Goal: Task Accomplishment & Management: Use online tool/utility

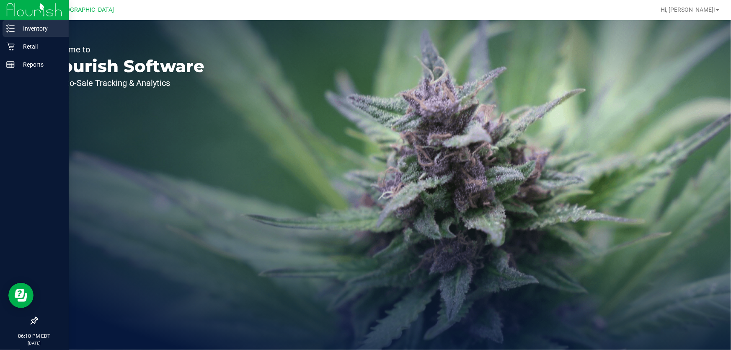
click at [15, 29] on p "Inventory" at bounding box center [40, 28] width 50 height 10
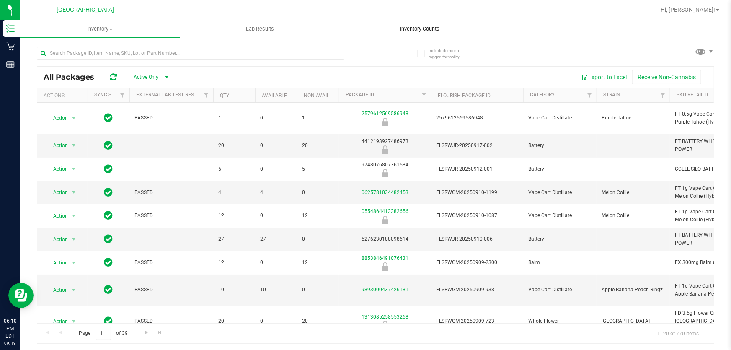
click at [427, 31] on span "Inventory Counts" at bounding box center [420, 29] width 62 height 8
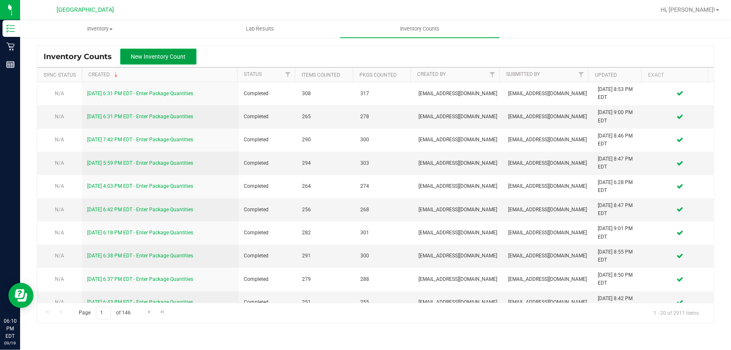
click at [175, 54] on span "New Inventory Count" at bounding box center [158, 56] width 55 height 7
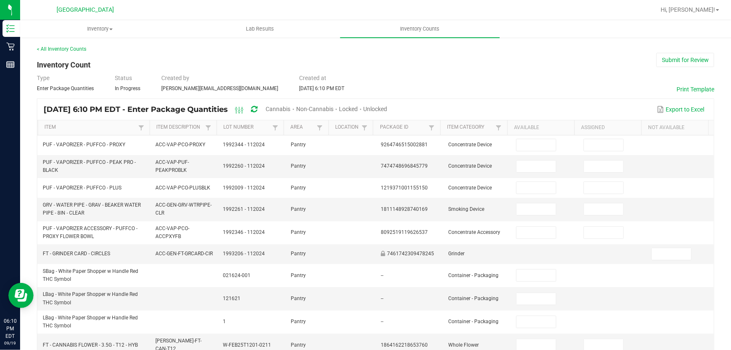
click at [291, 109] on span "Cannabis" at bounding box center [278, 109] width 25 height 7
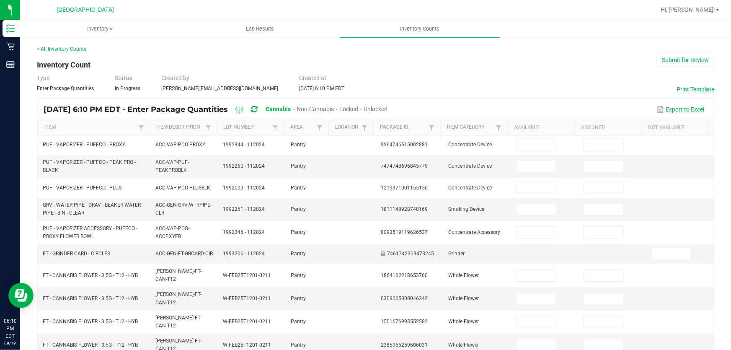
click at [388, 108] on span "Unlocked" at bounding box center [376, 109] width 24 height 7
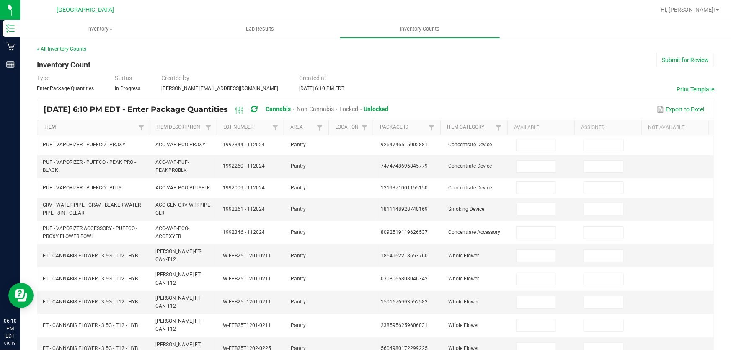
click at [113, 125] on link "Item" at bounding box center [89, 127] width 91 height 7
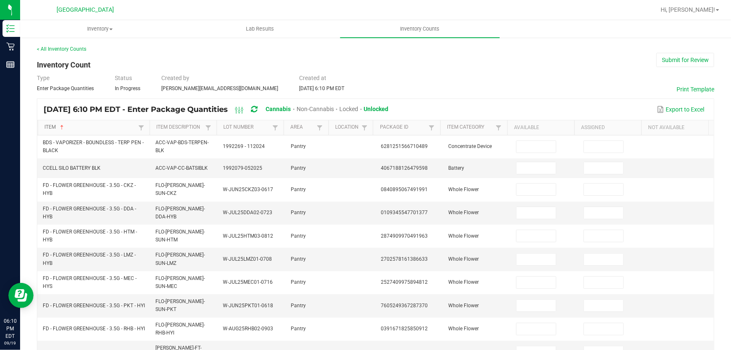
click at [113, 125] on link "Item" at bounding box center [89, 127] width 91 height 7
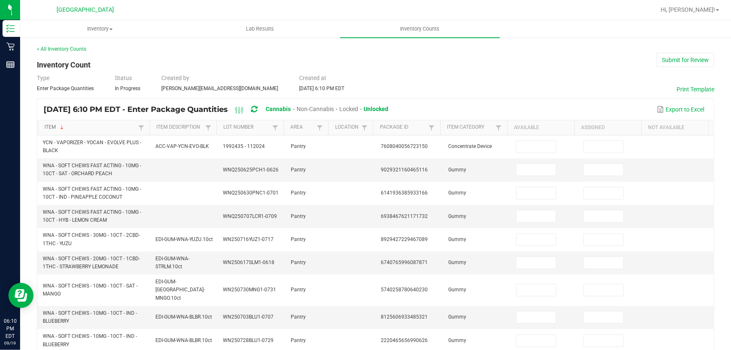
click at [113, 125] on link "Item" at bounding box center [89, 127] width 91 height 7
click at [503, 82] on div "Type Enter Package Quantities Status In Progress Created by satorres@liveparall…" at bounding box center [376, 83] width 678 height 18
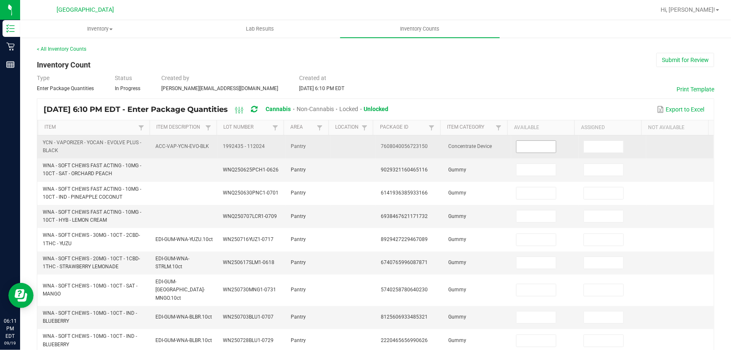
click at [535, 145] on input at bounding box center [536, 147] width 39 height 12
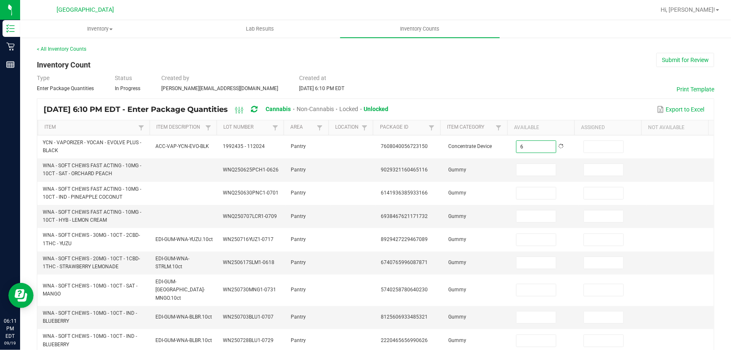
type input "6"
click at [514, 71] on div "< All Inventory Counts Inventory Count Submit for Review Type Enter Package Qua…" at bounding box center [376, 337] width 678 height 584
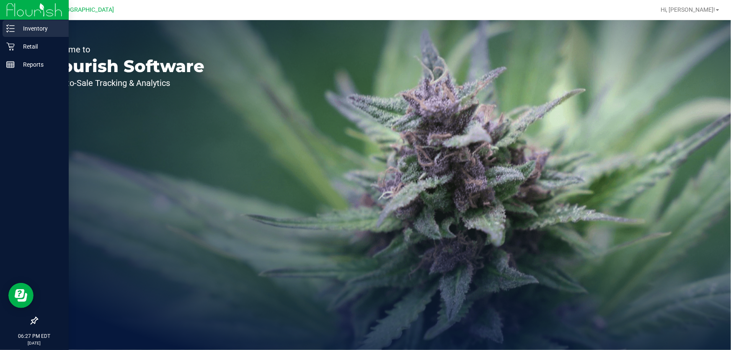
click at [18, 31] on p "Inventory" at bounding box center [40, 28] width 50 height 10
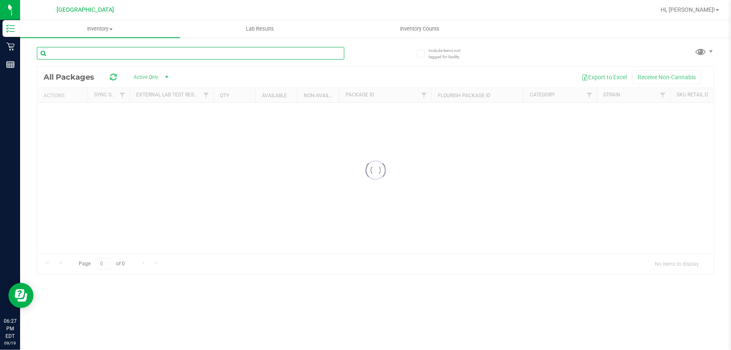
click at [179, 51] on input "text" at bounding box center [191, 53] width 308 height 13
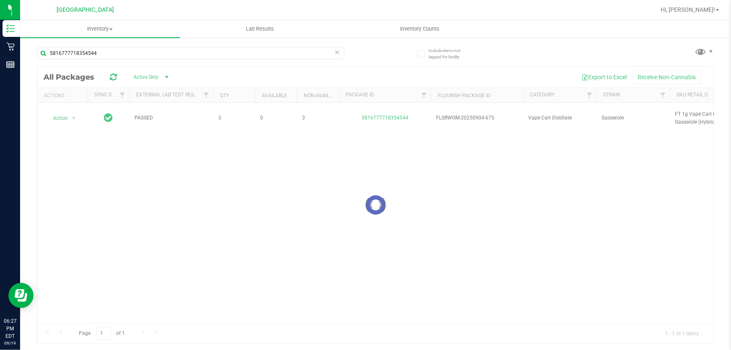
click at [683, 112] on div at bounding box center [375, 205] width 677 height 277
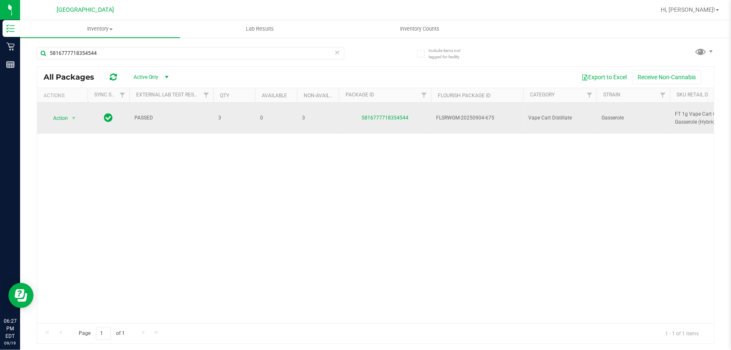
click at [687, 111] on span "FT 1g Vape Cart CDT Distillate Gasserole (Hybrid)" at bounding box center [716, 118] width 82 height 16
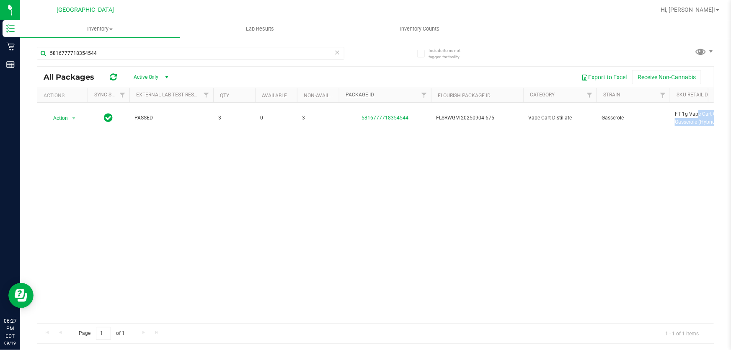
copy tr "FT 1g Vape Cart CDT Distillate Gasserole (Hybrid)"
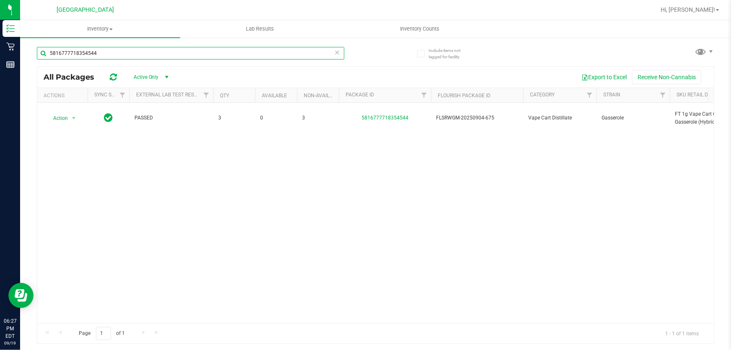
click at [184, 51] on input "5816777718354544" at bounding box center [191, 53] width 308 height 13
paste input "FT 1g Vape Cart CDT Distillate Gasserole (Hybrid)"
click at [184, 51] on input "FT 1g Vape Cart CDT Distillate Gasserole (Hybrid)" at bounding box center [191, 53] width 308 height 13
click at [200, 50] on input "FT 1g Vape Cart CDT Distillate Gasserole (Hybrid)" at bounding box center [191, 53] width 308 height 13
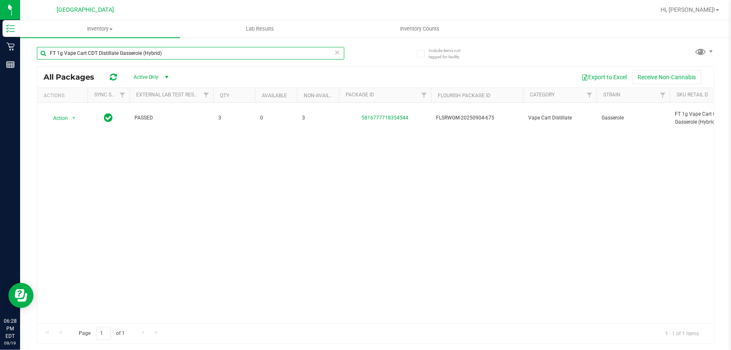
click at [200, 50] on input "FT 1g Vape Cart CDT Distillate Gasserole (Hybrid)" at bounding box center [191, 53] width 308 height 13
type input "s"
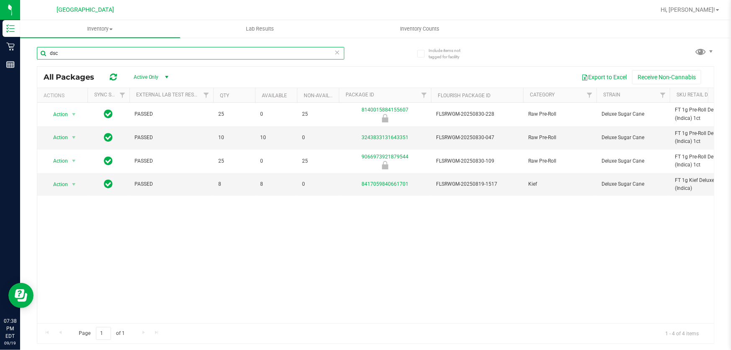
click at [222, 53] on input "dsc" at bounding box center [191, 53] width 308 height 13
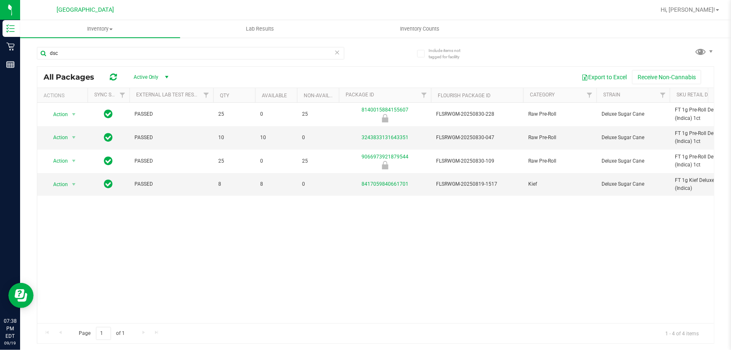
click at [329, 282] on div "Action Action Global inventory Package audit log Print package label Print prod…" at bounding box center [375, 213] width 677 height 220
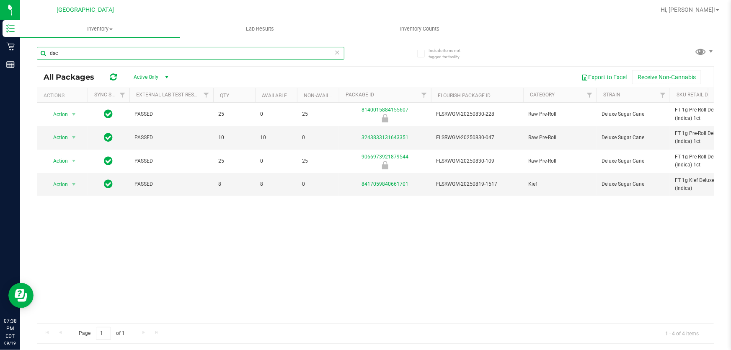
click at [163, 56] on input "dsc" at bounding box center [191, 53] width 308 height 13
type input "srz"
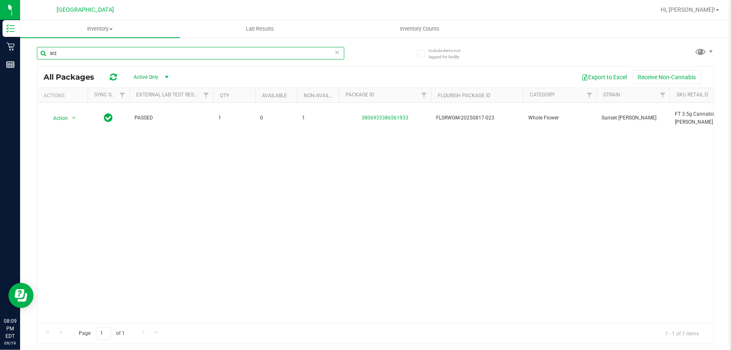
click at [286, 57] on input "srz" at bounding box center [191, 53] width 308 height 13
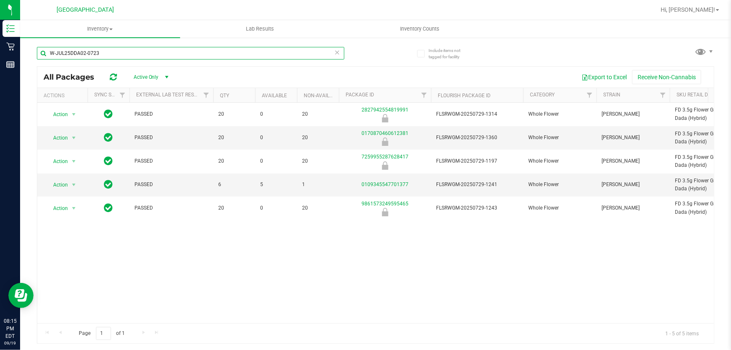
type input "W-JUL25DDA02-0723"
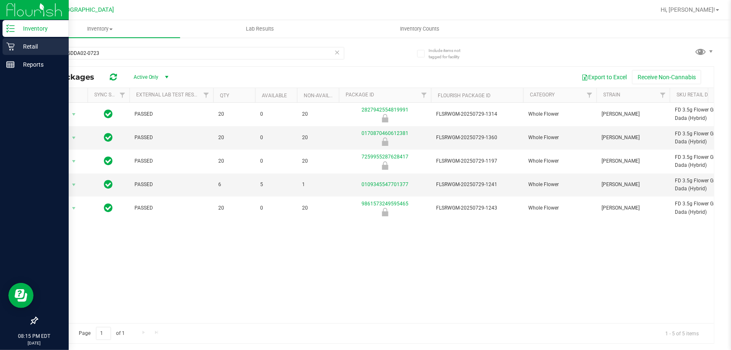
click at [15, 49] on p "Retail" at bounding box center [40, 46] width 50 height 10
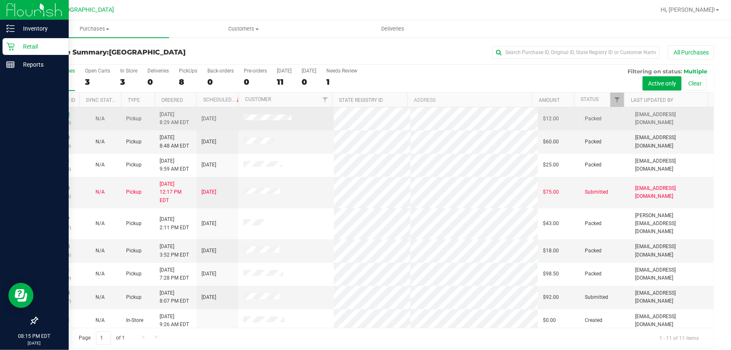
click at [61, 113] on link "11971763" at bounding box center [58, 114] width 23 height 6
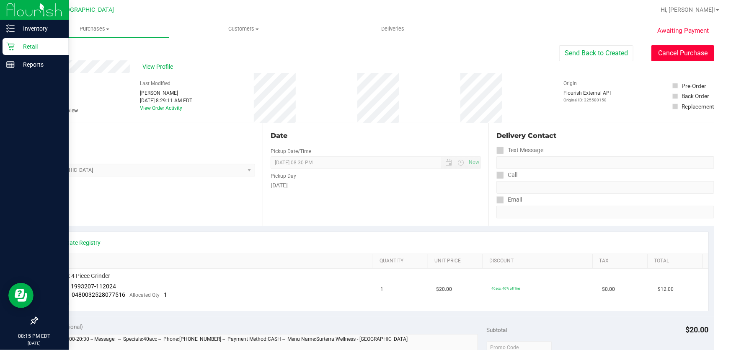
click at [669, 49] on button "Cancel Purchase" at bounding box center [683, 53] width 63 height 16
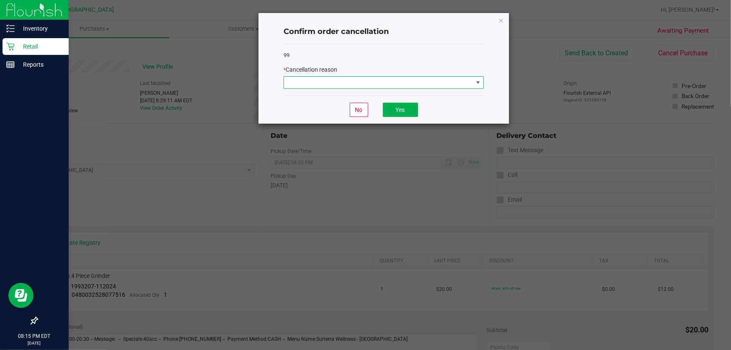
click at [305, 83] on span at bounding box center [378, 83] width 189 height 12
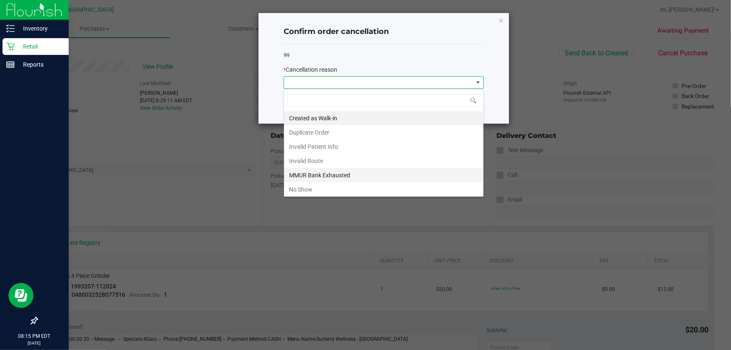
scroll to position [13, 200]
click at [313, 187] on li "No Show" at bounding box center [383, 189] width 199 height 14
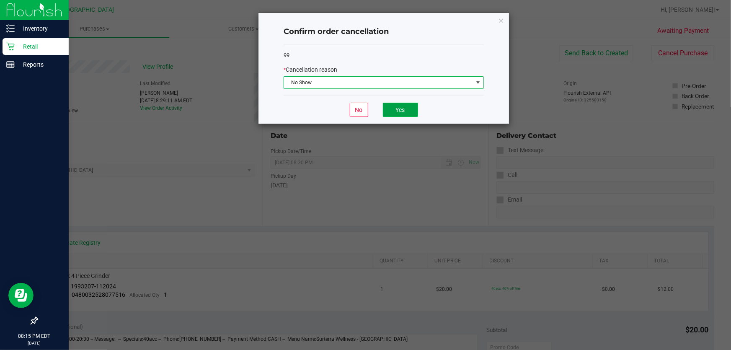
click at [394, 110] on button "Yes" at bounding box center [400, 110] width 35 height 14
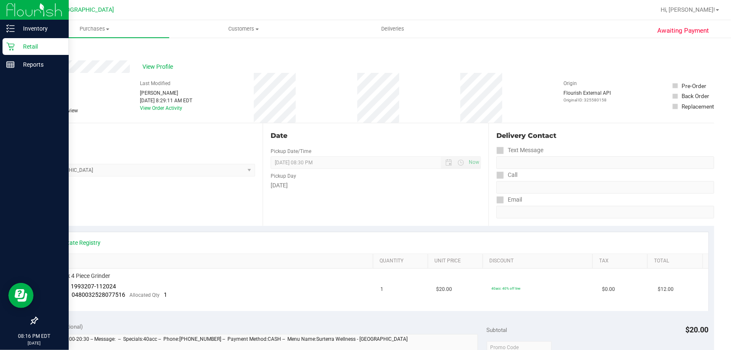
click at [11, 49] on icon at bounding box center [10, 46] width 8 height 8
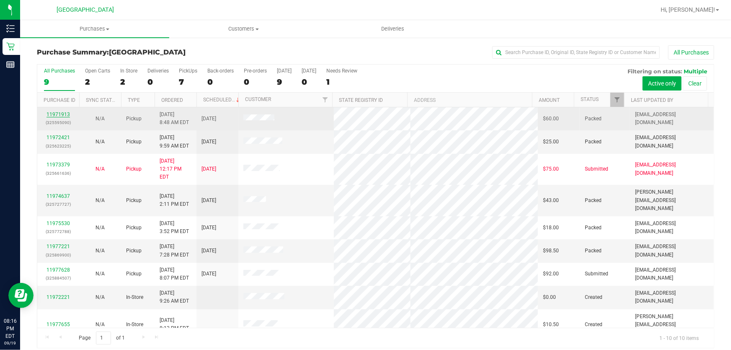
click at [62, 115] on link "11971913" at bounding box center [58, 114] width 23 height 6
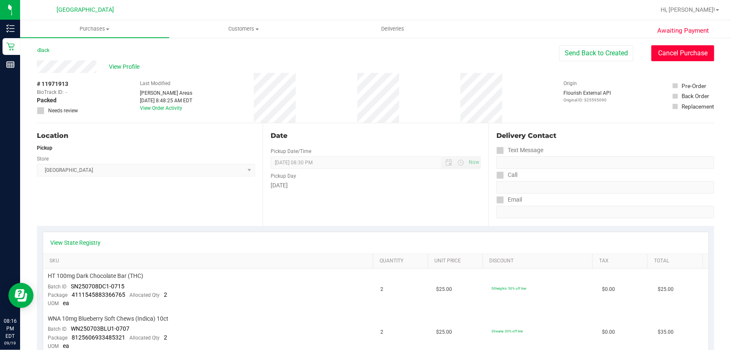
click at [677, 54] on button "Cancel Purchase" at bounding box center [683, 53] width 63 height 16
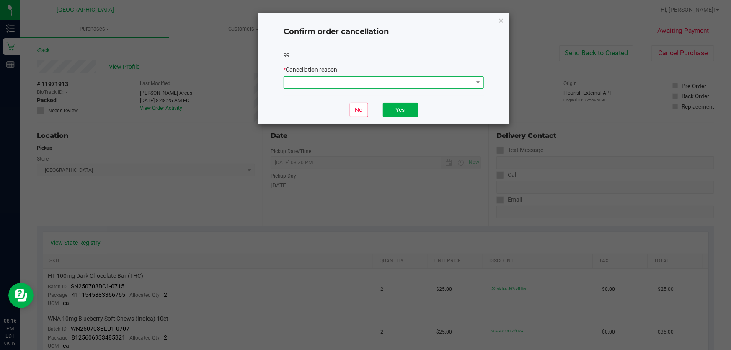
click at [330, 81] on span at bounding box center [378, 83] width 189 height 12
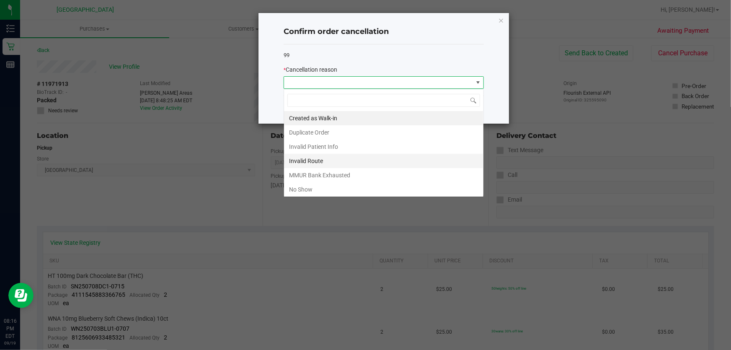
scroll to position [13, 200]
click at [304, 186] on li "No Show" at bounding box center [383, 189] width 199 height 14
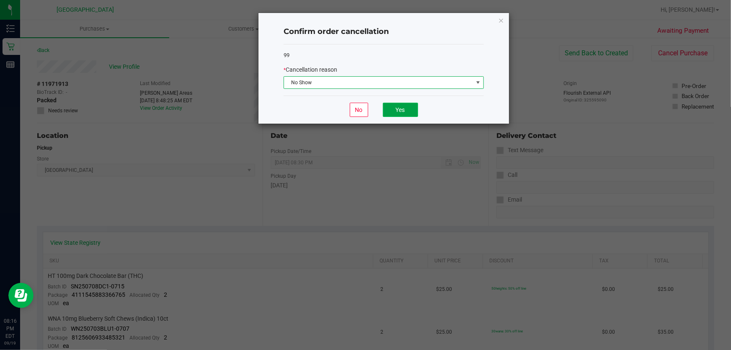
click at [411, 110] on button "Yes" at bounding box center [400, 110] width 35 height 14
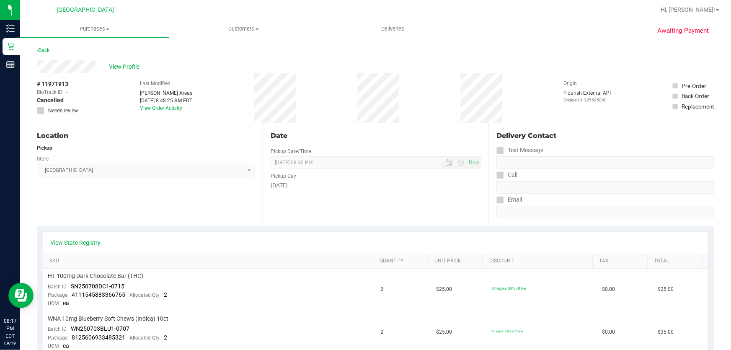
click at [45, 49] on link "Back" at bounding box center [43, 50] width 13 height 6
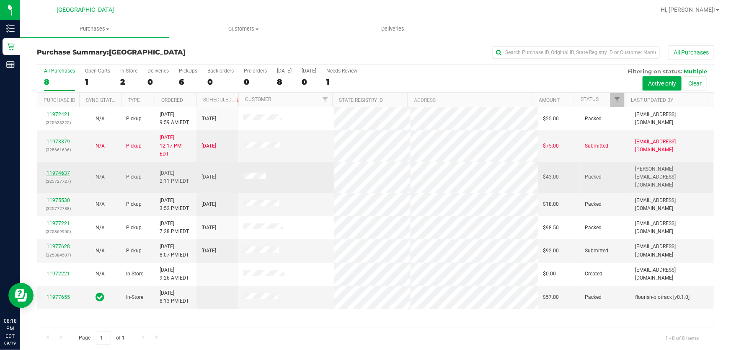
click at [66, 170] on link "11974637" at bounding box center [58, 173] width 23 height 6
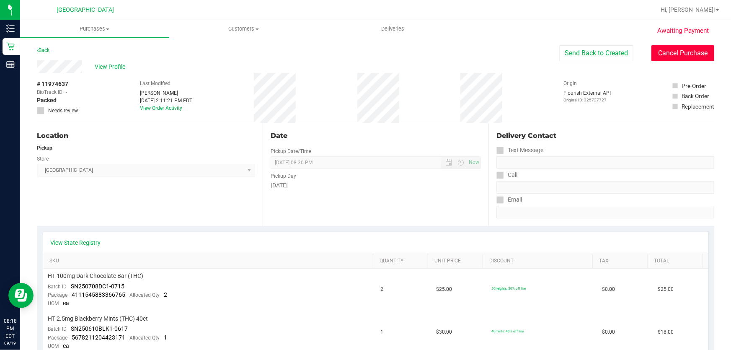
click at [652, 57] on button "Cancel Purchase" at bounding box center [683, 53] width 63 height 16
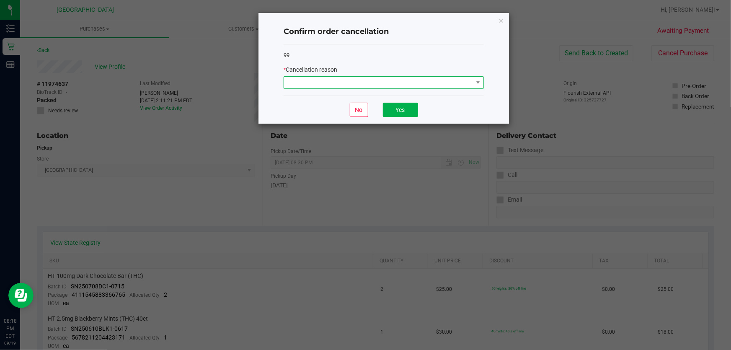
click at [425, 83] on span at bounding box center [378, 83] width 189 height 12
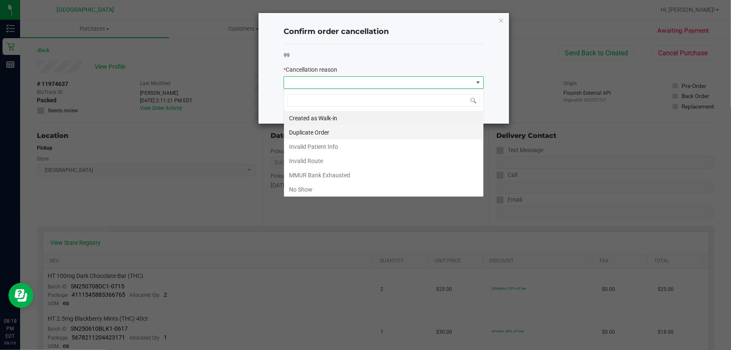
scroll to position [13, 200]
click at [293, 188] on li "No Show" at bounding box center [383, 189] width 199 height 14
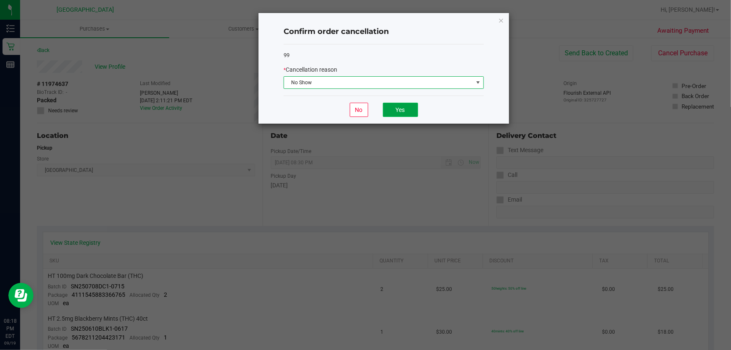
click at [413, 110] on button "Yes" at bounding box center [400, 110] width 35 height 14
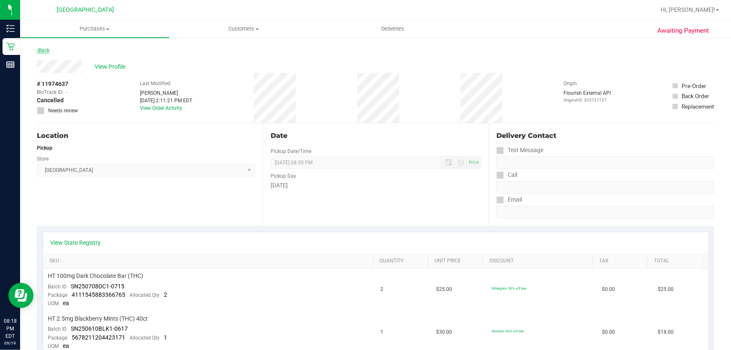
click at [43, 50] on link "Back" at bounding box center [43, 50] width 13 height 6
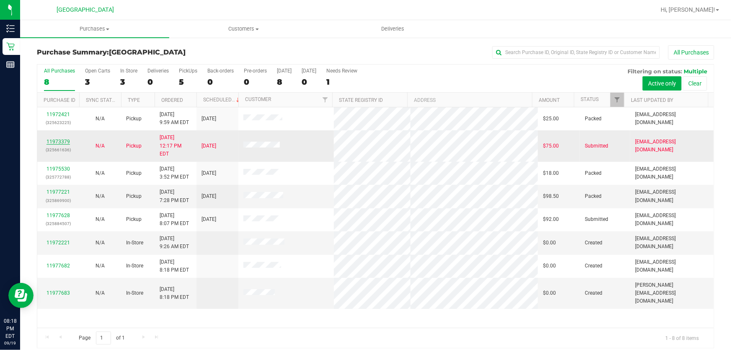
click at [54, 139] on link "11973379" at bounding box center [58, 142] width 23 height 6
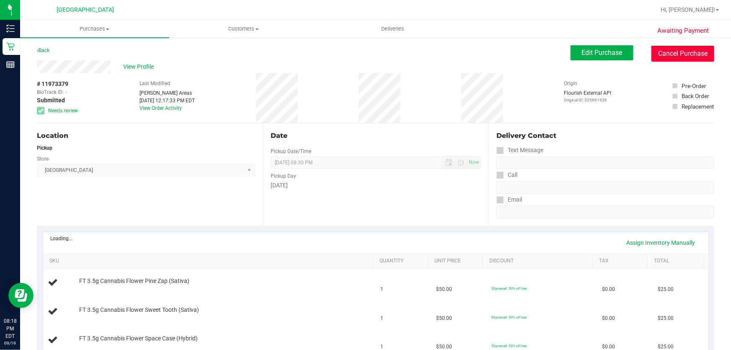
click at [697, 47] on button "Cancel Purchase" at bounding box center [683, 54] width 63 height 16
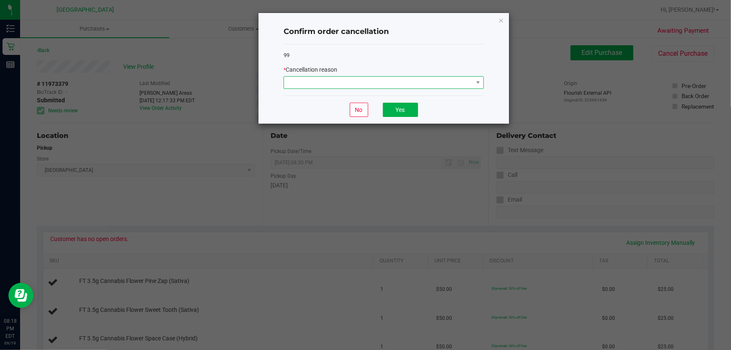
click at [314, 84] on span at bounding box center [378, 83] width 189 height 12
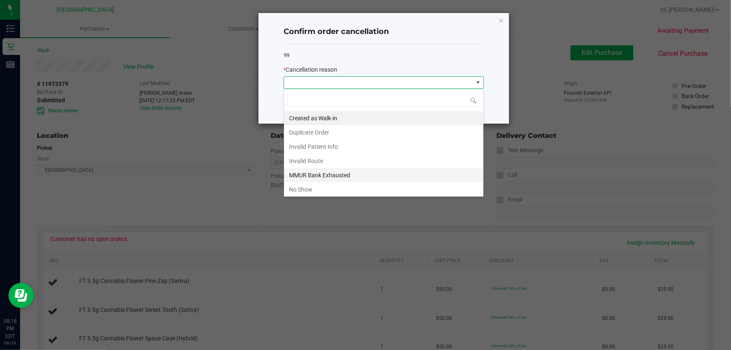
scroll to position [13, 200]
click at [325, 169] on li "MMUR Bank Exhausted" at bounding box center [383, 175] width 199 height 14
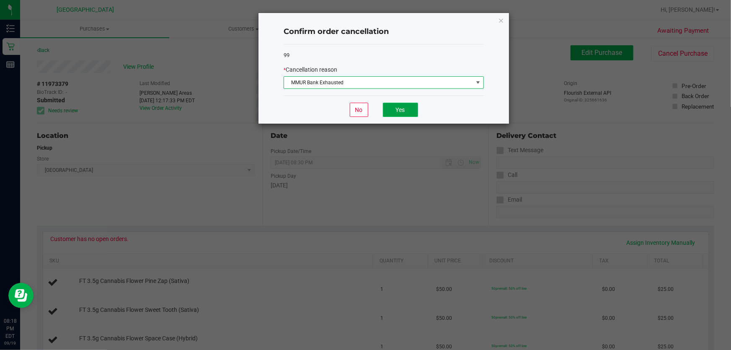
click at [391, 109] on button "Yes" at bounding box center [400, 110] width 35 height 14
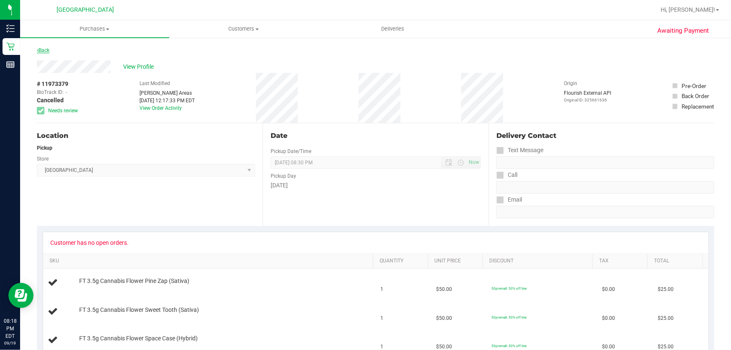
click at [47, 48] on link "Back" at bounding box center [43, 50] width 13 height 6
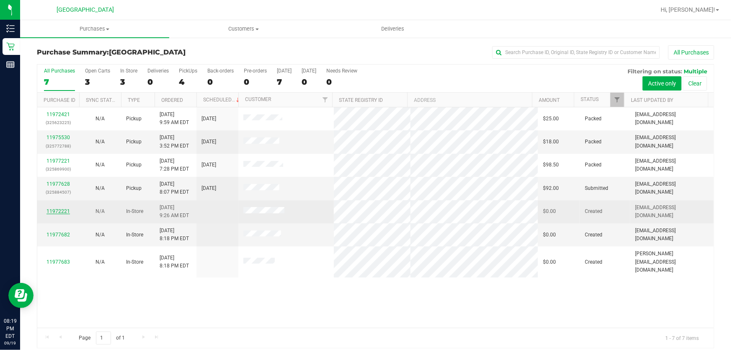
click at [65, 211] on link "11972221" at bounding box center [58, 211] width 23 height 6
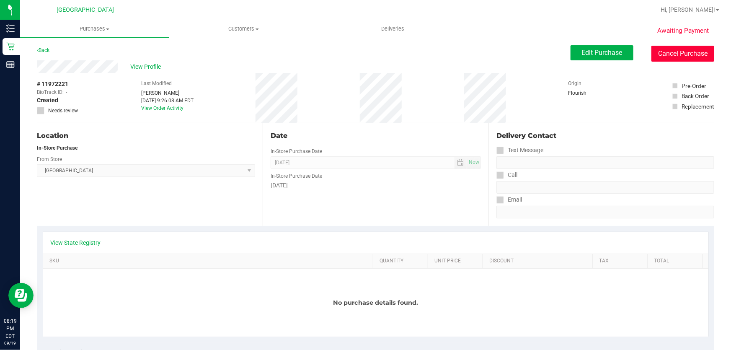
click at [659, 47] on button "Cancel Purchase" at bounding box center [683, 54] width 63 height 16
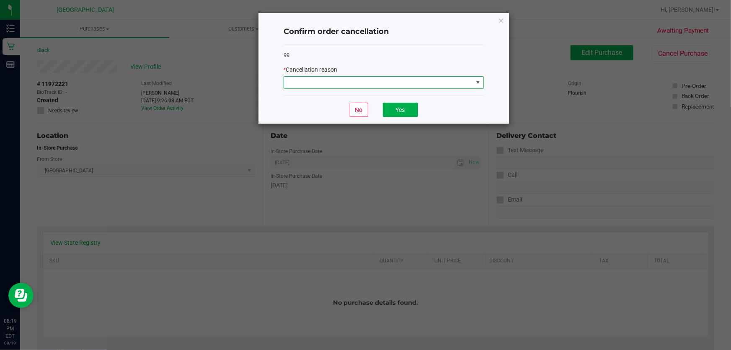
click at [318, 85] on span at bounding box center [378, 83] width 189 height 12
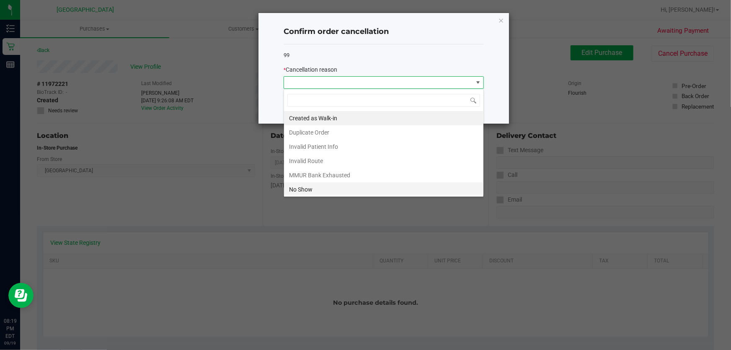
scroll to position [13, 200]
click at [310, 134] on li "Duplicate Order" at bounding box center [383, 132] width 199 height 14
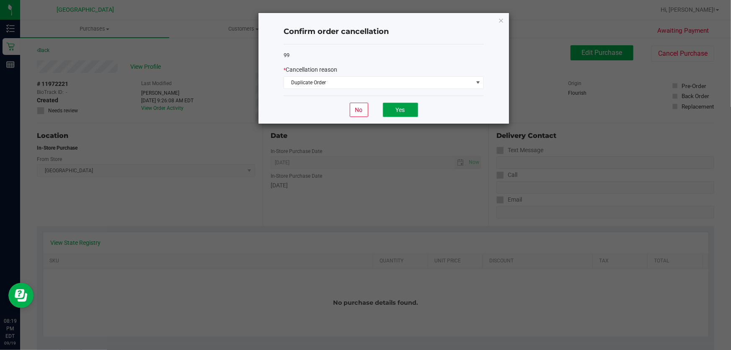
click at [408, 111] on button "Yes" at bounding box center [400, 110] width 35 height 14
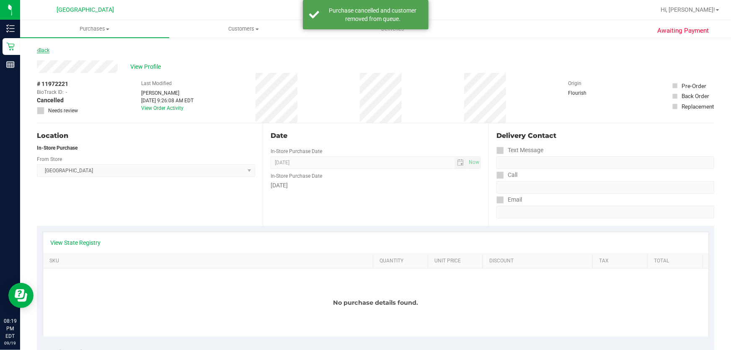
click at [48, 49] on link "Back" at bounding box center [43, 50] width 13 height 6
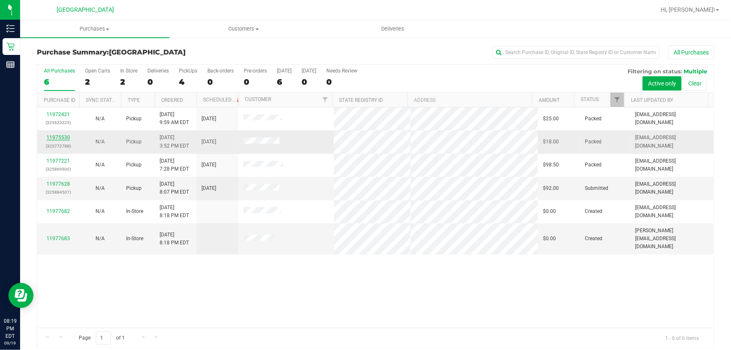
click at [62, 137] on link "11975530" at bounding box center [58, 138] width 23 height 6
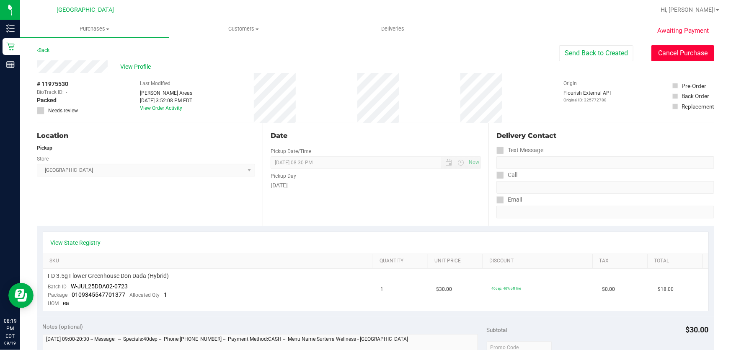
click at [675, 53] on button "Cancel Purchase" at bounding box center [683, 53] width 63 height 16
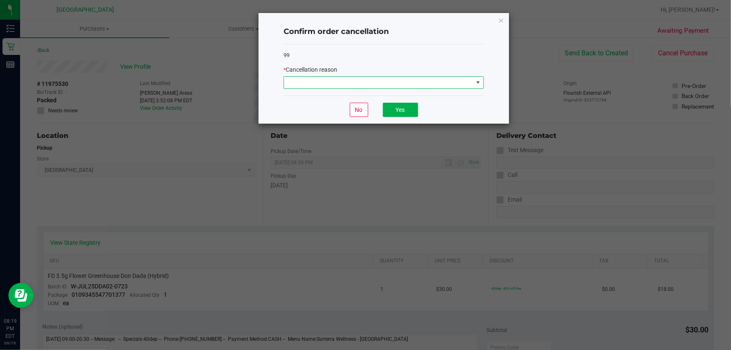
click at [398, 86] on span at bounding box center [378, 83] width 189 height 12
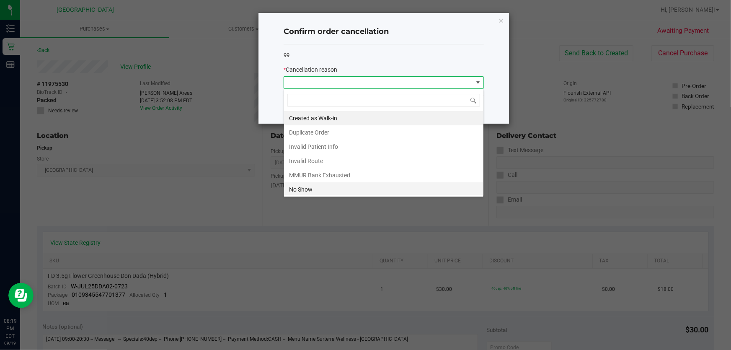
scroll to position [13, 200]
click at [300, 190] on li "No Show" at bounding box center [383, 189] width 199 height 14
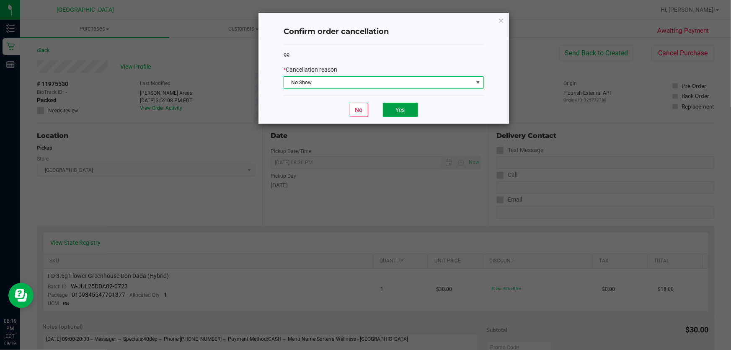
click at [399, 107] on button "Yes" at bounding box center [400, 110] width 35 height 14
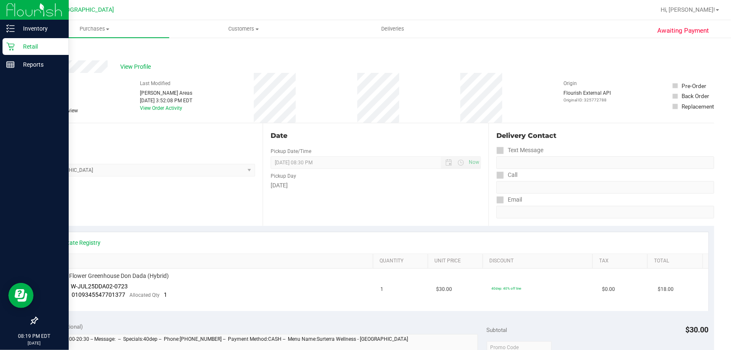
click at [11, 51] on div "Retail" at bounding box center [36, 46] width 66 height 17
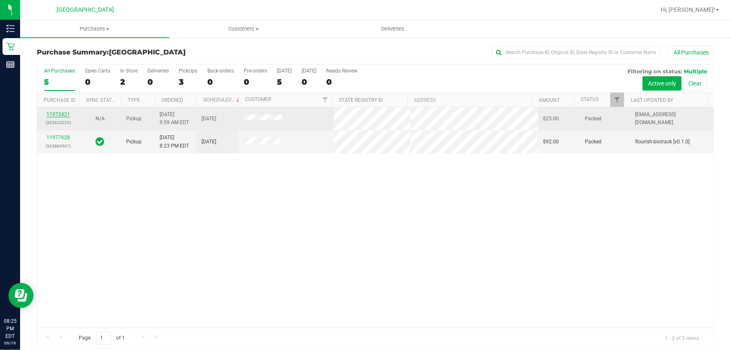
click at [60, 113] on link "11972421" at bounding box center [58, 114] width 23 height 6
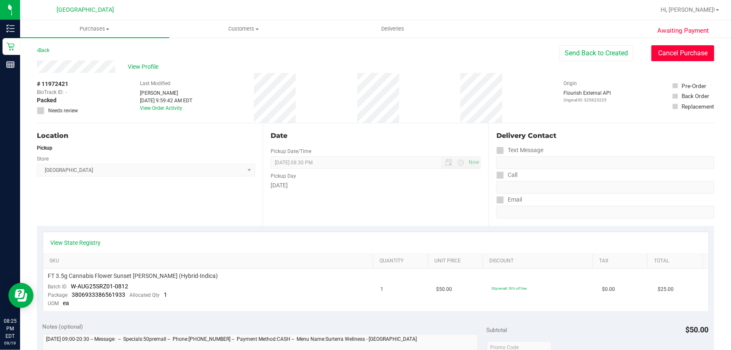
click at [680, 50] on button "Cancel Purchase" at bounding box center [683, 53] width 63 height 16
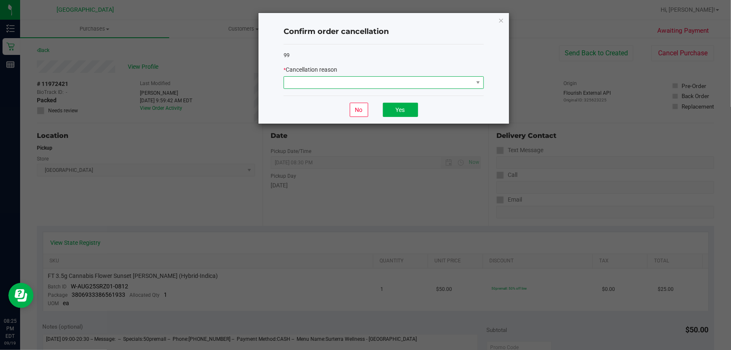
click at [371, 85] on span at bounding box center [378, 83] width 189 height 12
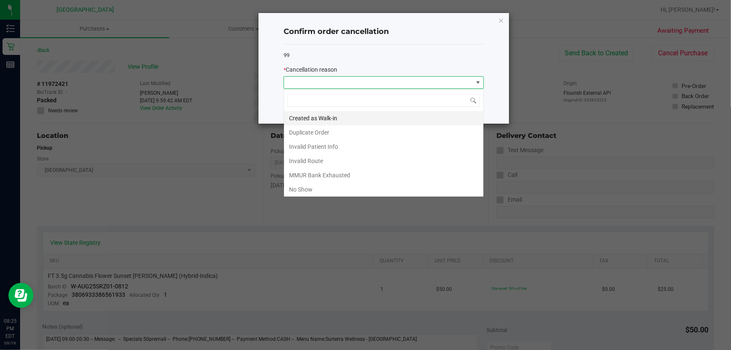
scroll to position [13, 200]
click at [316, 186] on li "No Show" at bounding box center [383, 189] width 199 height 14
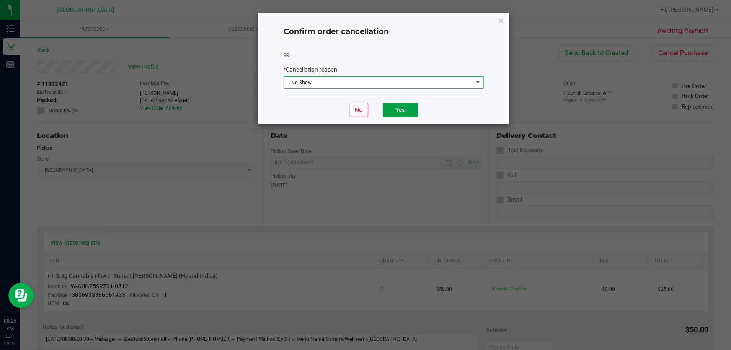
click at [406, 113] on button "Yes" at bounding box center [400, 110] width 35 height 14
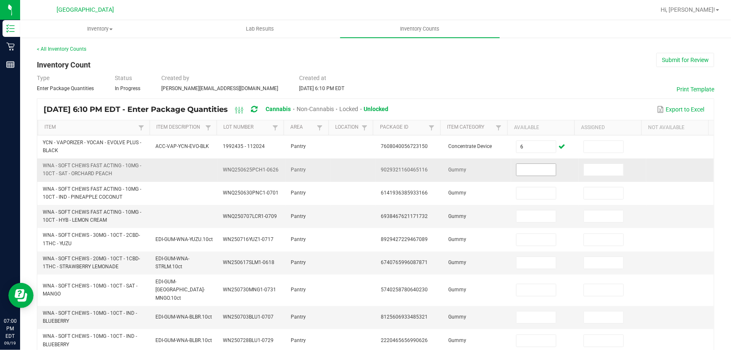
click at [517, 173] on input at bounding box center [536, 170] width 39 height 12
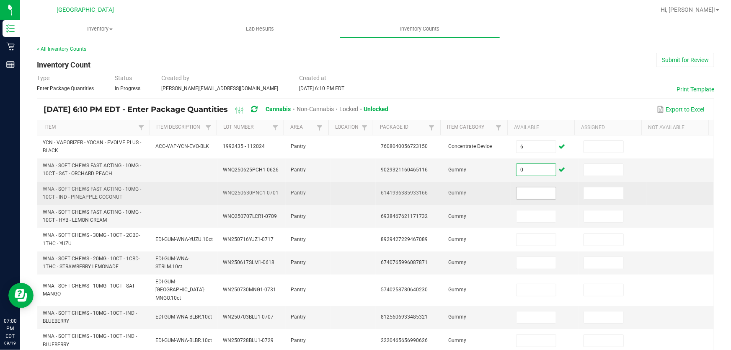
type input "0"
click at [528, 192] on input at bounding box center [536, 193] width 39 height 12
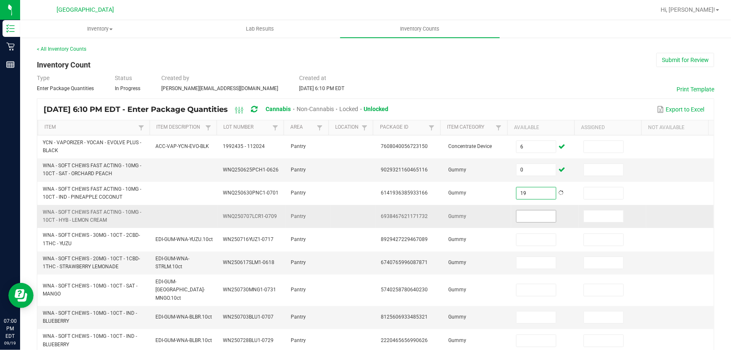
type input "19"
click at [532, 212] on input at bounding box center [536, 216] width 39 height 12
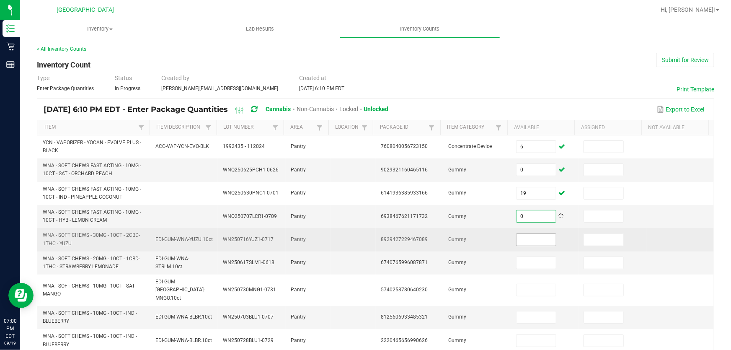
type input "0"
click at [532, 239] on input at bounding box center [536, 240] width 39 height 12
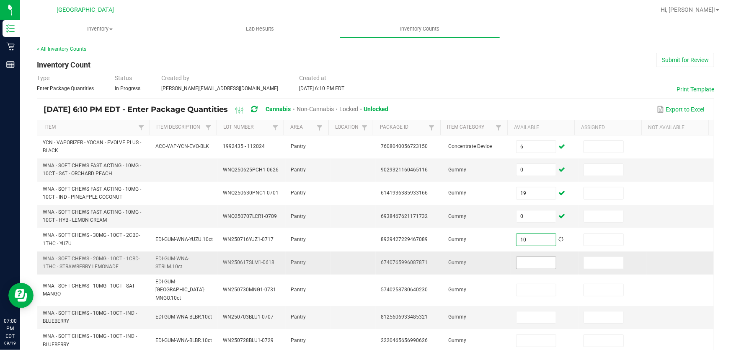
type input "10"
click at [530, 261] on input at bounding box center [536, 263] width 39 height 12
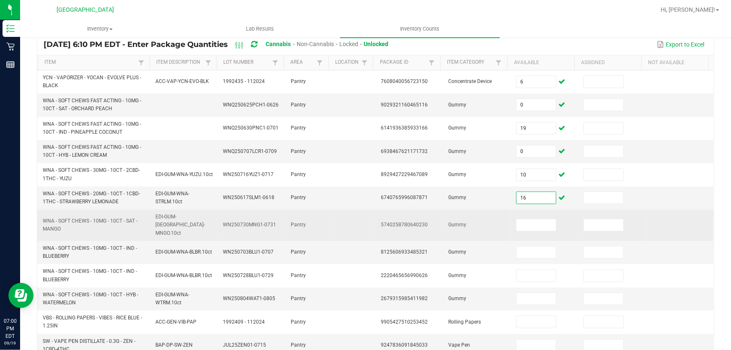
scroll to position [76, 0]
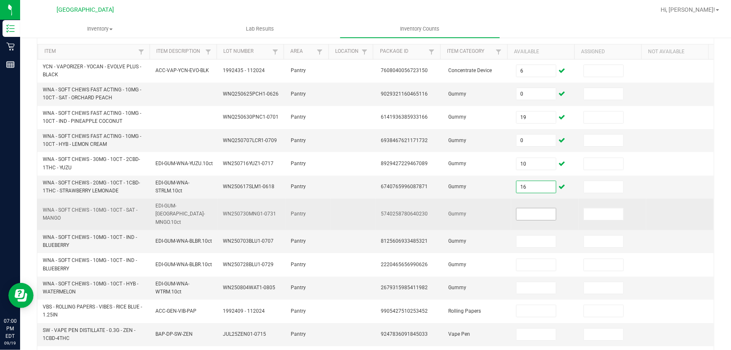
type input "16"
click at [529, 211] on input at bounding box center [536, 214] width 39 height 12
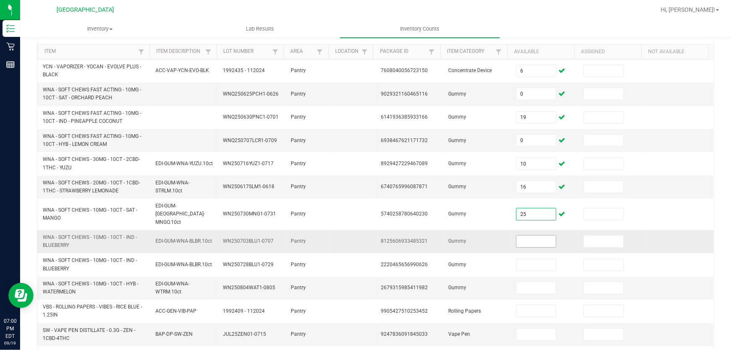
type input "25"
click at [527, 238] on input at bounding box center [536, 242] width 39 height 12
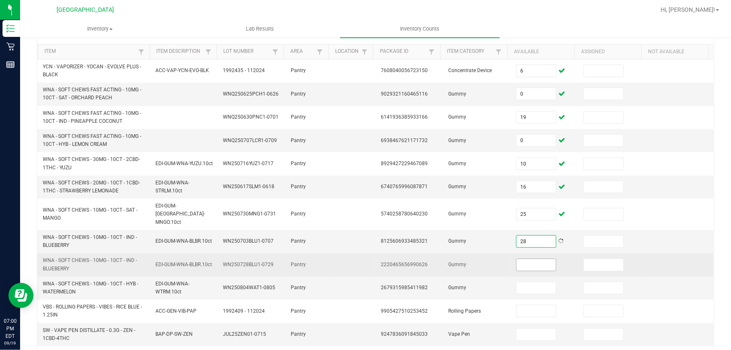
type input "28"
click at [529, 259] on input at bounding box center [536, 265] width 39 height 12
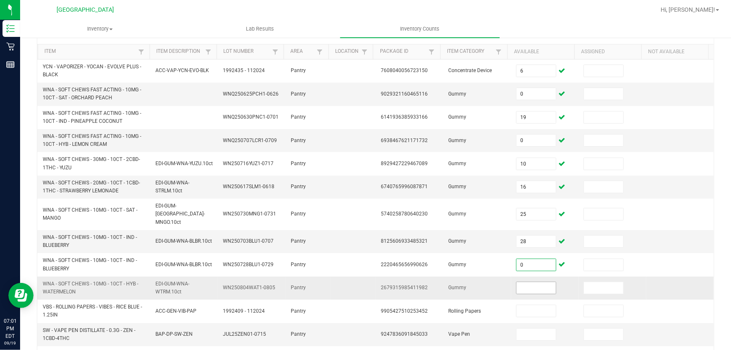
type input "0"
click at [533, 282] on input at bounding box center [536, 288] width 39 height 12
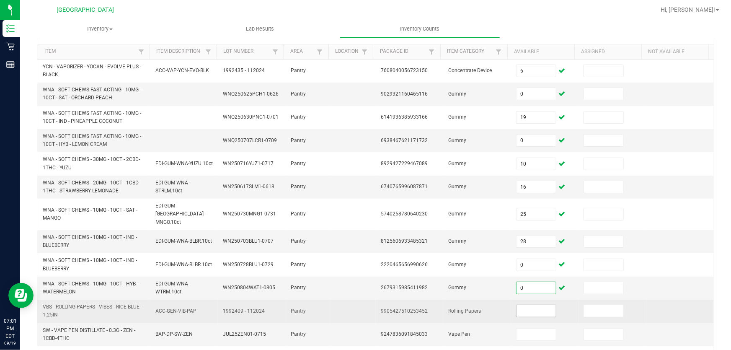
type input "0"
click at [525, 305] on input at bounding box center [536, 311] width 39 height 12
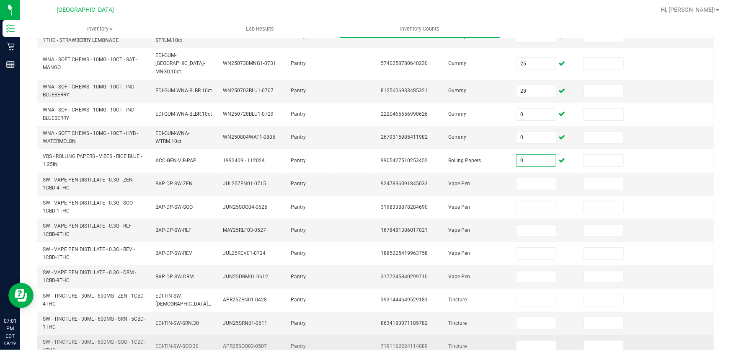
scroll to position [228, 0]
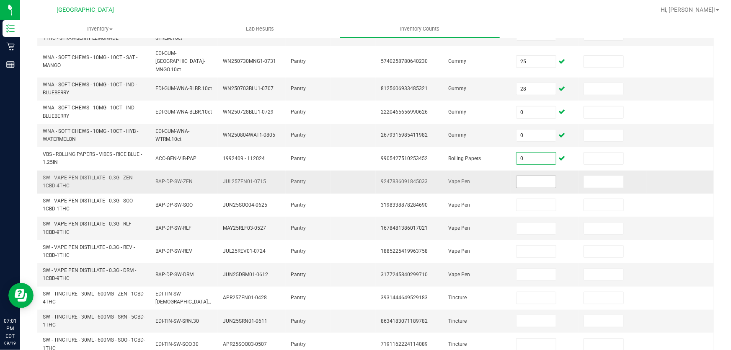
type input "0"
click at [518, 176] on input at bounding box center [536, 182] width 39 height 12
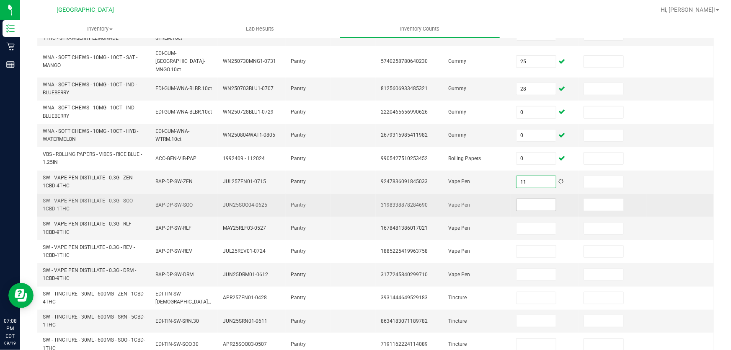
type input "11"
click at [528, 199] on input at bounding box center [536, 205] width 39 height 12
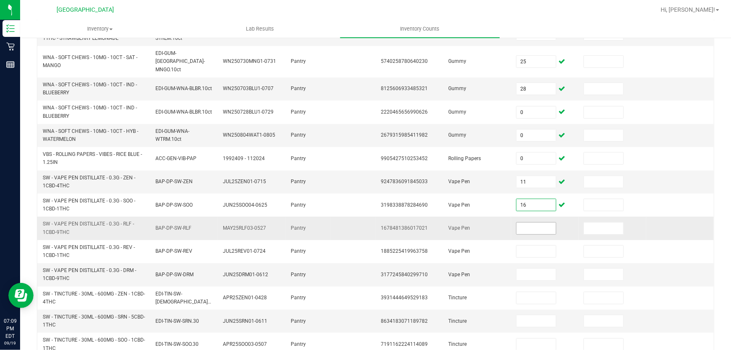
type input "16"
click at [531, 225] on input at bounding box center [536, 229] width 39 height 12
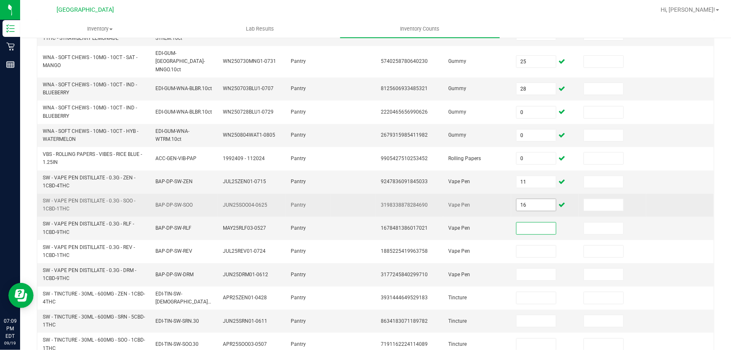
click at [541, 199] on input "16" at bounding box center [536, 205] width 39 height 12
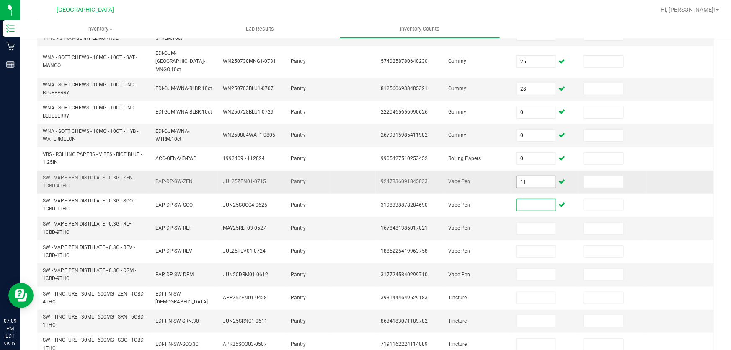
click at [531, 176] on input "11" at bounding box center [536, 182] width 39 height 12
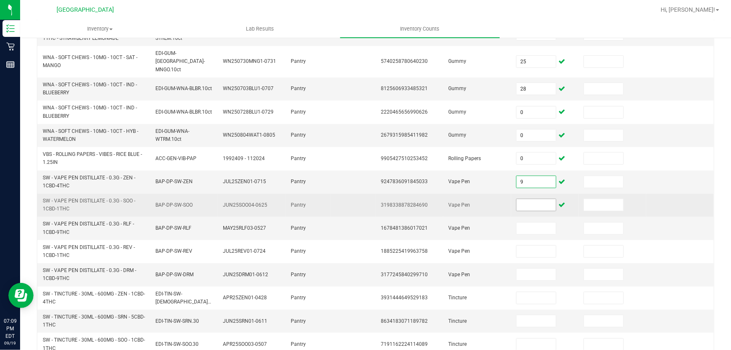
type input "9"
click at [538, 199] on input at bounding box center [536, 205] width 39 height 12
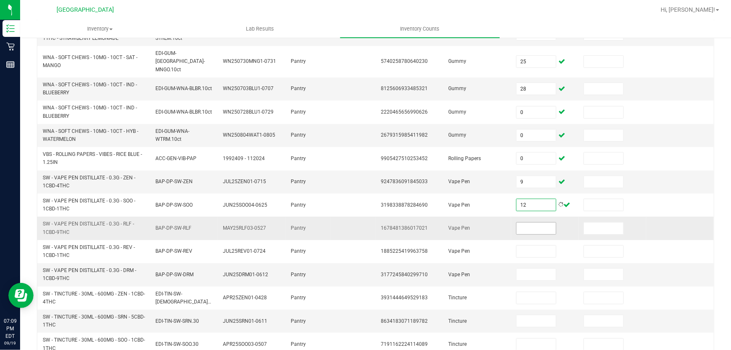
type input "12"
click at [528, 223] on input at bounding box center [536, 229] width 39 height 12
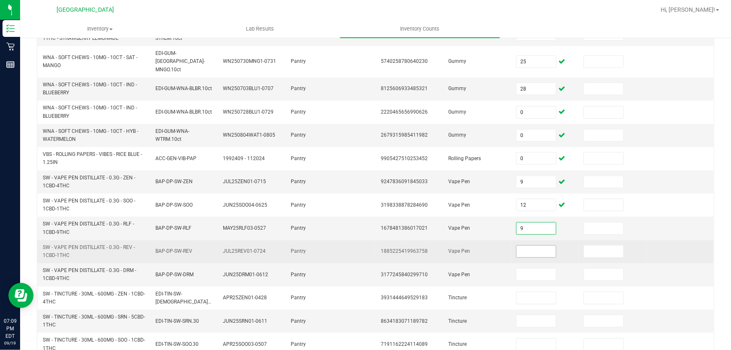
type input "9"
click at [525, 246] on input at bounding box center [536, 252] width 39 height 12
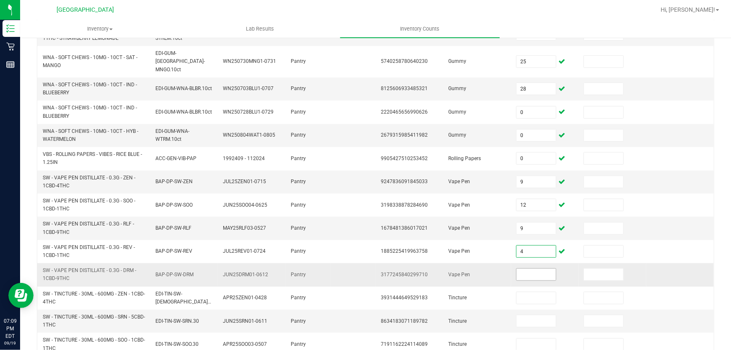
type input "4"
click at [536, 269] on input at bounding box center [536, 275] width 39 height 12
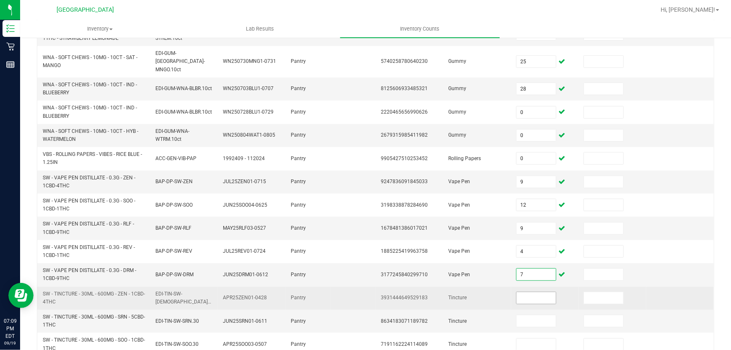
type input "7"
click at [530, 292] on input at bounding box center [536, 298] width 39 height 12
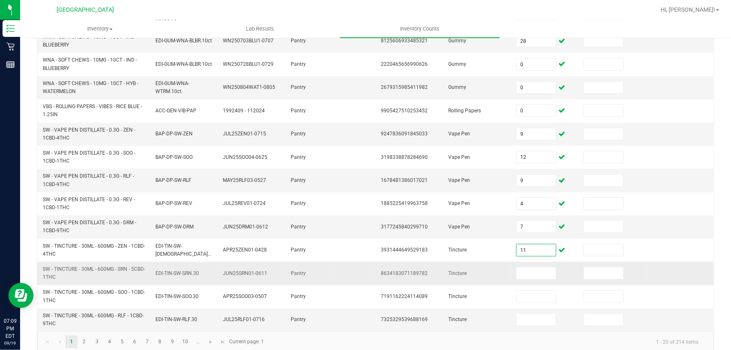
scroll to position [278, 0]
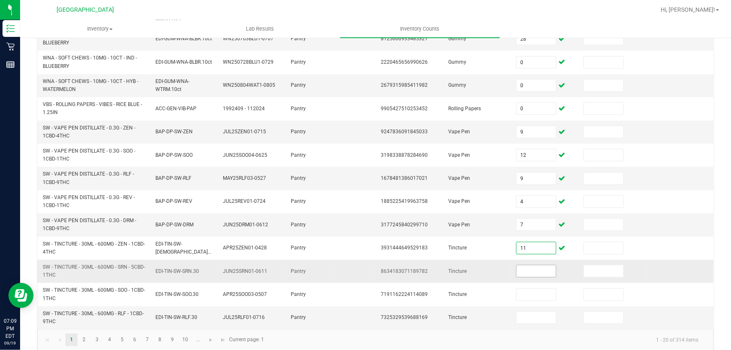
type input "11"
click at [531, 265] on input at bounding box center [536, 271] width 39 height 12
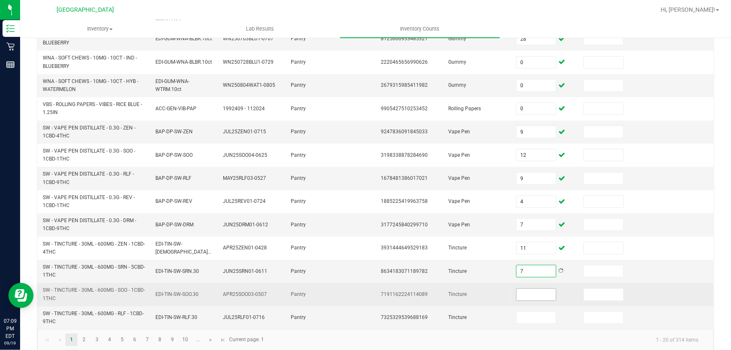
type input "7"
click at [533, 289] on input at bounding box center [536, 295] width 39 height 12
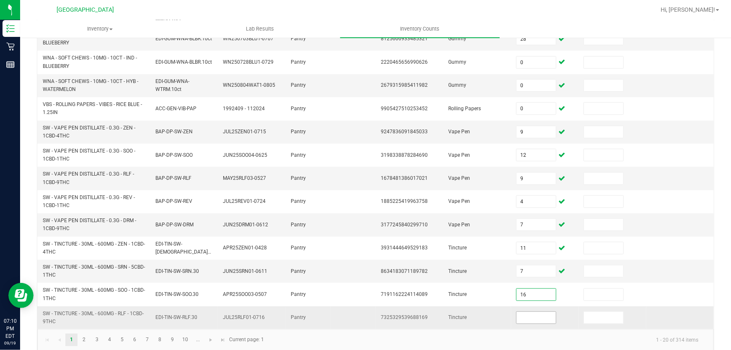
type input "16"
click at [535, 312] on input at bounding box center [536, 318] width 39 height 12
type input "18"
click at [84, 334] on link "2" at bounding box center [84, 340] width 12 height 13
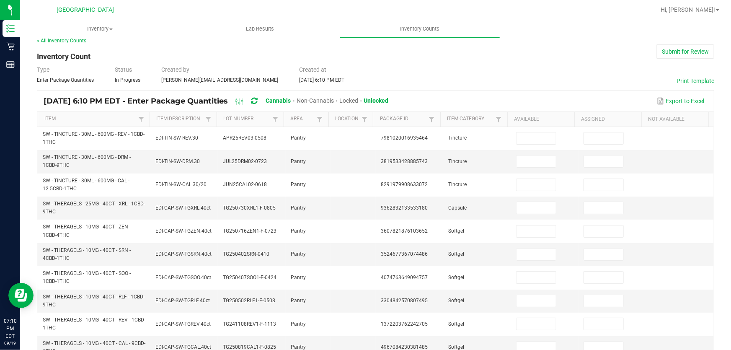
scroll to position [0, 0]
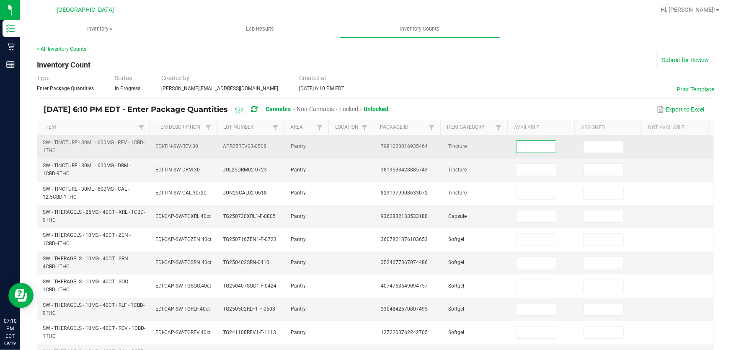
click at [531, 151] on input at bounding box center [536, 147] width 39 height 12
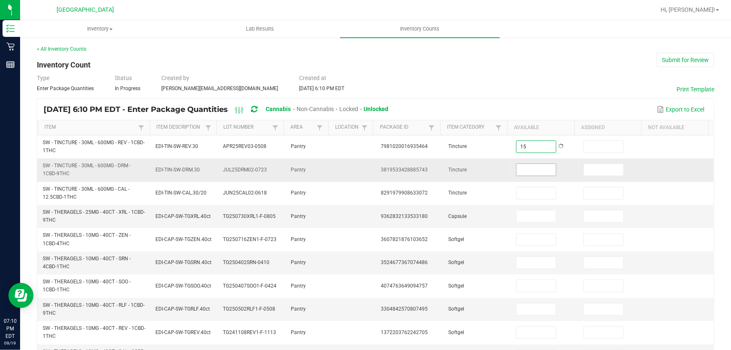
type input "15"
click at [524, 168] on input at bounding box center [536, 170] width 39 height 12
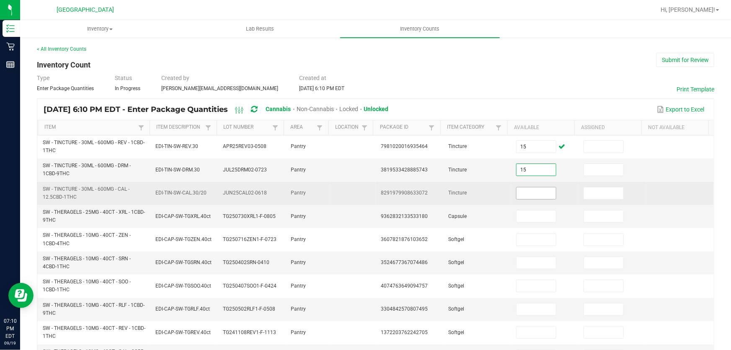
type input "15"
click at [528, 188] on input at bounding box center [536, 193] width 39 height 12
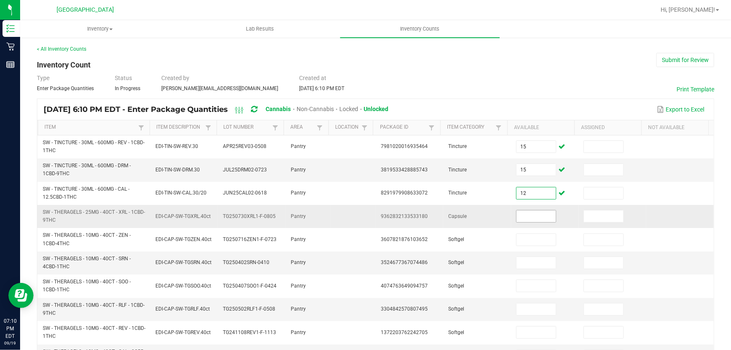
type input "12"
click at [528, 216] on input at bounding box center [536, 216] width 39 height 12
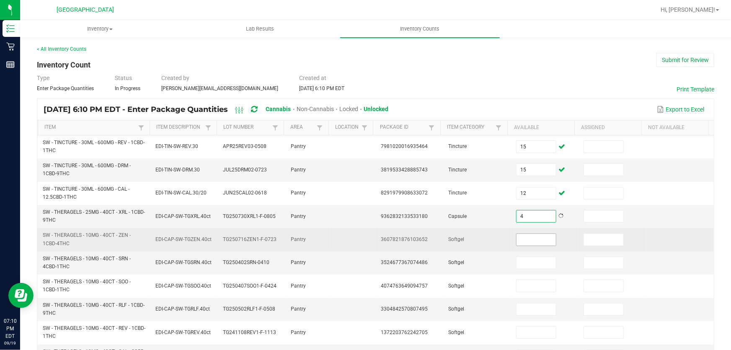
type input "4"
click at [522, 236] on input at bounding box center [536, 240] width 39 height 12
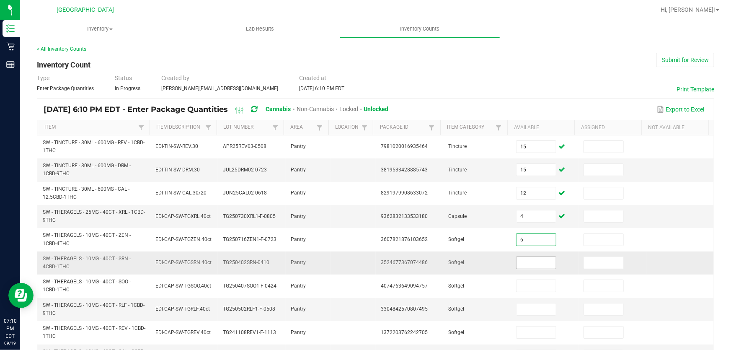
type input "6"
click at [530, 265] on input at bounding box center [536, 263] width 39 height 12
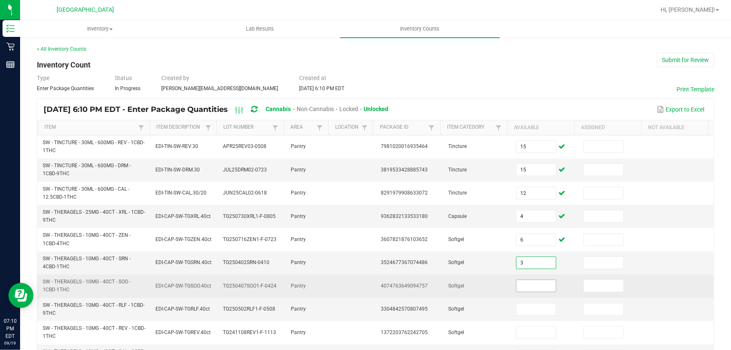
type input "3"
click at [518, 280] on input at bounding box center [536, 286] width 39 height 12
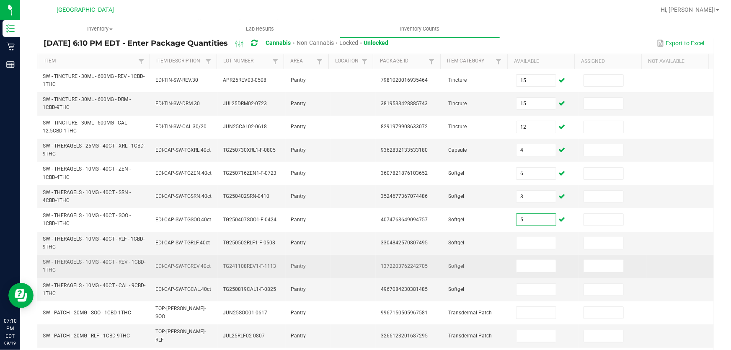
scroll to position [76, 0]
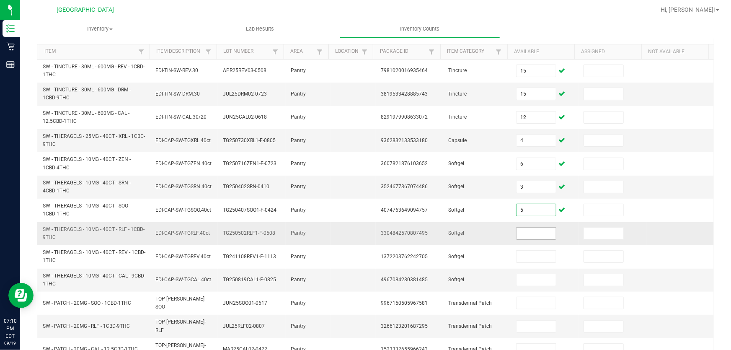
type input "5"
click at [536, 230] on input at bounding box center [536, 234] width 39 height 12
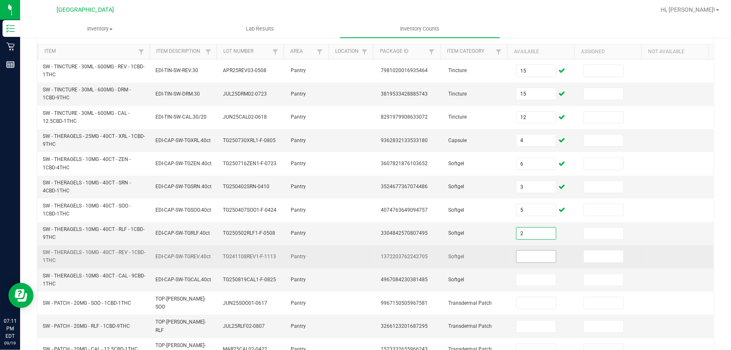
type input "2"
click at [534, 256] on input at bounding box center [536, 257] width 39 height 12
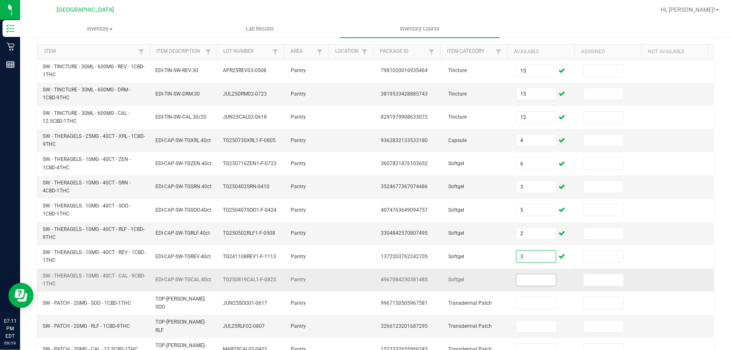
type input "3"
click at [531, 281] on input at bounding box center [536, 280] width 39 height 12
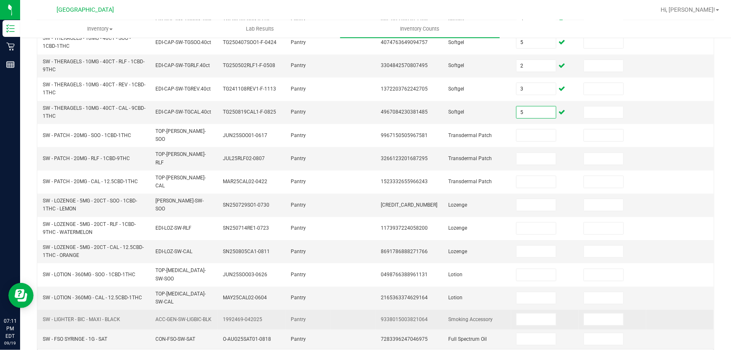
scroll to position [256, 0]
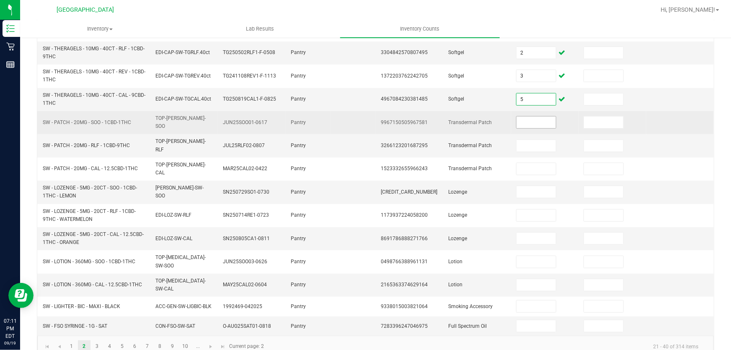
type input "5"
click at [536, 121] on input at bounding box center [536, 122] width 39 height 12
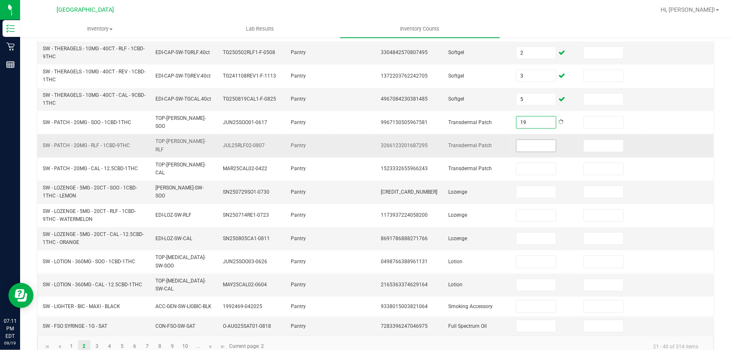
type input "19"
click at [536, 140] on input at bounding box center [536, 146] width 39 height 12
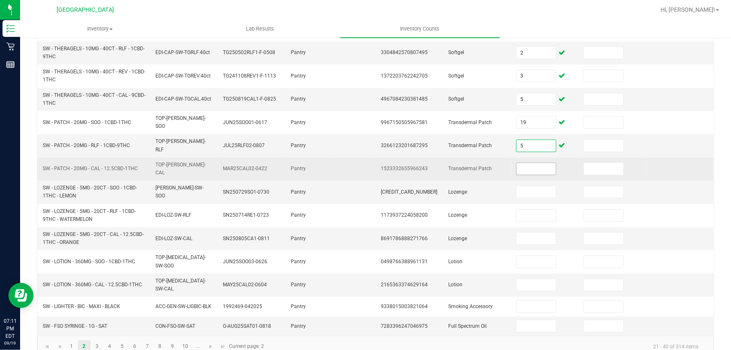
type input "5"
click at [528, 163] on input at bounding box center [536, 169] width 39 height 12
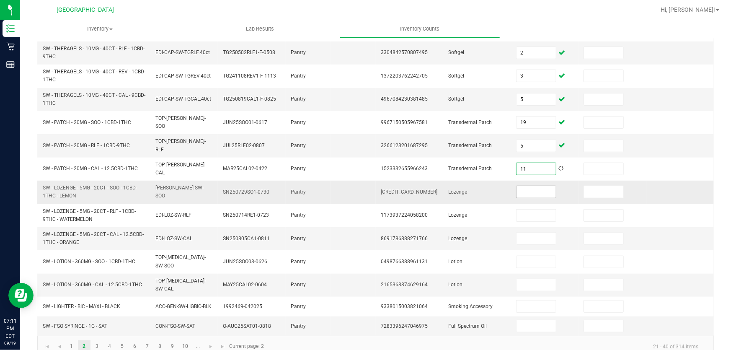
type input "11"
click at [528, 186] on input at bounding box center [536, 192] width 39 height 12
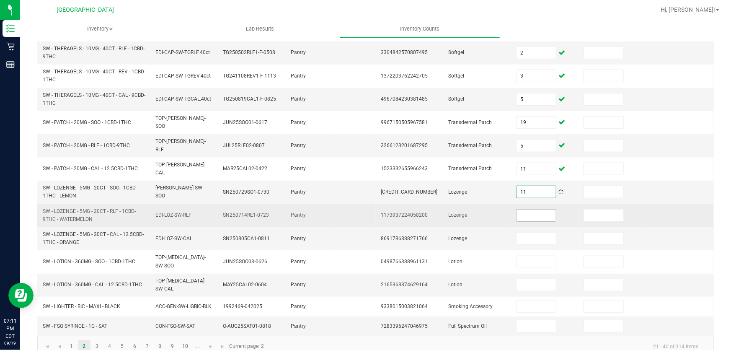
type input "11"
click at [533, 210] on input at bounding box center [536, 216] width 39 height 12
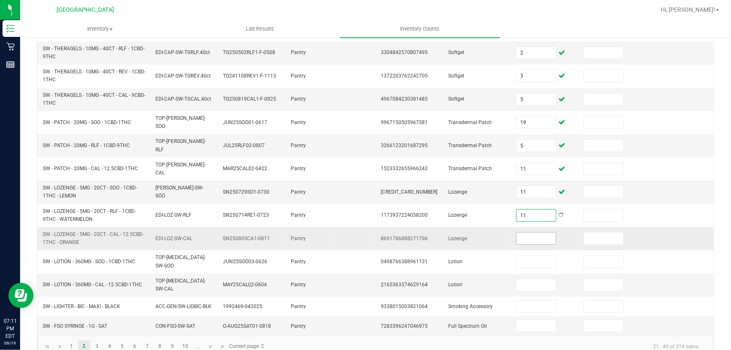
type input "11"
click at [531, 233] on input at bounding box center [536, 239] width 39 height 12
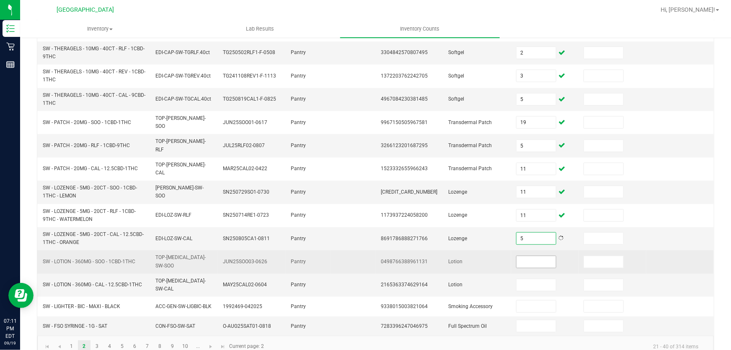
type input "5"
click at [531, 256] on input at bounding box center [536, 262] width 39 height 12
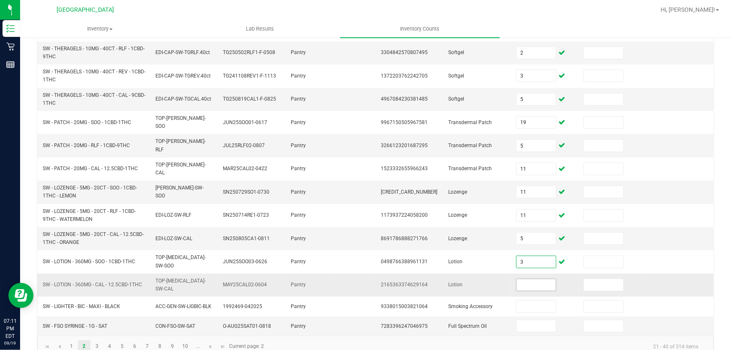
type input "3"
click at [528, 279] on input at bounding box center [536, 285] width 39 height 12
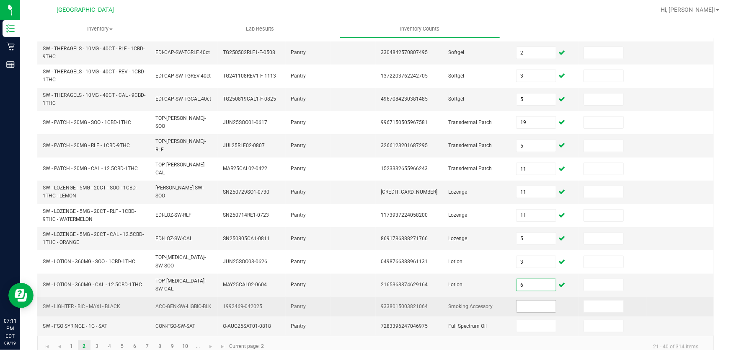
type input "6"
click at [533, 300] on input at bounding box center [536, 306] width 39 height 12
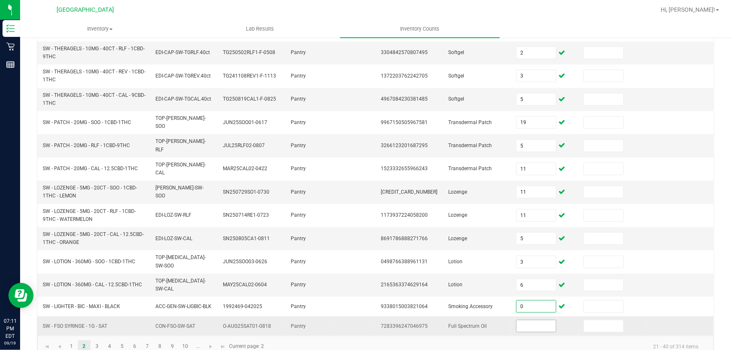
type input "0"
click at [542, 320] on input at bounding box center [536, 326] width 39 height 12
type input "4"
click at [98, 340] on link "3" at bounding box center [97, 346] width 12 height 13
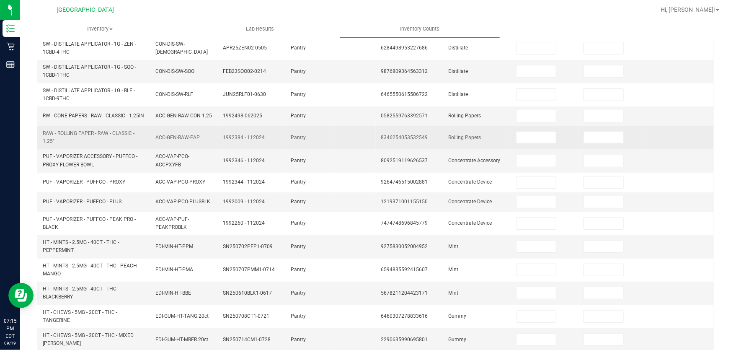
scroll to position [28, 0]
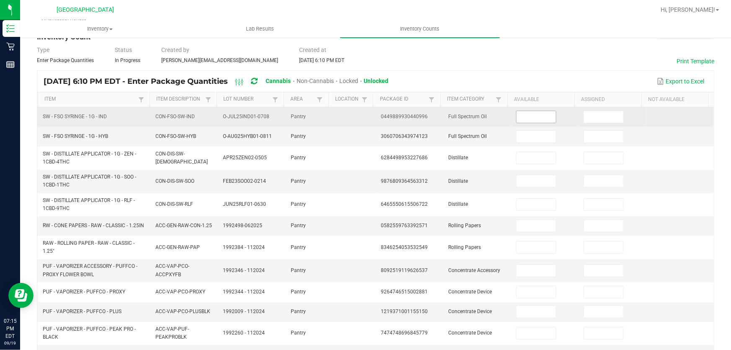
click at [517, 120] on input at bounding box center [536, 117] width 39 height 12
type input "4"
type input "3"
type input "5"
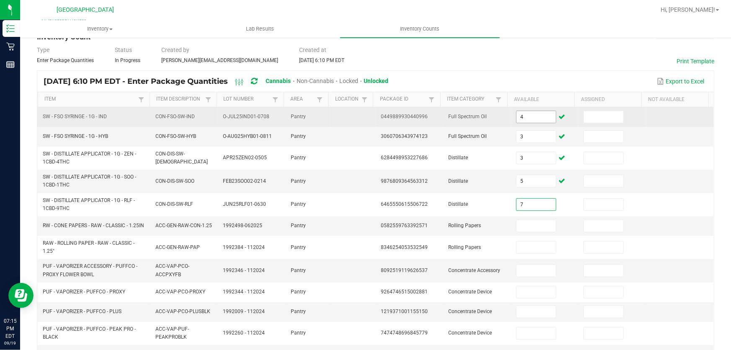
type input "7"
type input "0"
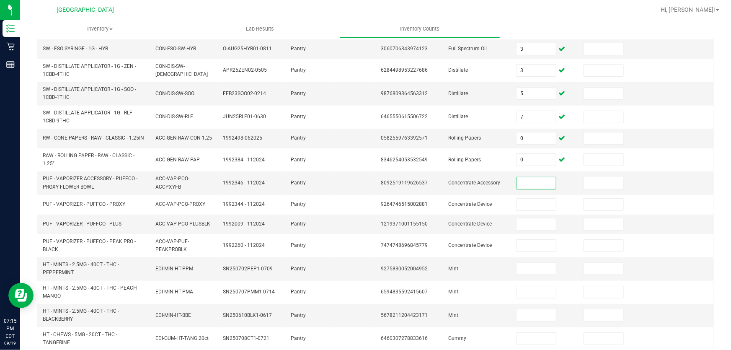
scroll to position [142, 0]
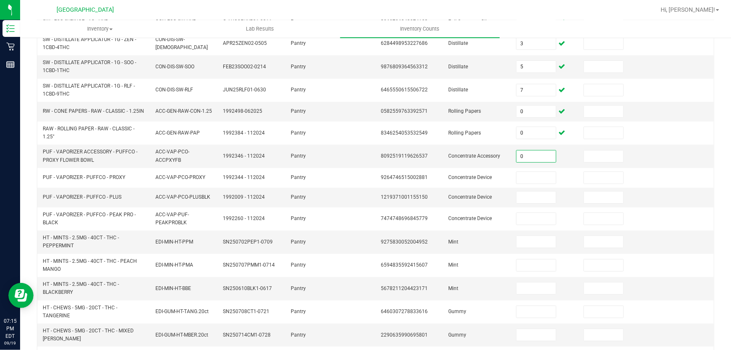
type input "0"
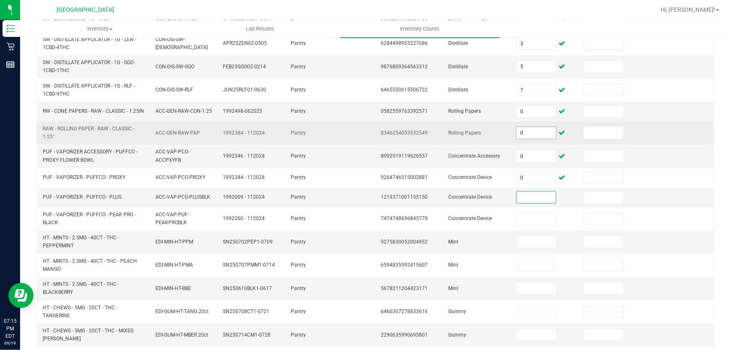
click at [529, 135] on input "0" at bounding box center [536, 133] width 39 height 12
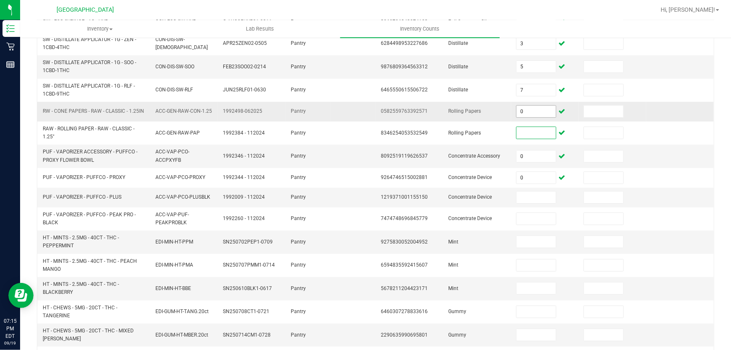
click at [525, 114] on input "0" at bounding box center [536, 112] width 39 height 12
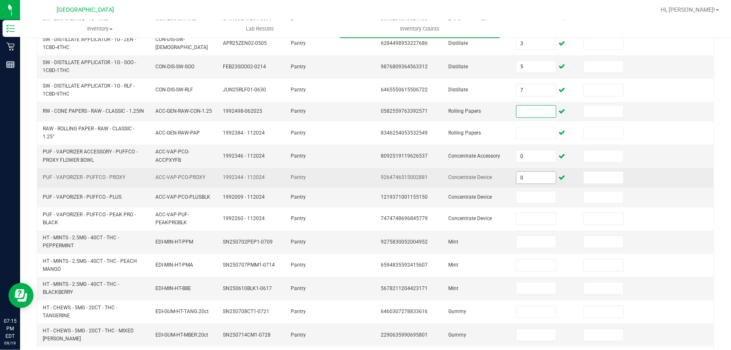
drag, startPoint x: 535, startPoint y: 177, endPoint x: 531, endPoint y: 171, distance: 6.8
click at [534, 178] on input "0" at bounding box center [536, 178] width 39 height 12
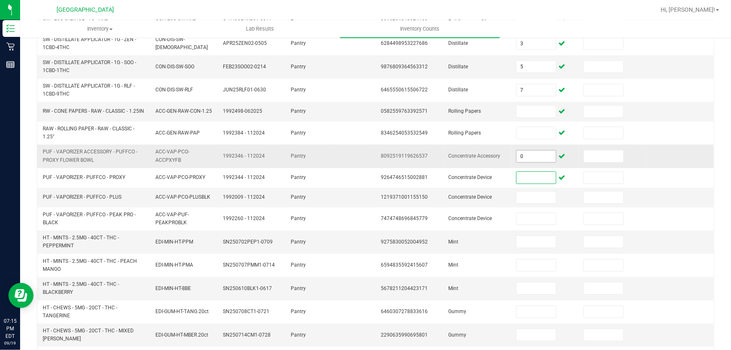
click at [531, 160] on input "0" at bounding box center [536, 156] width 39 height 12
click at [527, 248] on span at bounding box center [536, 242] width 40 height 13
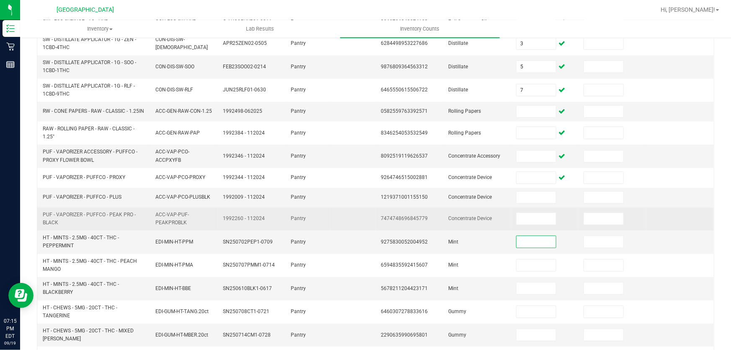
drag, startPoint x: 541, startPoint y: 246, endPoint x: 640, endPoint y: 220, distance: 102.6
click at [539, 246] on input at bounding box center [536, 242] width 39 height 12
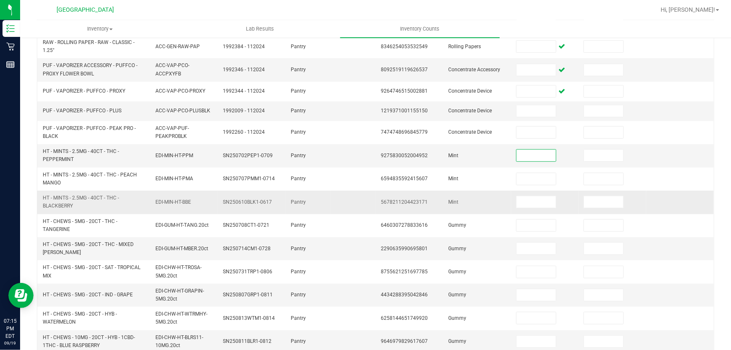
scroll to position [256, 0]
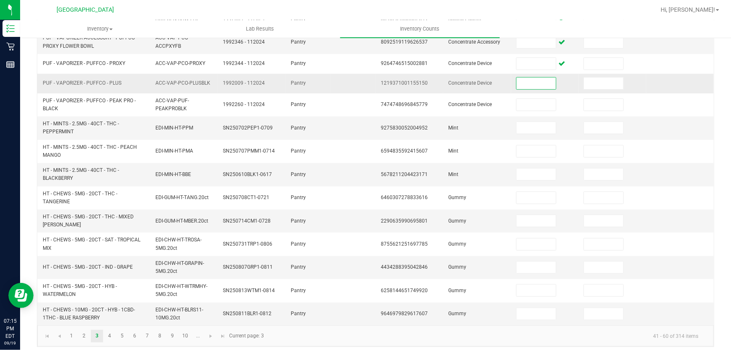
click at [526, 84] on input at bounding box center [536, 84] width 39 height 12
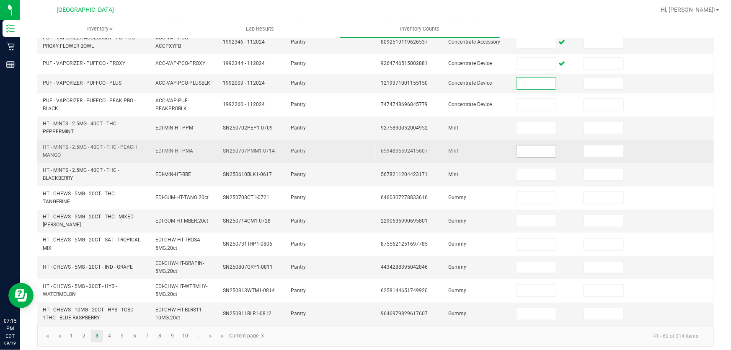
click at [522, 154] on input at bounding box center [536, 151] width 39 height 12
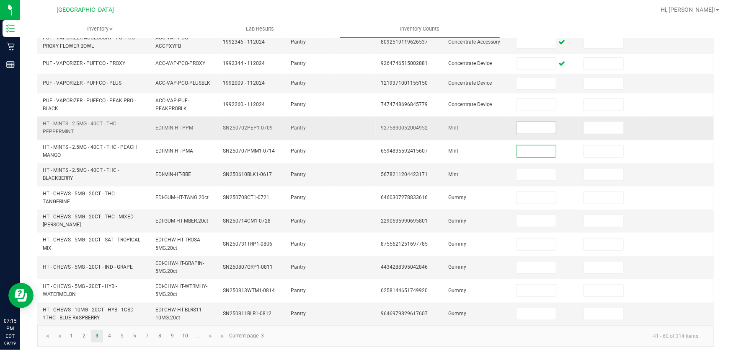
click at [524, 127] on input at bounding box center [536, 128] width 39 height 12
type input "14"
type input "1"
type input "13"
type input "8"
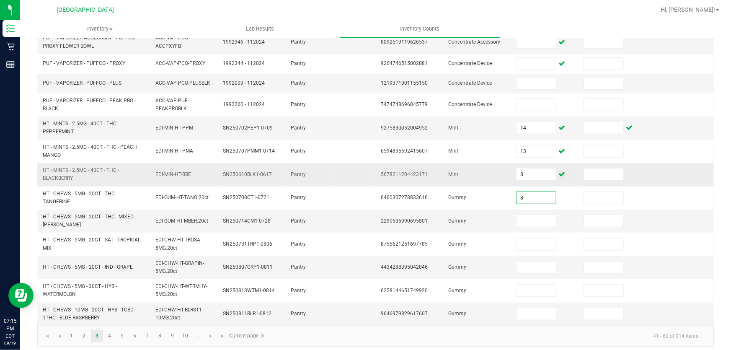
type input "8"
type input "7"
type input "3"
type input "24"
type input "5"
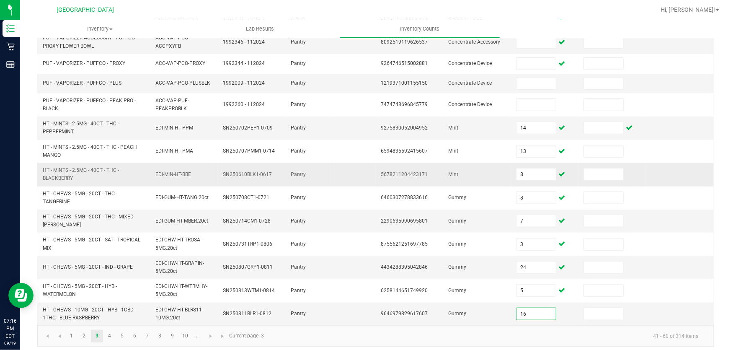
type input "16"
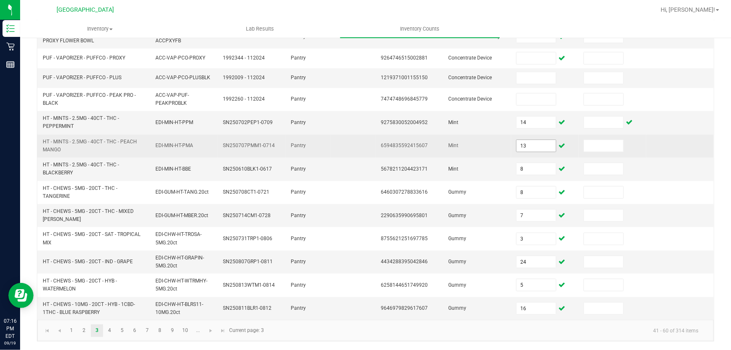
scroll to position [264, 0]
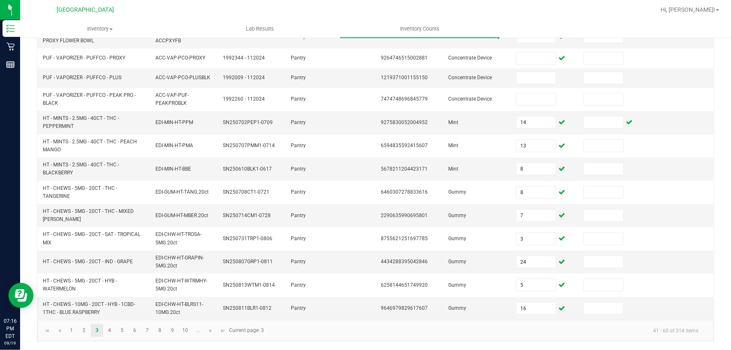
click at [384, 339] on kendo-pager "1 2 3 4 5 6 7 8 9 10 ... 41 - 60 of 314 items Current page: 3" at bounding box center [375, 330] width 677 height 21
click at [112, 332] on link "4" at bounding box center [110, 330] width 12 height 13
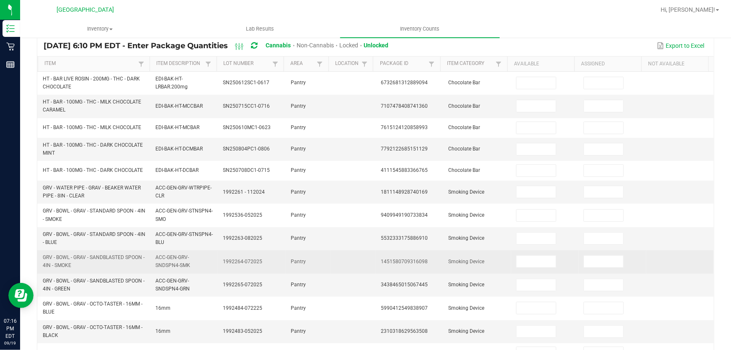
scroll to position [25, 0]
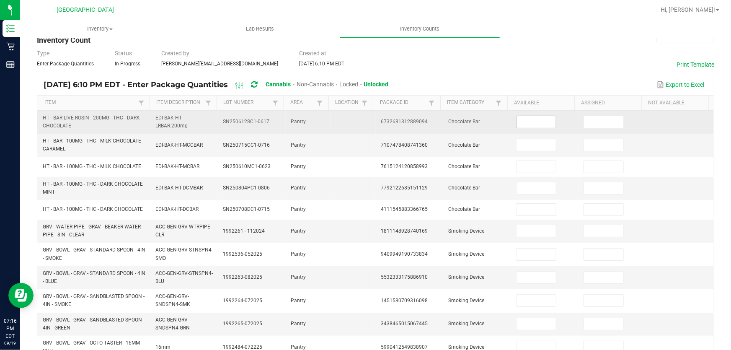
click at [536, 121] on input at bounding box center [536, 122] width 39 height 12
type input "43"
type input "17"
type input "20"
type input "19"
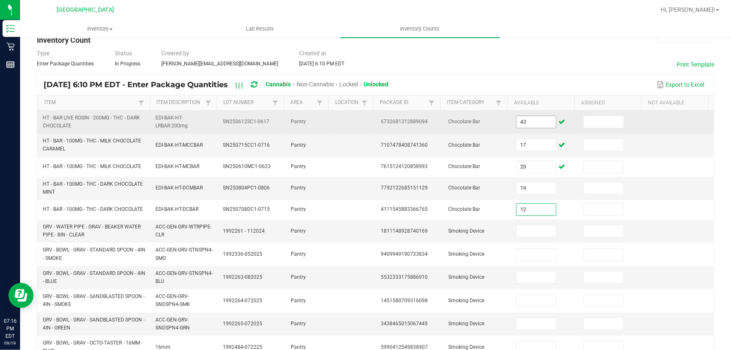
type input "12"
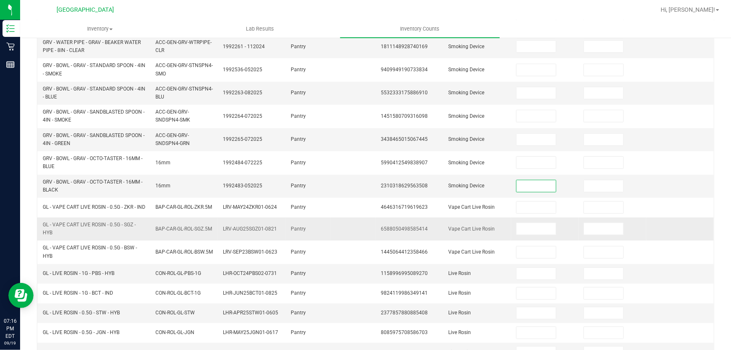
scroll to position [247, 0]
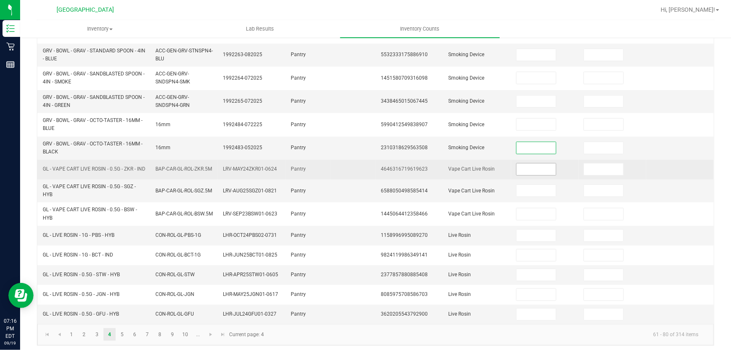
click at [536, 168] on input at bounding box center [536, 169] width 39 height 12
type input "7"
type input "4"
type input "5"
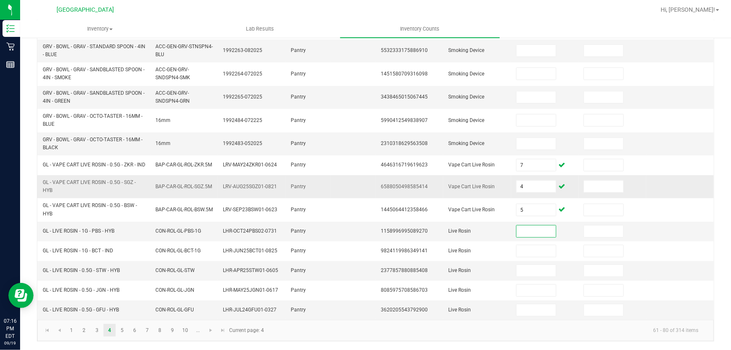
scroll to position [253, 0]
click at [526, 232] on input at bounding box center [536, 231] width 39 height 12
type input "2"
type input "3"
type input "2"
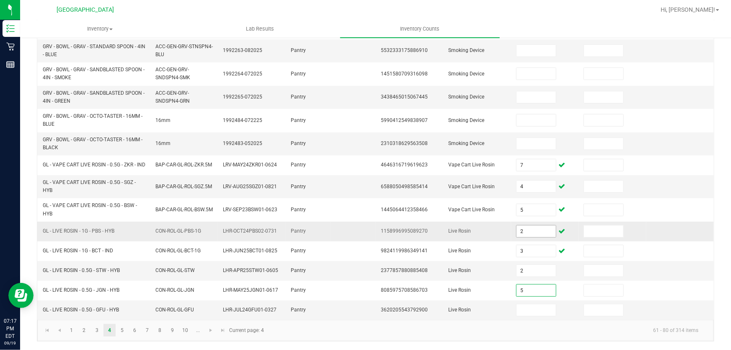
type input "5"
type input "8"
click at [558, 343] on div "< All Inventory Counts Inventory Count Submit for Review Type Enter Package Qua…" at bounding box center [375, 67] width 711 height 564
click at [122, 330] on link "5" at bounding box center [122, 330] width 12 height 13
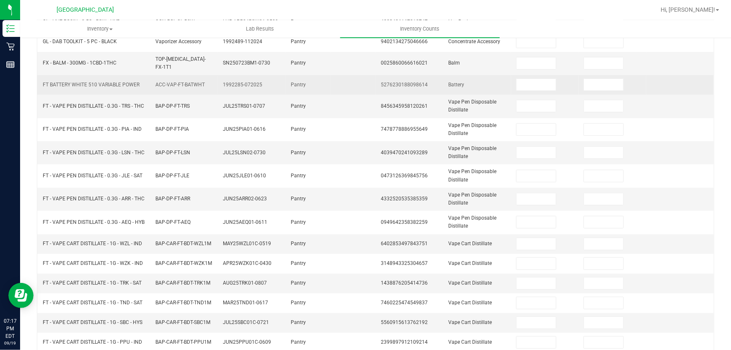
scroll to position [41, 0]
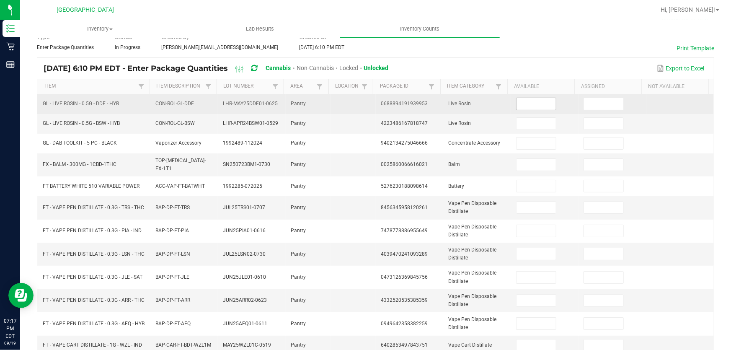
click at [540, 104] on input at bounding box center [536, 104] width 39 height 12
type input "4"
type input "5"
type input "11"
type input "19"
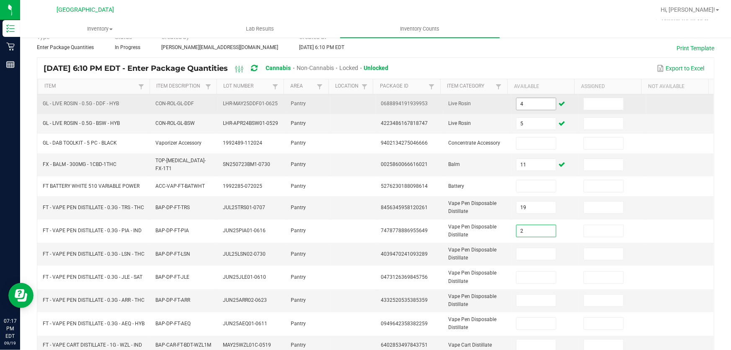
type input "2"
type input "4"
type input "9"
type input "18"
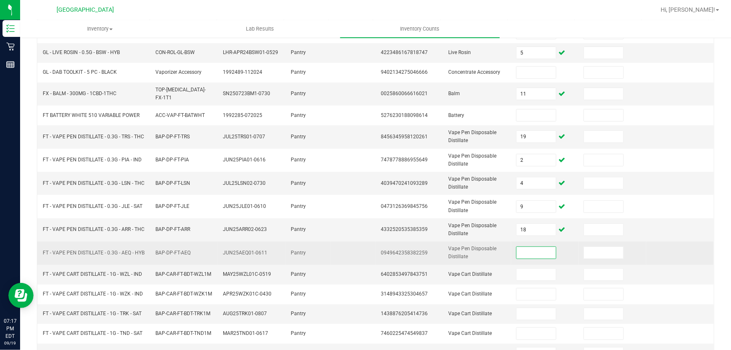
scroll to position [117, 0]
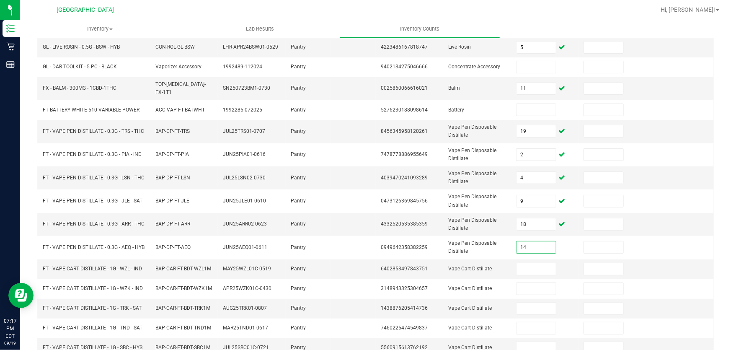
type input "14"
type input "4"
type input "5"
type input "1"
type input "3"
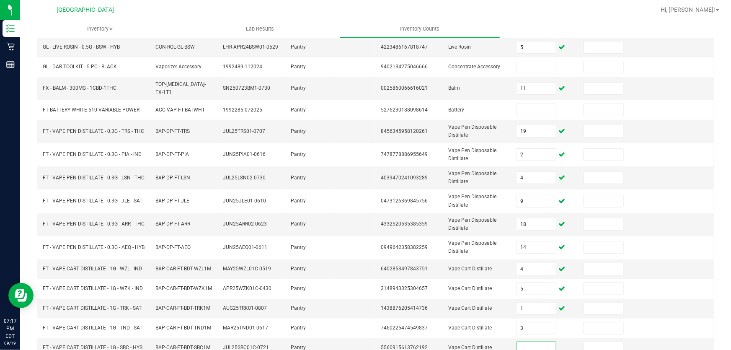
scroll to position [119, 0]
type input "2"
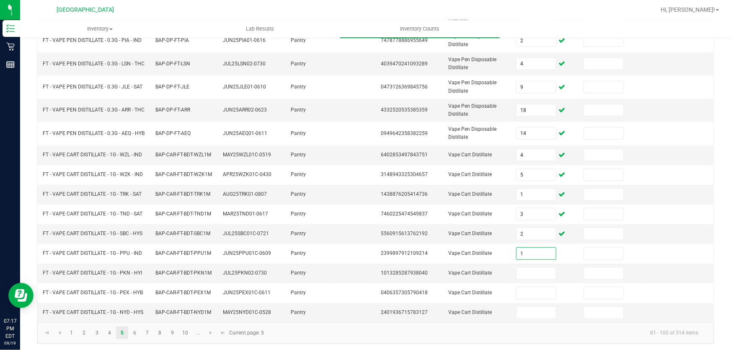
type input "1"
type input "2"
type input "1"
type input "5"
click at [430, 334] on kendo-pager-info "81 - 100 of 314 items" at bounding box center [487, 333] width 436 height 14
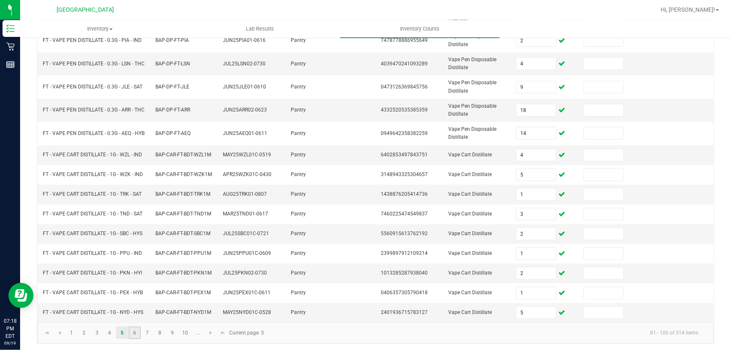
click at [130, 329] on link "6" at bounding box center [135, 332] width 12 height 13
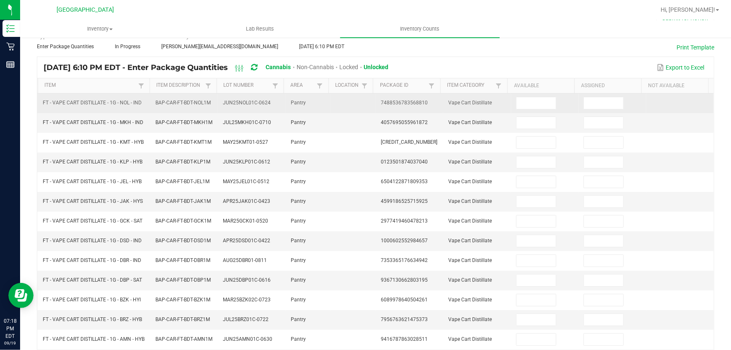
scroll to position [0, 0]
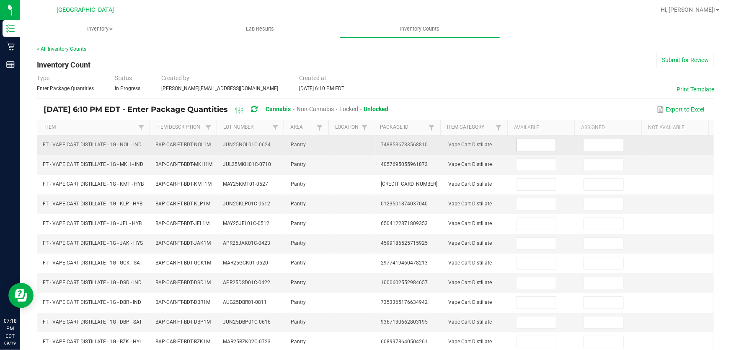
click at [522, 140] on input at bounding box center [536, 145] width 39 height 12
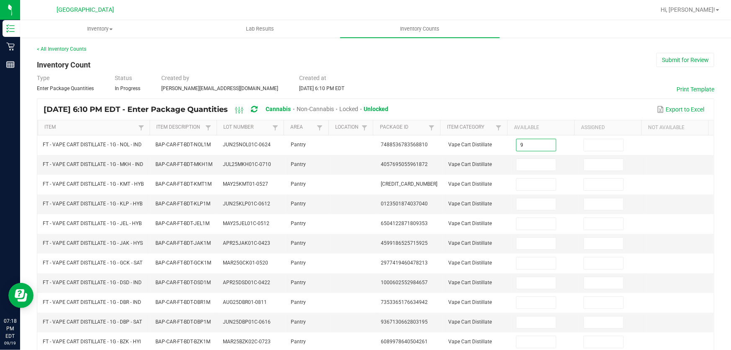
type input "9"
type input "5"
type input "1"
type input "12"
type input "11"
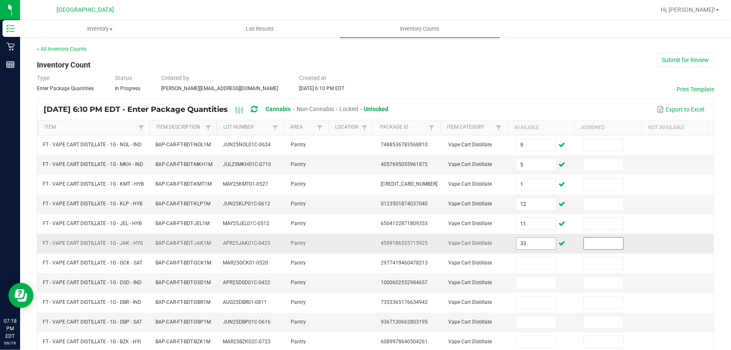
click at [526, 249] on input "33" at bounding box center [536, 244] width 39 height 12
type input "3"
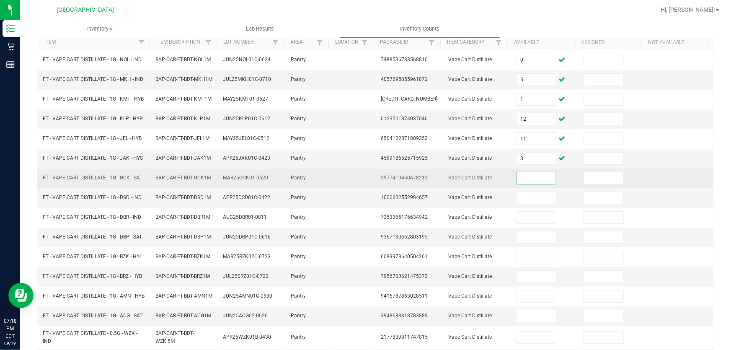
scroll to position [114, 0]
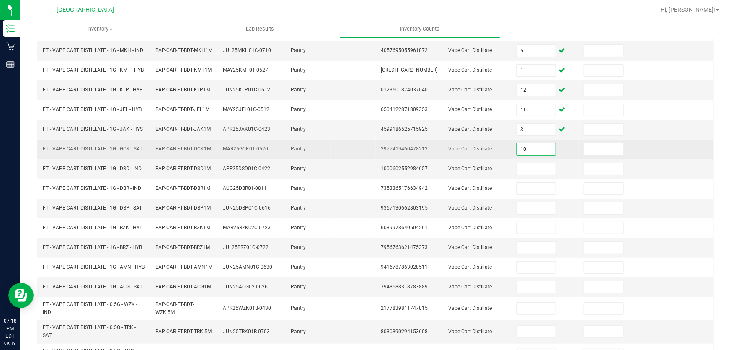
type input "10"
type input "4"
type input "9"
type input "12"
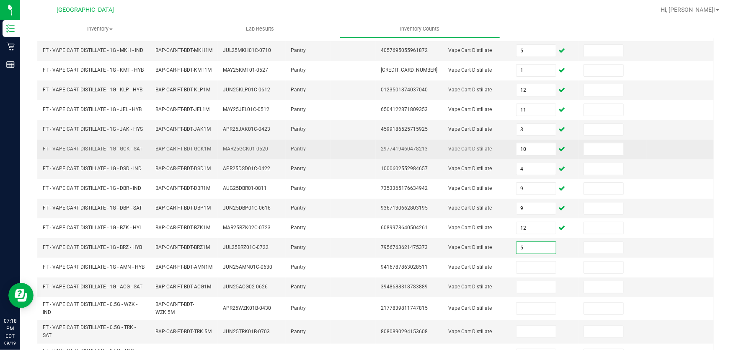
type input "5"
type input "3"
type input "1"
type input "9"
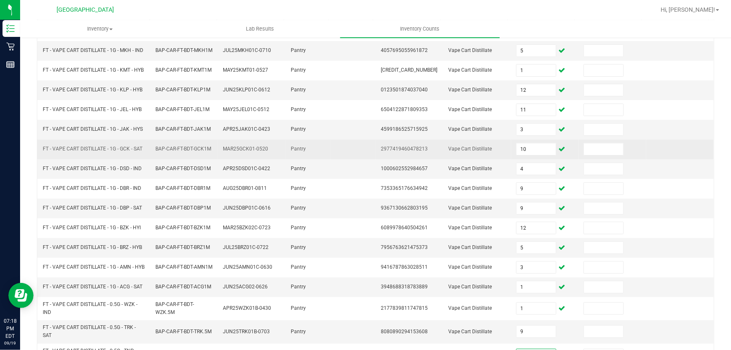
scroll to position [239, 0]
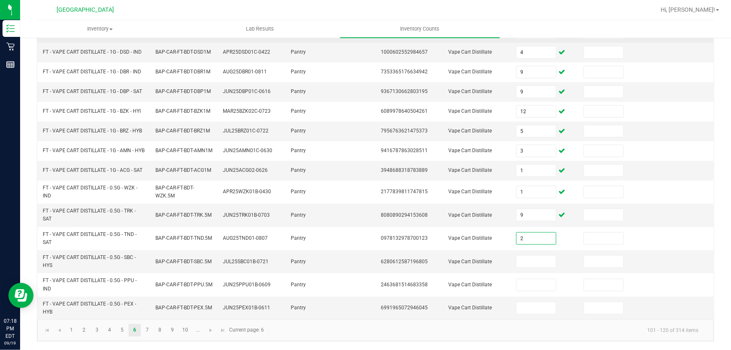
type input "2"
click at [493, 342] on div "< All Inventory Counts Inventory Count Submit for Review Type Enter Package Qua…" at bounding box center [375, 78] width 711 height 544
click at [150, 331] on link "7" at bounding box center [147, 330] width 12 height 13
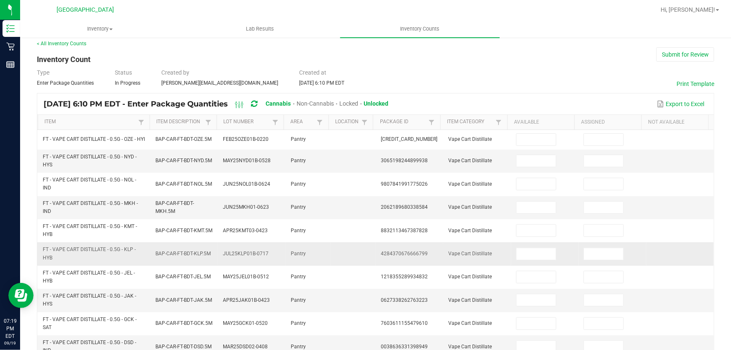
scroll to position [0, 0]
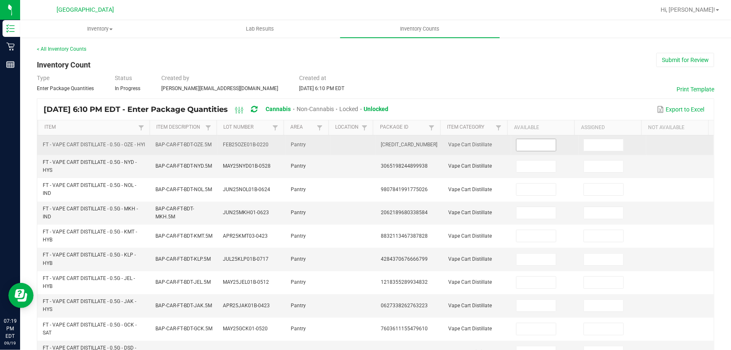
click at [543, 151] on input at bounding box center [536, 145] width 39 height 12
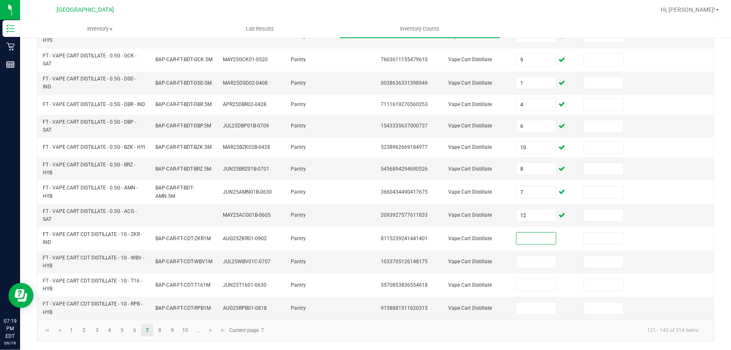
scroll to position [278, 0]
click at [164, 329] on link "8" at bounding box center [160, 330] width 12 height 13
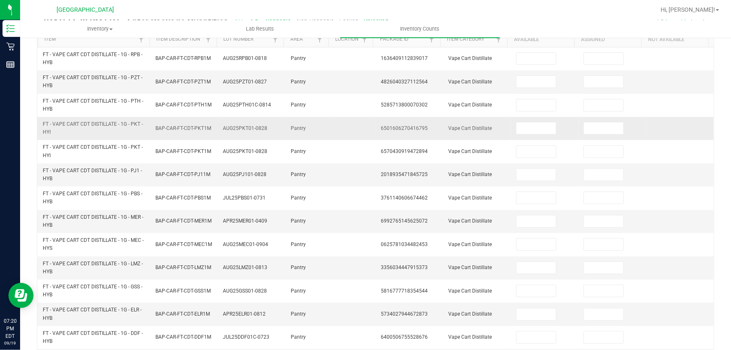
scroll to position [0, 0]
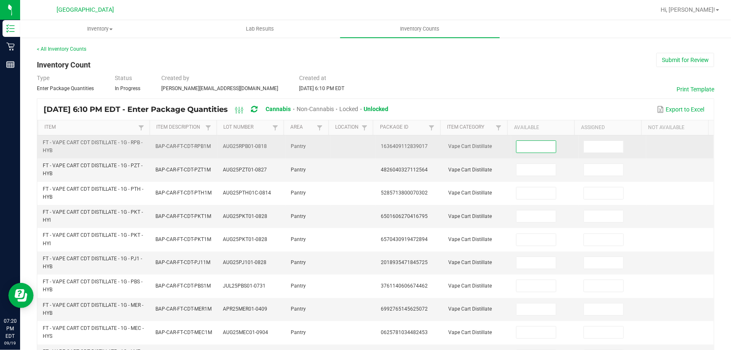
click at [530, 142] on input at bounding box center [536, 147] width 39 height 12
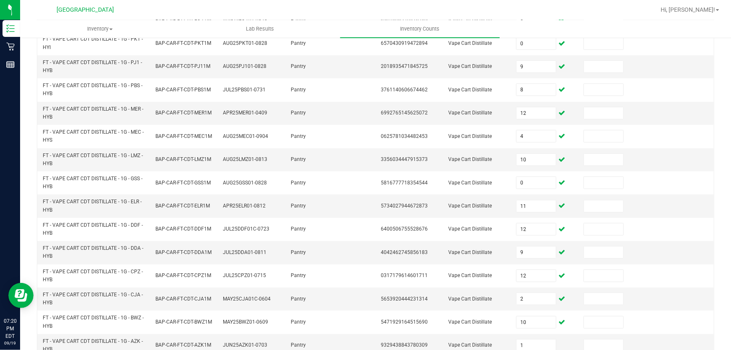
scroll to position [278, 0]
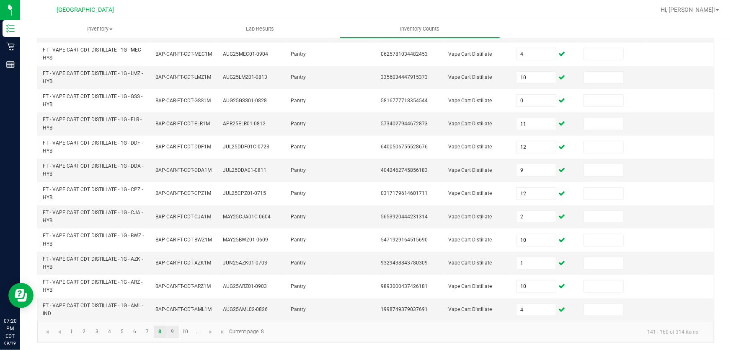
click at [173, 331] on link "9" at bounding box center [172, 332] width 12 height 13
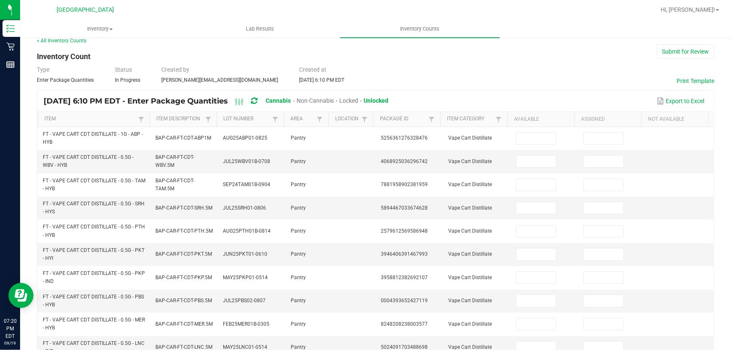
scroll to position [0, 0]
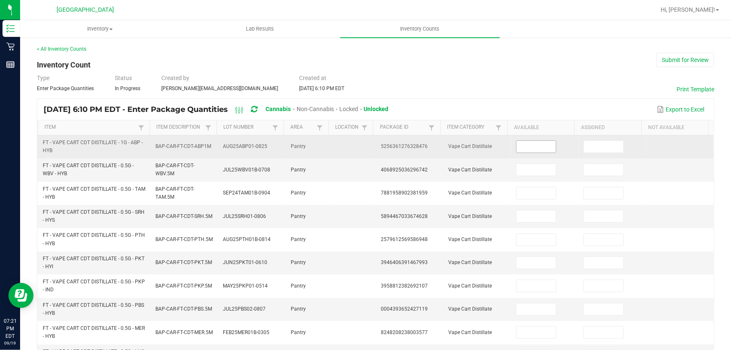
click at [533, 149] on input at bounding box center [536, 147] width 39 height 12
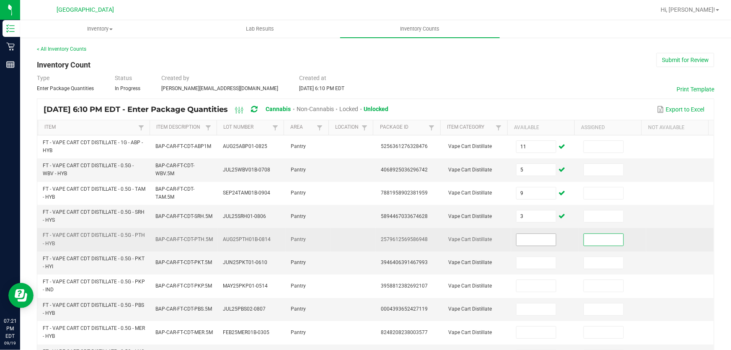
click at [537, 241] on input at bounding box center [536, 240] width 39 height 12
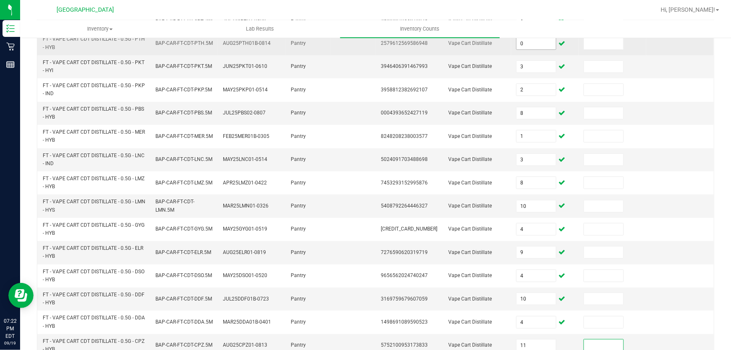
scroll to position [278, 0]
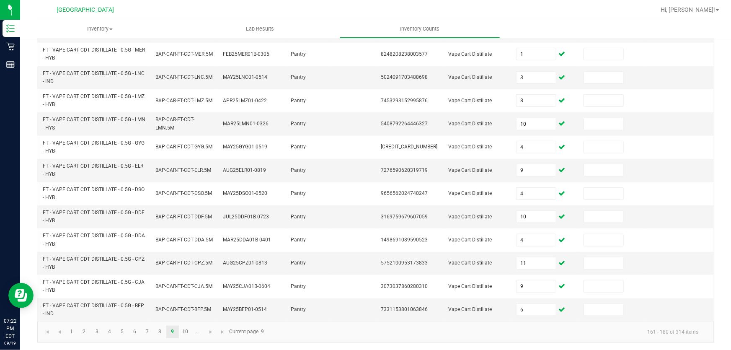
click at [567, 338] on kendo-pager "1 2 3 4 5 6 7 8 9 10 ... 161 - 180 of 314 items Current page: 9" at bounding box center [375, 331] width 677 height 21
click at [186, 330] on link "10" at bounding box center [185, 332] width 12 height 13
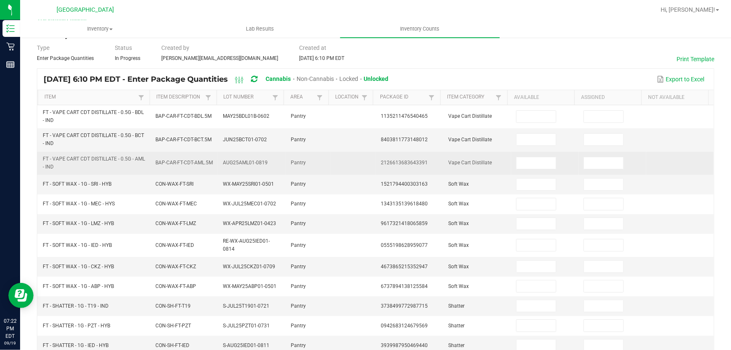
scroll to position [0, 0]
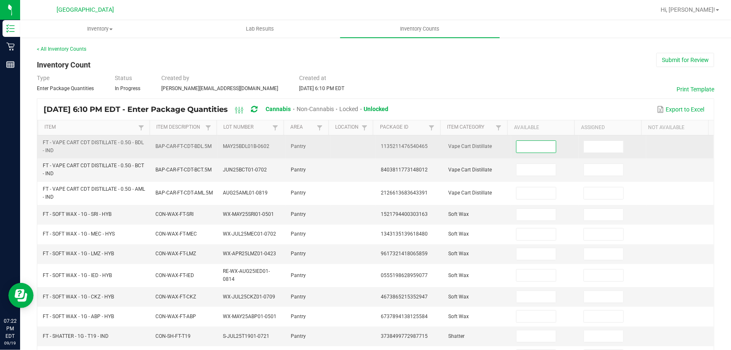
click at [522, 145] on input at bounding box center [536, 147] width 39 height 12
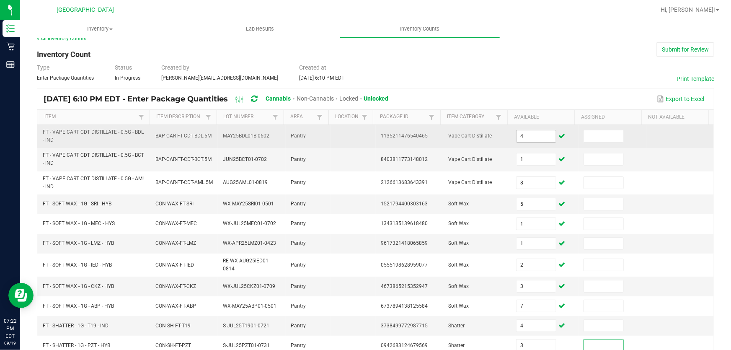
scroll to position [189, 0]
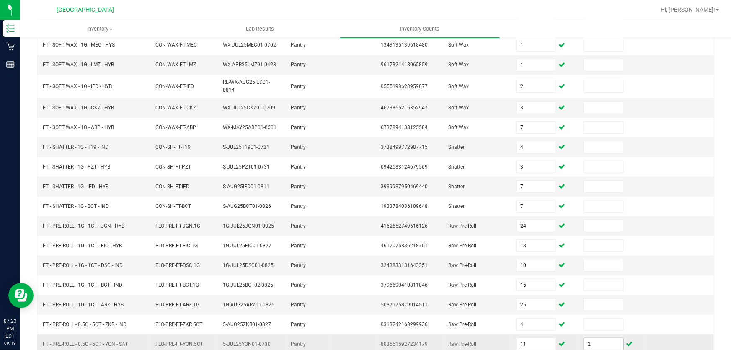
click at [591, 343] on input "2" at bounding box center [603, 344] width 39 height 12
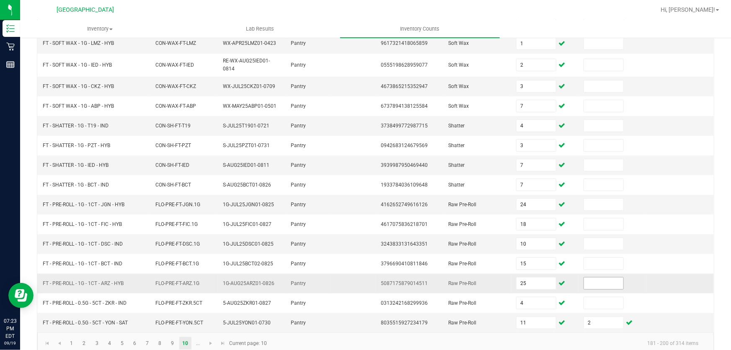
scroll to position [221, 0]
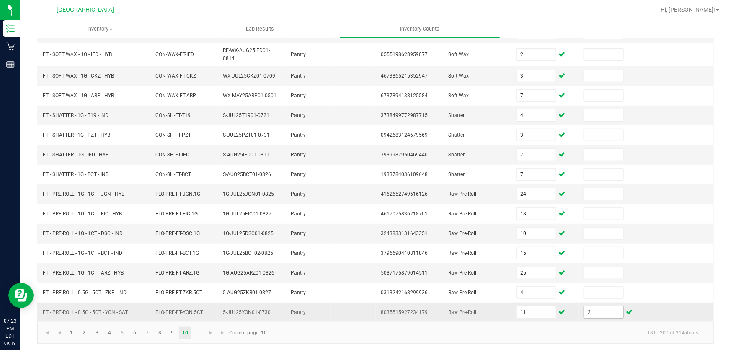
click at [600, 310] on input "2" at bounding box center [603, 312] width 39 height 12
click at [558, 334] on kendo-pager-info "181 - 200 of 314 items" at bounding box center [488, 333] width 433 height 14
click at [208, 331] on span "Go to the next page" at bounding box center [210, 332] width 7 height 7
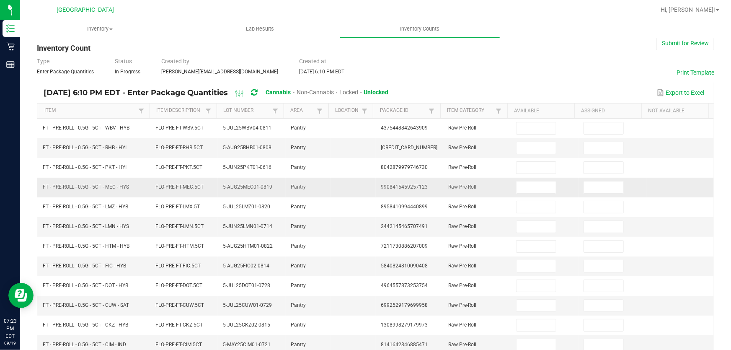
scroll to position [16, 0]
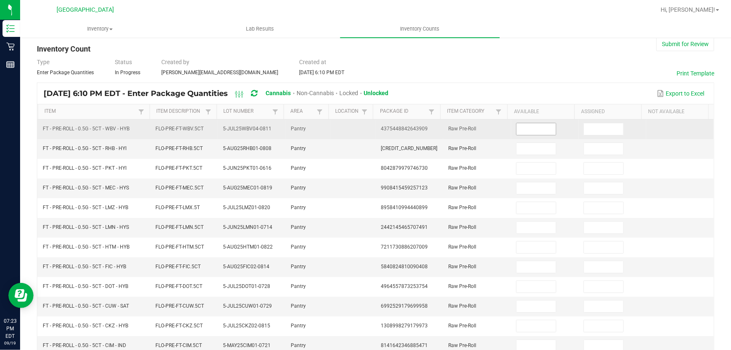
click at [535, 127] on input at bounding box center [536, 129] width 39 height 12
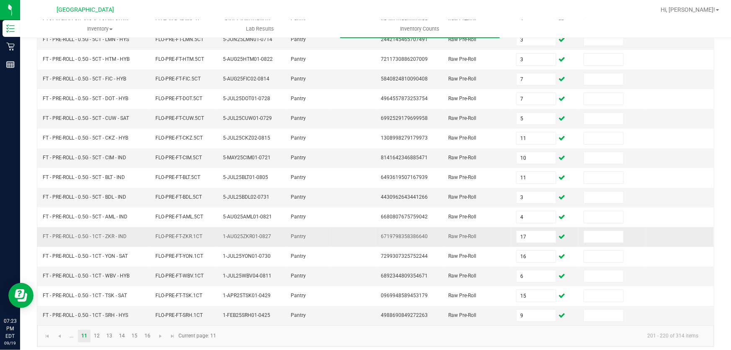
scroll to position [206, 0]
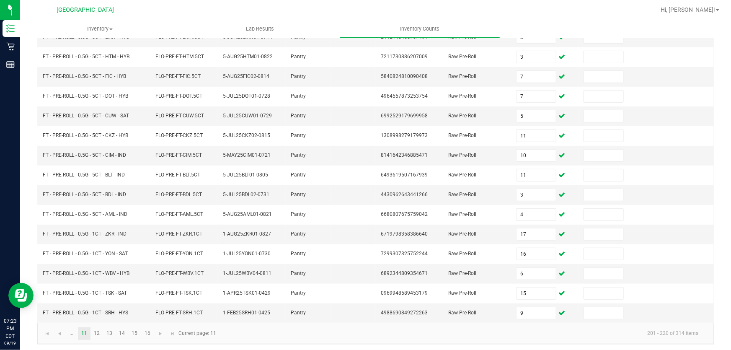
click at [289, 326] on kendo-pager-info "201 - 220 of 314 items" at bounding box center [464, 333] width 484 height 14
click at [100, 329] on link "12" at bounding box center [97, 333] width 12 height 13
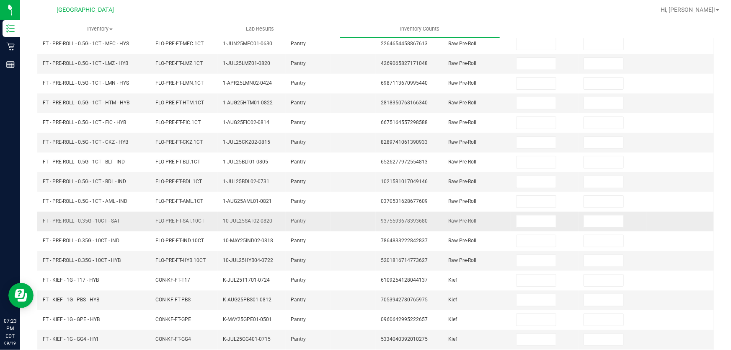
scroll to position [16, 0]
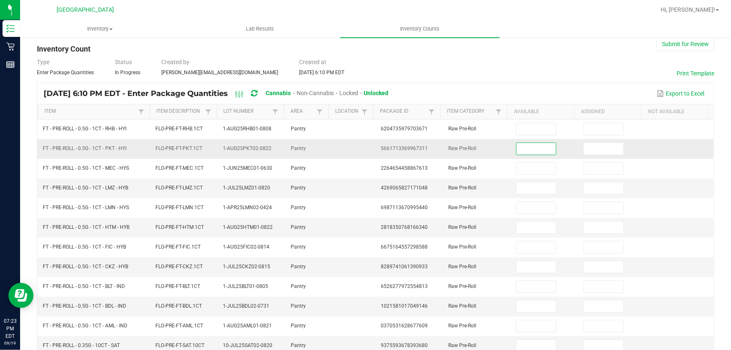
drag, startPoint x: 536, startPoint y: 147, endPoint x: 532, endPoint y: 134, distance: 13.4
click at [536, 147] on input at bounding box center [536, 149] width 39 height 12
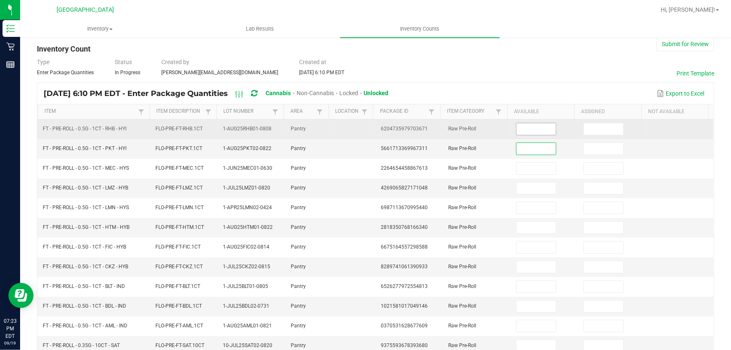
click at [531, 130] on input at bounding box center [536, 129] width 39 height 12
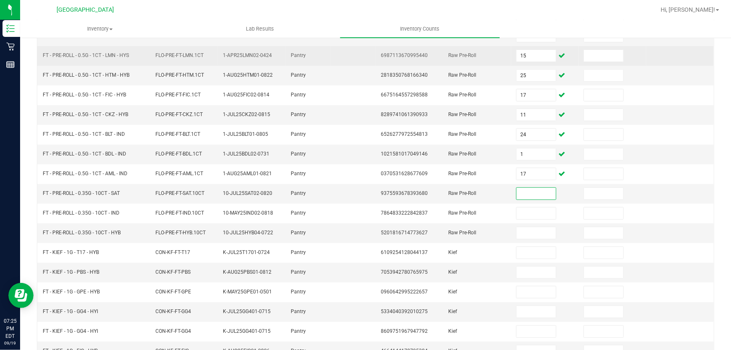
scroll to position [206, 0]
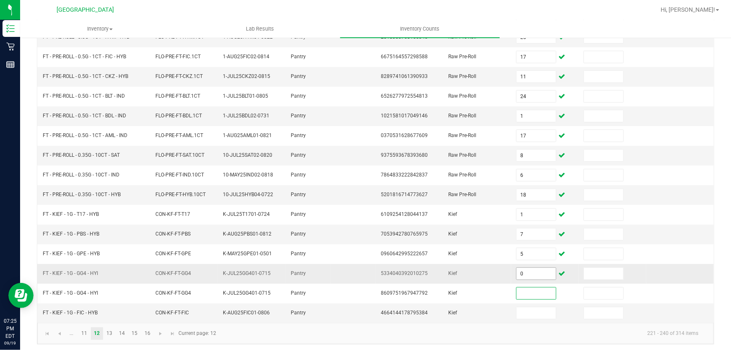
click at [522, 270] on input "0" at bounding box center [536, 274] width 39 height 12
click at [520, 336] on kendo-pager-info "221 - 240 of 314 items" at bounding box center [464, 333] width 484 height 14
click at [108, 332] on link "13" at bounding box center [110, 333] width 12 height 13
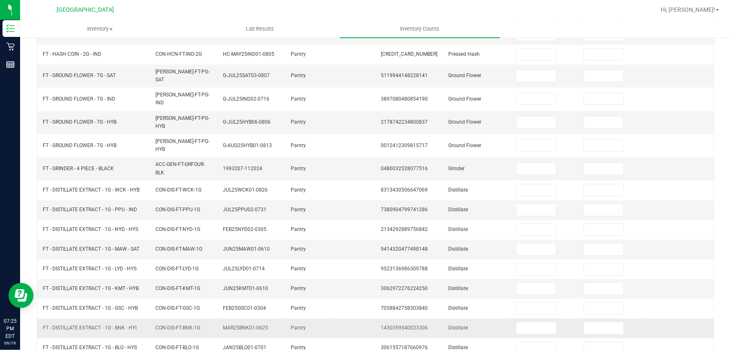
scroll to position [16, 0]
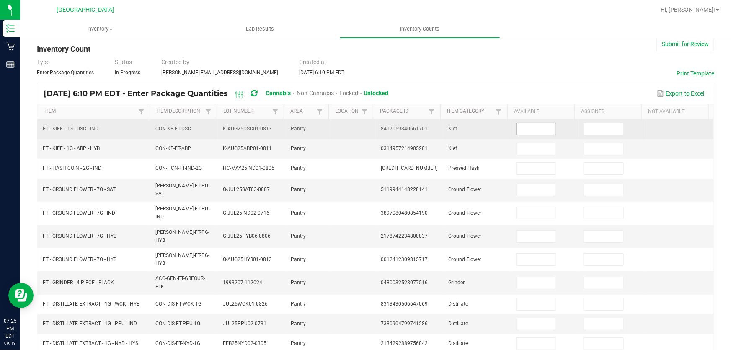
click at [520, 130] on input at bounding box center [536, 129] width 39 height 12
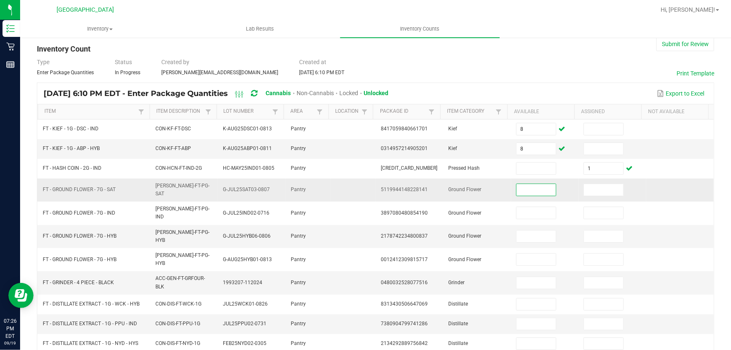
click at [517, 192] on input at bounding box center [536, 190] width 39 height 12
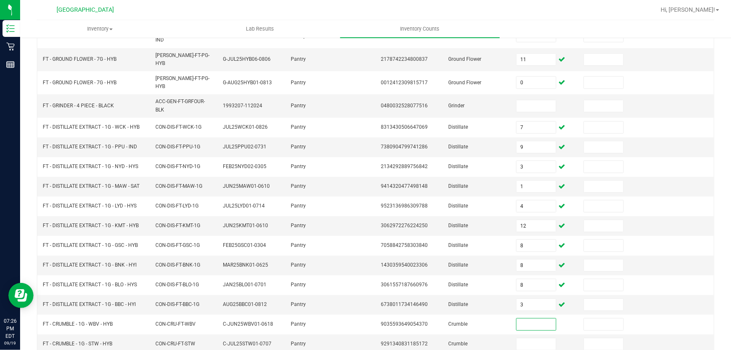
scroll to position [210, 0]
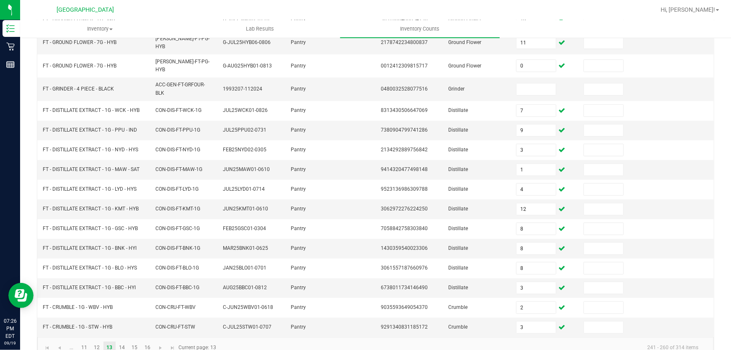
click at [511, 337] on kendo-pager "... 11 12 13 14 15 16 241 - 260 of 314 items Current page: 13" at bounding box center [375, 347] width 677 height 21
click at [123, 342] on link "14" at bounding box center [122, 348] width 12 height 13
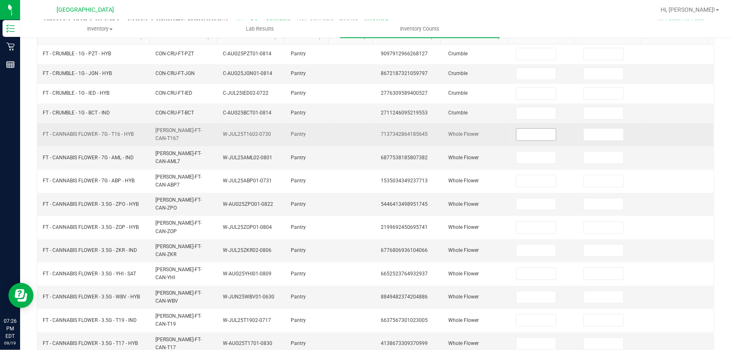
scroll to position [54, 0]
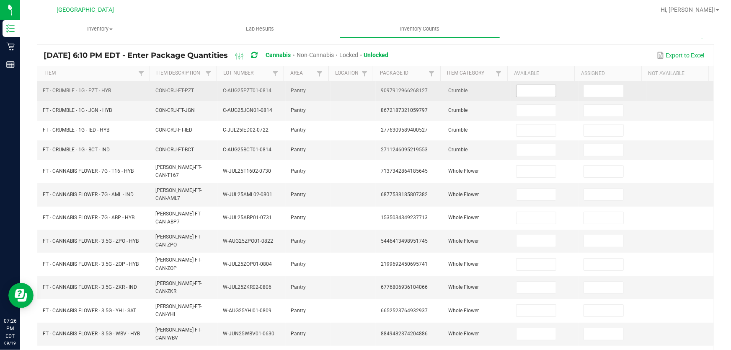
click at [535, 92] on input at bounding box center [536, 91] width 39 height 12
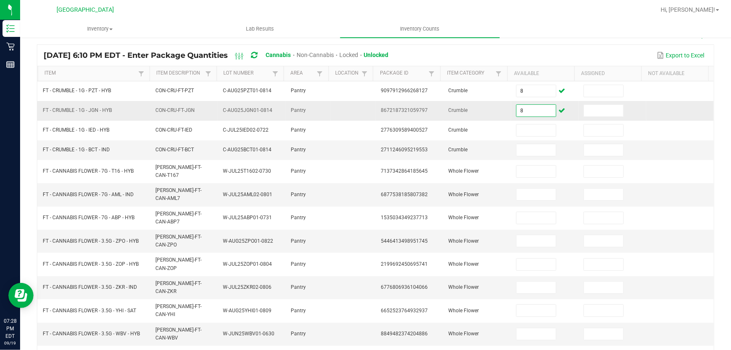
click at [534, 113] on input "8" at bounding box center [536, 111] width 39 height 12
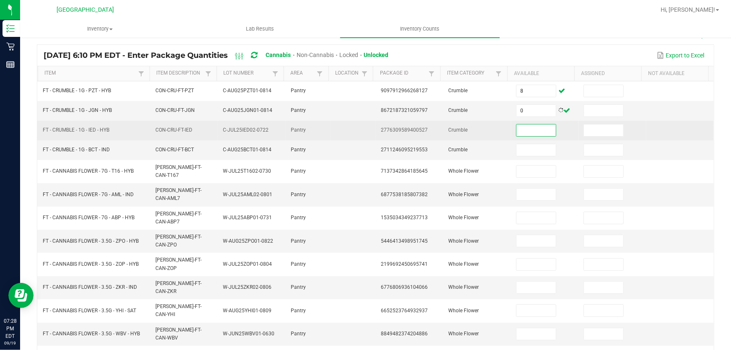
click at [537, 129] on input at bounding box center [536, 130] width 39 height 12
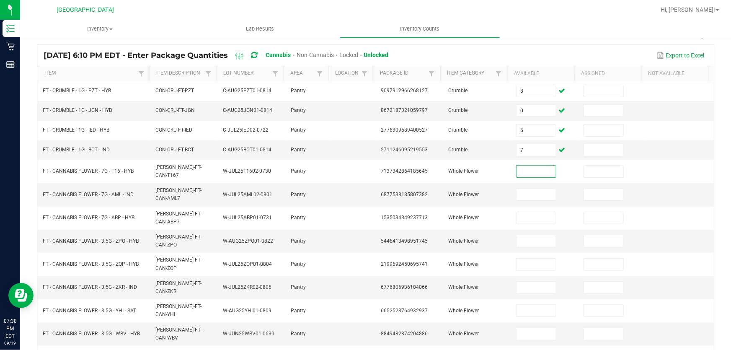
click at [541, 49] on div "Export to Excel" at bounding box center [551, 55] width 313 height 14
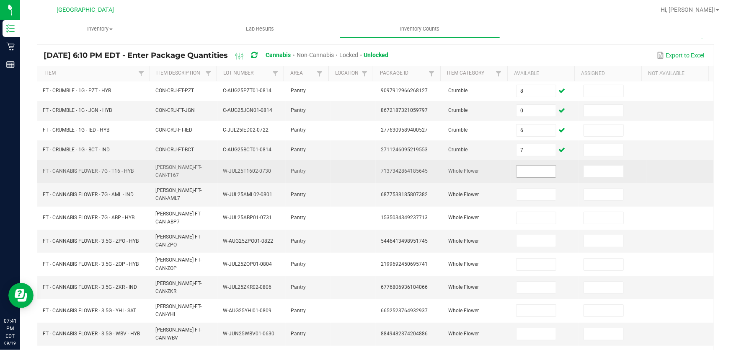
click at [535, 166] on input at bounding box center [536, 172] width 39 height 12
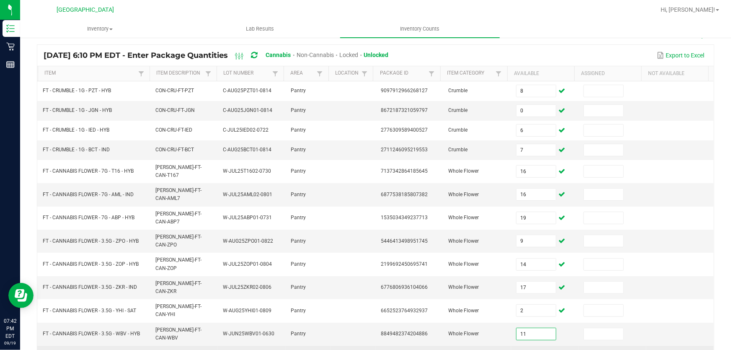
click at [539, 349] on input at bounding box center [536, 357] width 39 height 12
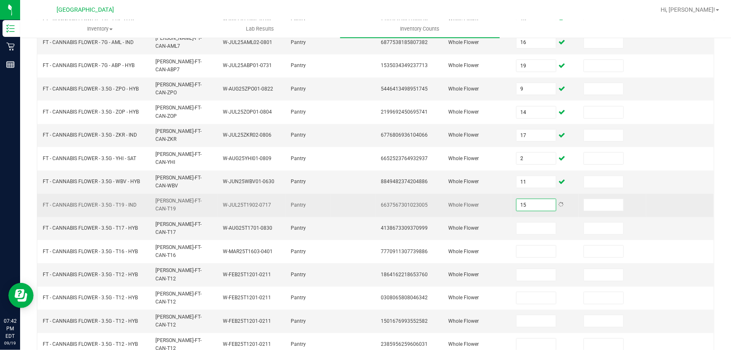
scroll to position [206, 0]
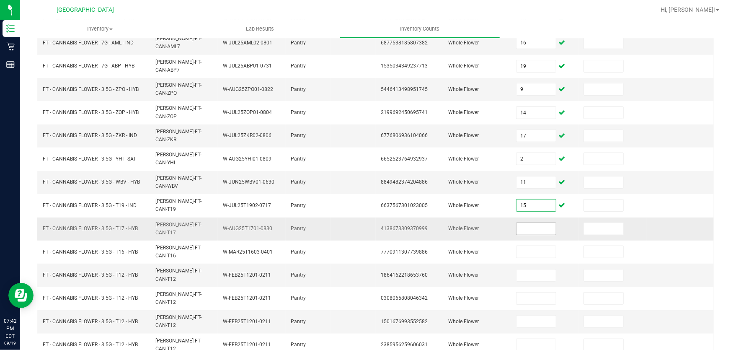
click at [533, 223] on input at bounding box center [536, 229] width 39 height 12
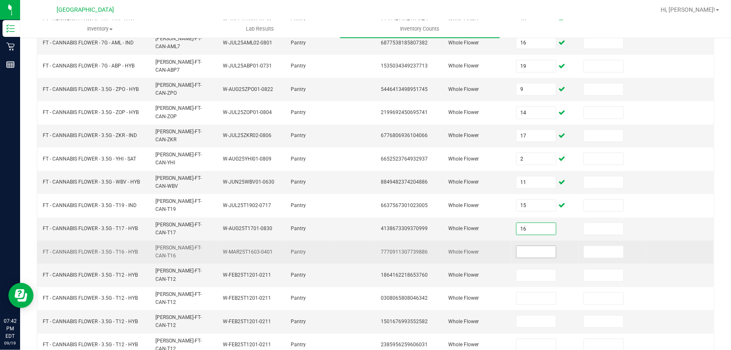
click at [532, 246] on input at bounding box center [536, 252] width 39 height 12
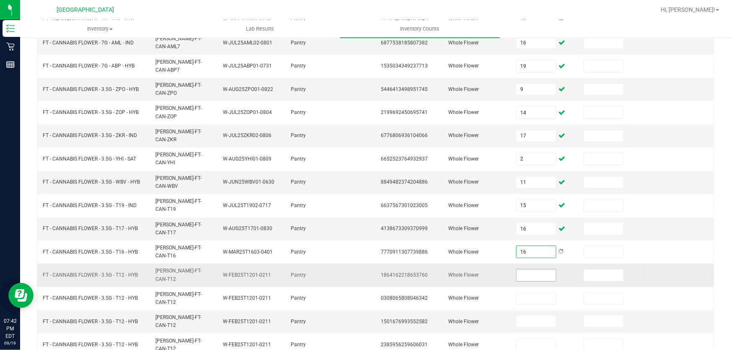
click at [529, 269] on input at bounding box center [536, 275] width 39 height 12
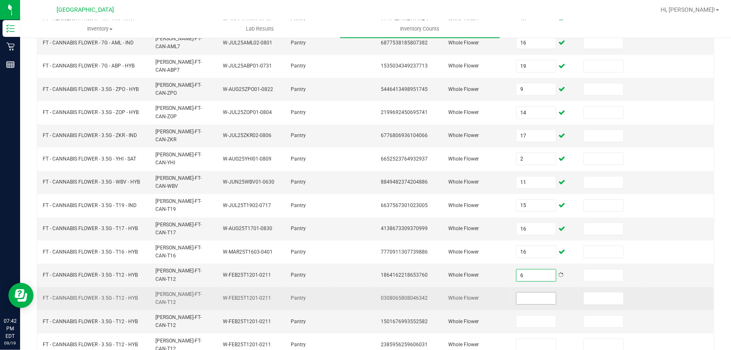
click at [534, 293] on input at bounding box center [536, 299] width 39 height 12
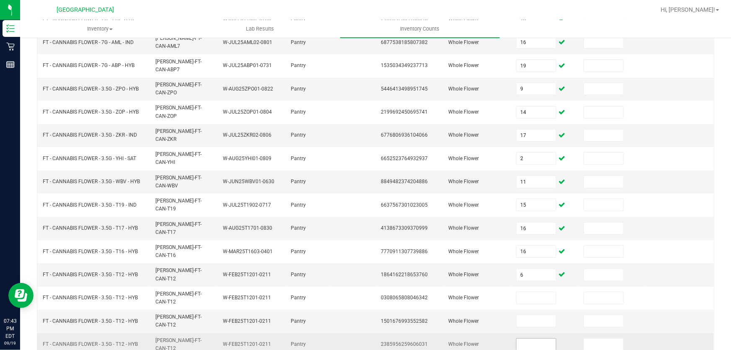
click at [524, 339] on input at bounding box center [536, 345] width 39 height 12
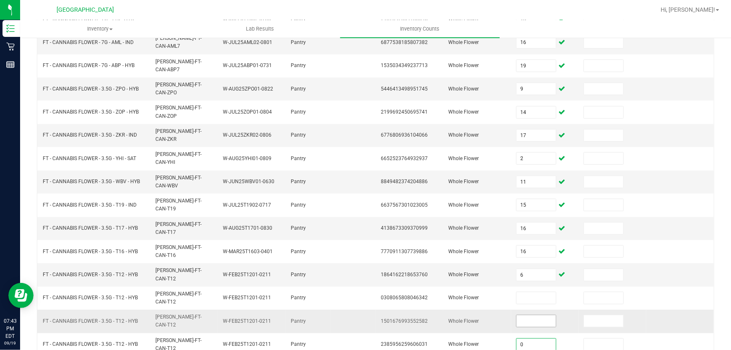
click at [519, 315] on input at bounding box center [536, 321] width 39 height 12
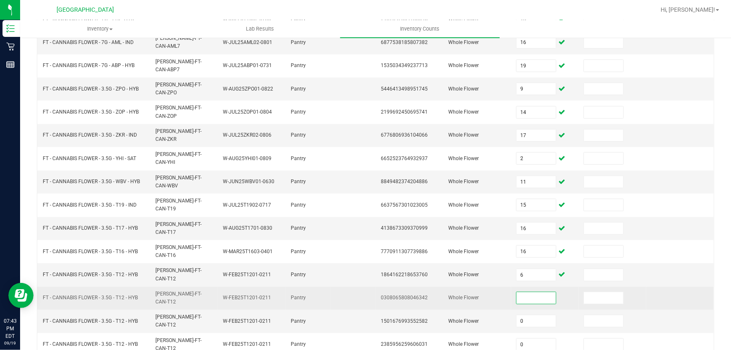
click at [517, 292] on input at bounding box center [536, 298] width 39 height 12
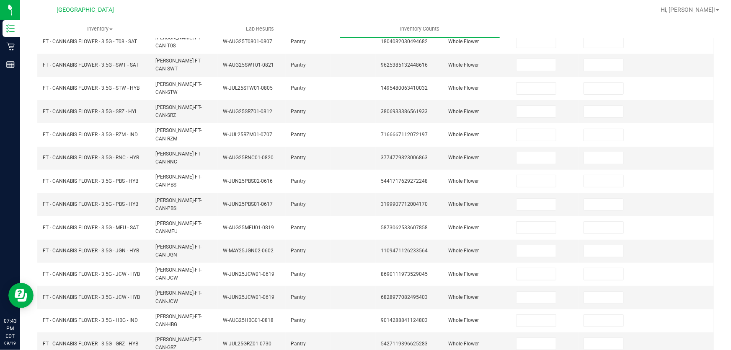
scroll to position [0, 0]
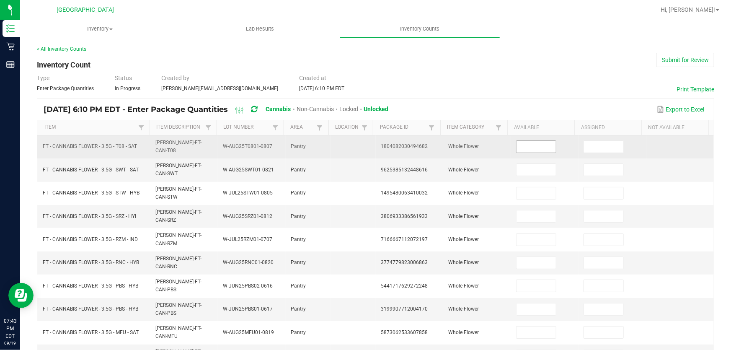
click at [530, 146] on input at bounding box center [536, 147] width 39 height 12
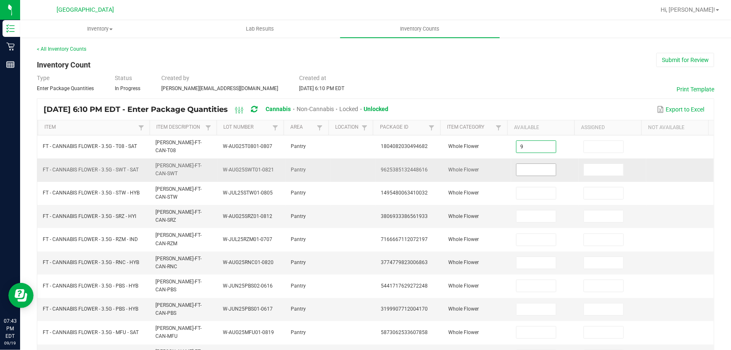
click at [538, 166] on input at bounding box center [536, 170] width 39 height 12
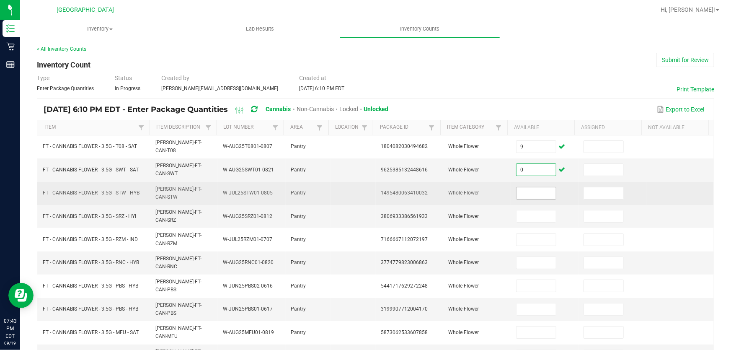
click at [534, 187] on input at bounding box center [536, 193] width 39 height 12
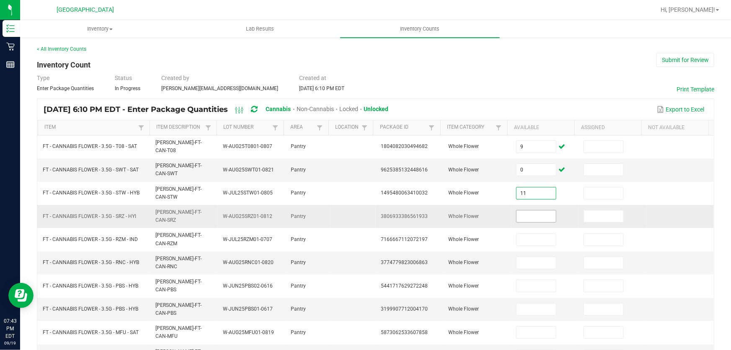
click at [527, 210] on input at bounding box center [536, 216] width 39 height 12
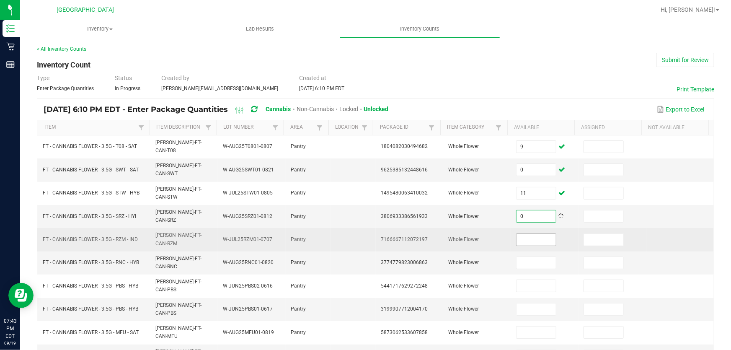
click at [526, 234] on input at bounding box center [536, 240] width 39 height 12
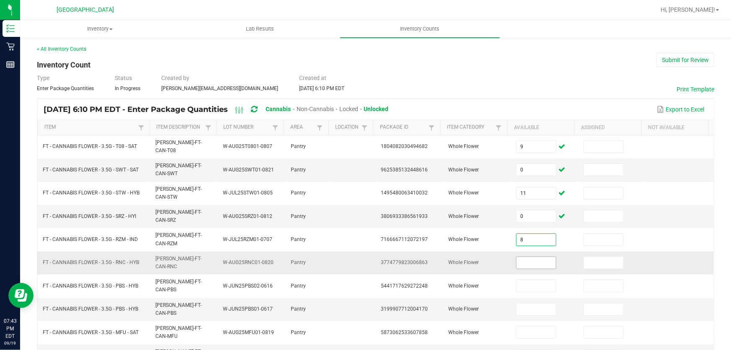
click at [533, 257] on input at bounding box center [536, 263] width 39 height 12
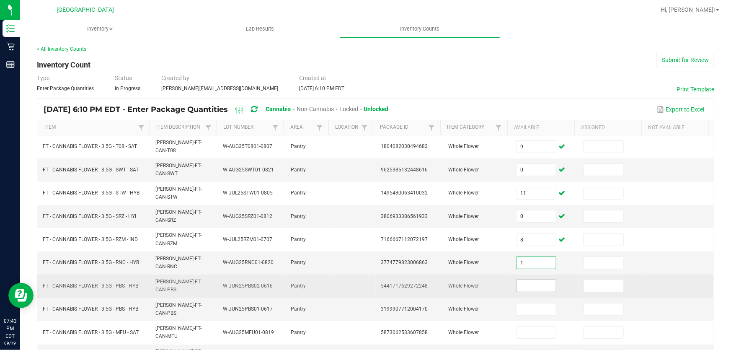
click at [535, 280] on input at bounding box center [536, 286] width 39 height 12
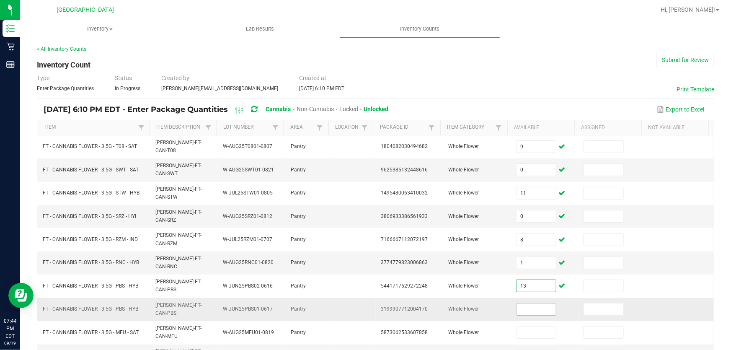
click at [534, 303] on input at bounding box center [536, 309] width 39 height 12
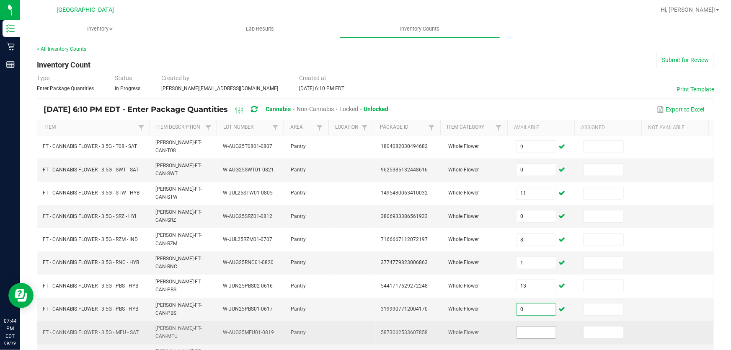
click at [526, 326] on input at bounding box center [536, 332] width 39 height 12
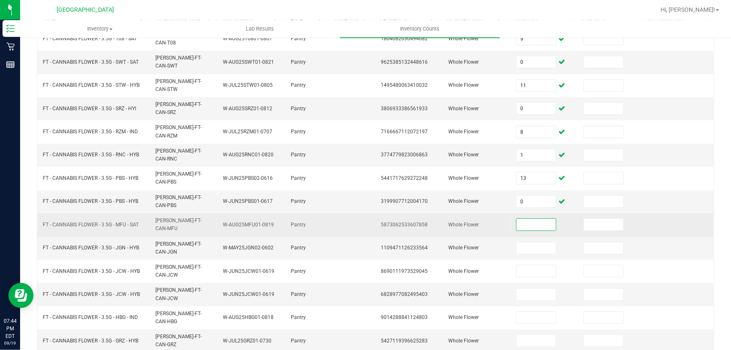
scroll to position [206, 0]
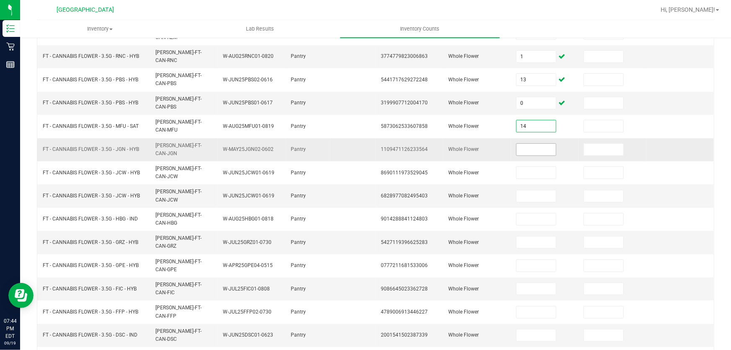
click at [538, 144] on input at bounding box center [536, 150] width 39 height 12
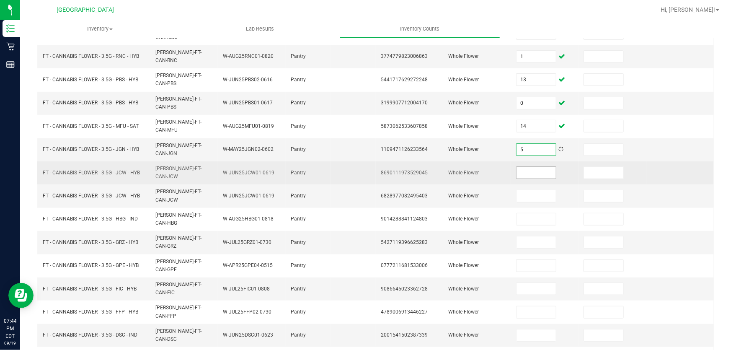
click at [538, 167] on input at bounding box center [536, 173] width 39 height 12
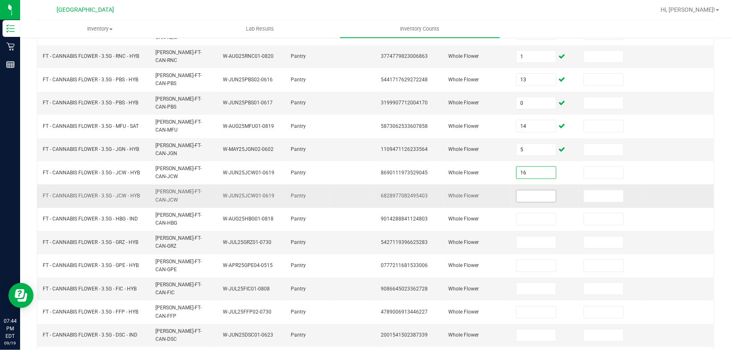
click at [533, 190] on input at bounding box center [536, 196] width 39 height 12
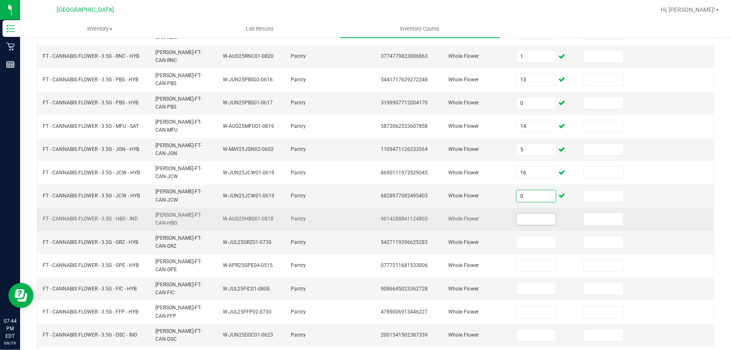
click at [529, 213] on input at bounding box center [536, 219] width 39 height 12
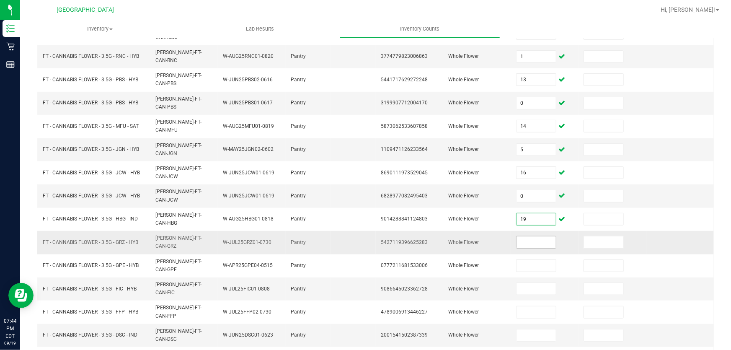
click at [533, 236] on input at bounding box center [536, 242] width 39 height 12
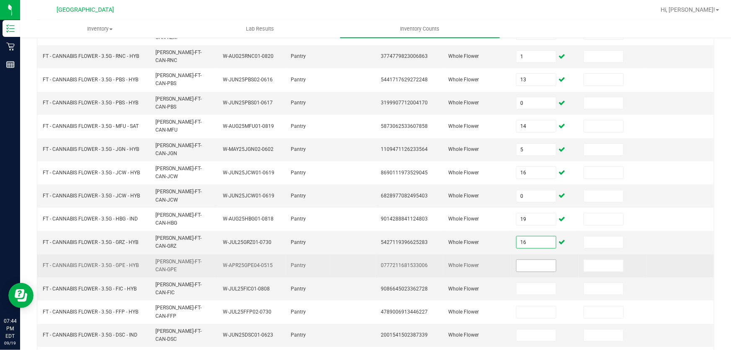
click at [531, 260] on input at bounding box center [536, 266] width 39 height 12
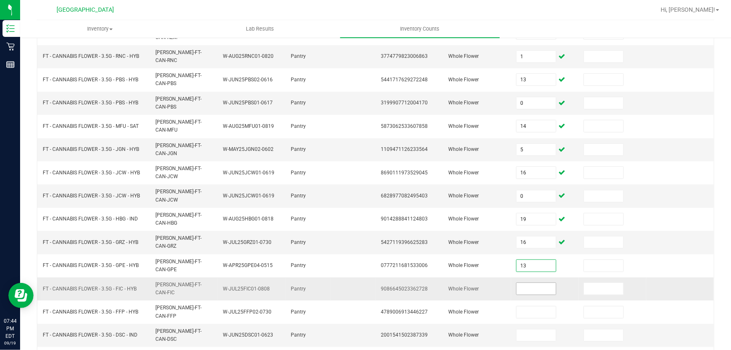
click at [540, 283] on input at bounding box center [536, 289] width 39 height 12
click at [535, 329] on input at bounding box center [536, 335] width 39 height 12
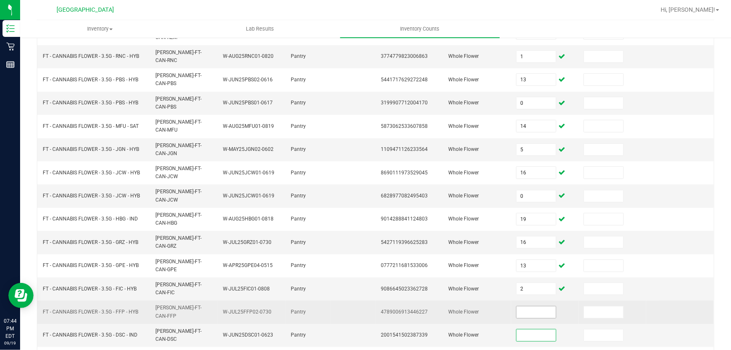
click at [531, 306] on input at bounding box center [536, 312] width 39 height 12
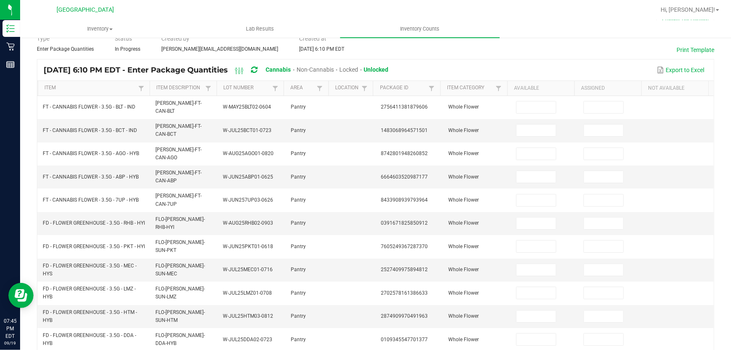
scroll to position [0, 0]
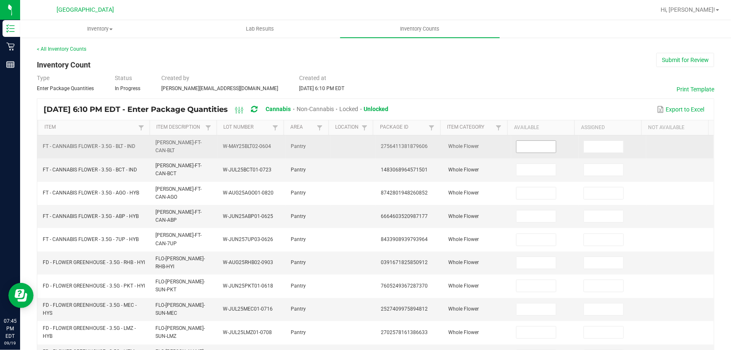
click at [520, 145] on input at bounding box center [536, 147] width 39 height 12
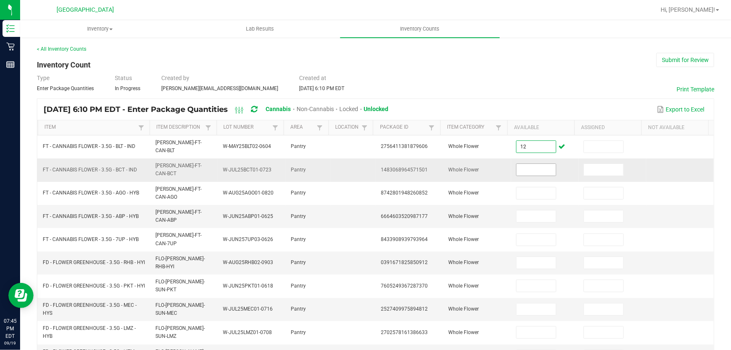
click at [525, 164] on input at bounding box center [536, 170] width 39 height 12
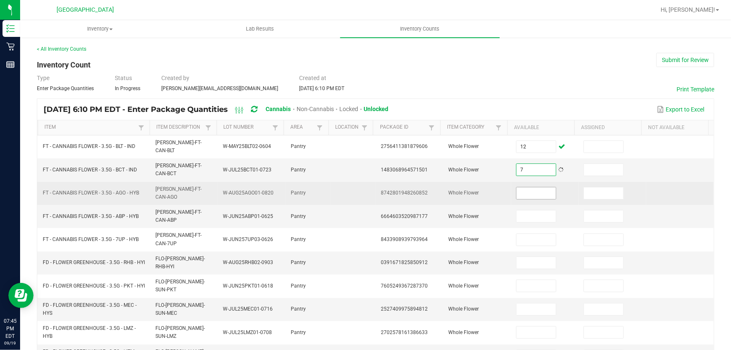
click at [531, 187] on input at bounding box center [536, 193] width 39 height 12
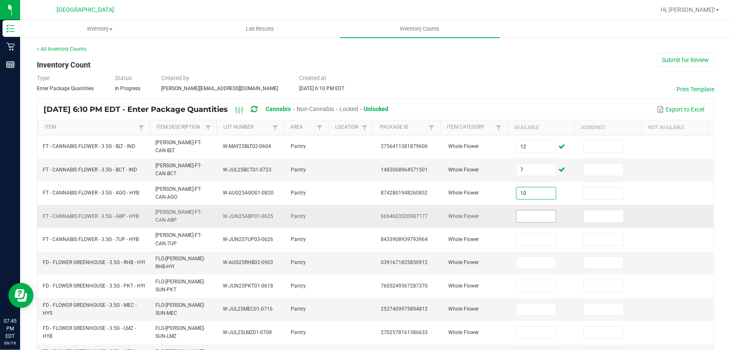
click at [531, 210] on input at bounding box center [536, 216] width 39 height 12
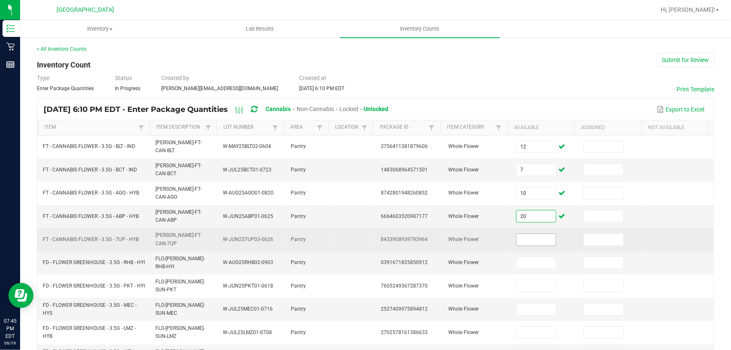
click at [524, 234] on input at bounding box center [536, 240] width 39 height 12
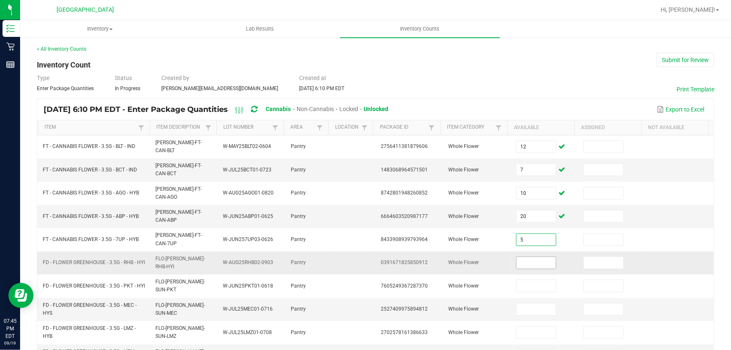
click at [524, 257] on input at bounding box center [536, 263] width 39 height 12
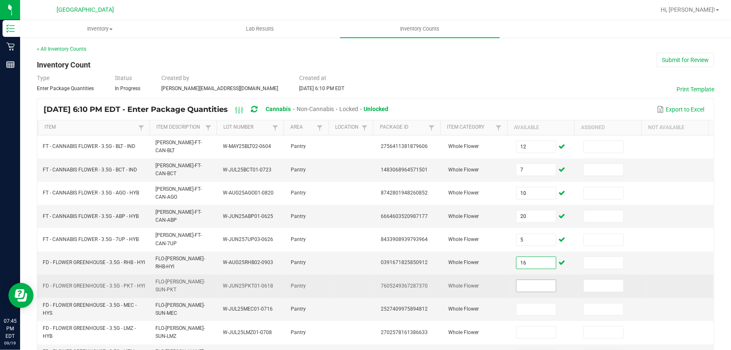
click at [532, 280] on input at bounding box center [536, 286] width 39 height 12
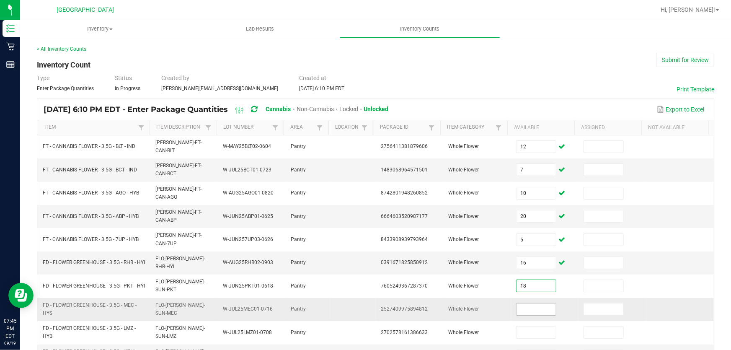
click at [525, 303] on input at bounding box center [536, 309] width 39 height 12
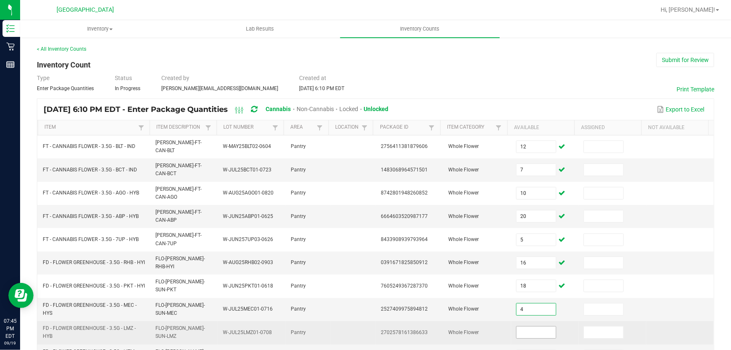
click at [529, 326] on input at bounding box center [536, 332] width 39 height 12
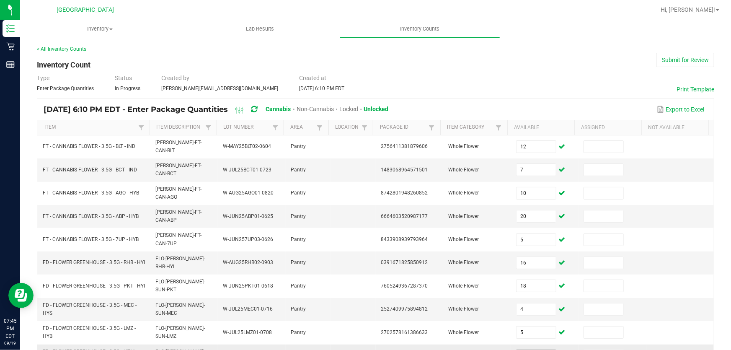
click at [528, 349] on input at bounding box center [536, 356] width 39 height 12
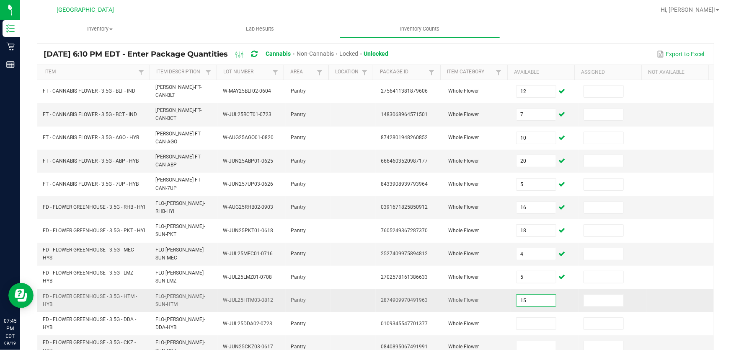
scroll to position [117, 0]
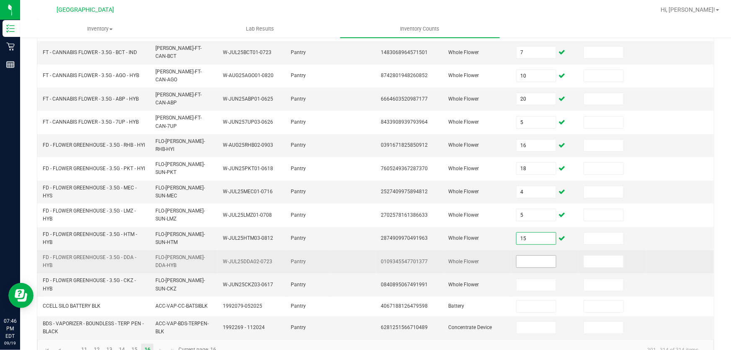
click at [534, 256] on input at bounding box center [536, 262] width 39 height 12
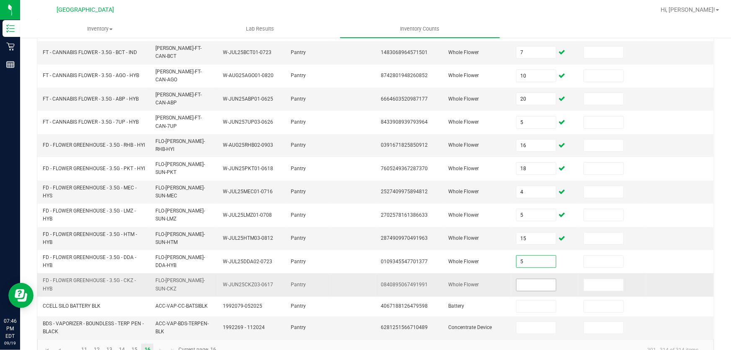
click at [531, 279] on input at bounding box center [536, 285] width 39 height 12
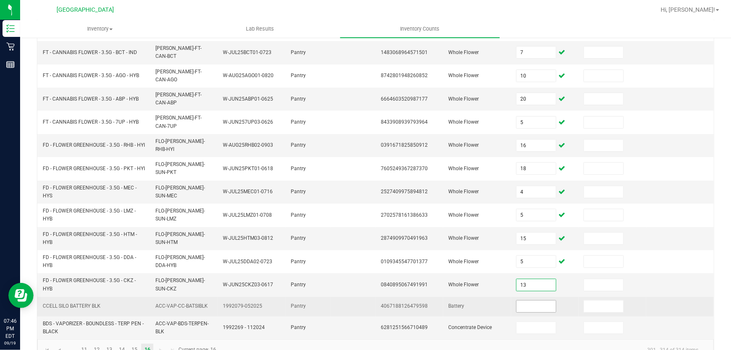
click at [529, 300] on input at bounding box center [536, 306] width 39 height 12
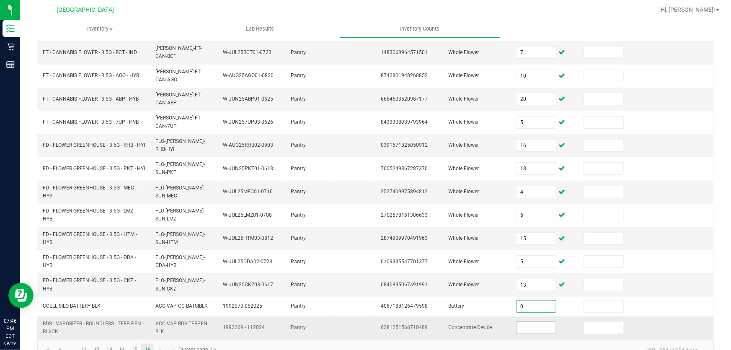
click at [528, 322] on input at bounding box center [536, 328] width 39 height 12
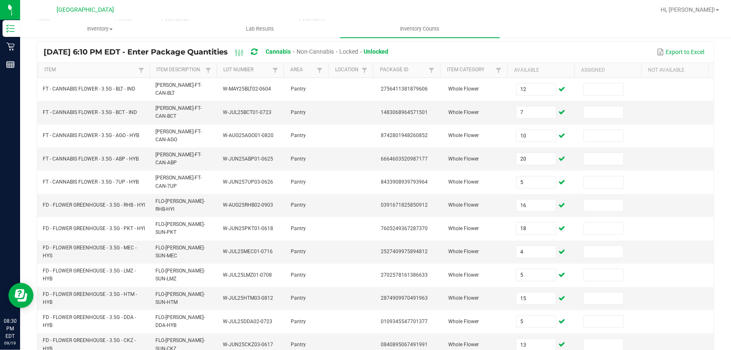
scroll to position [0, 0]
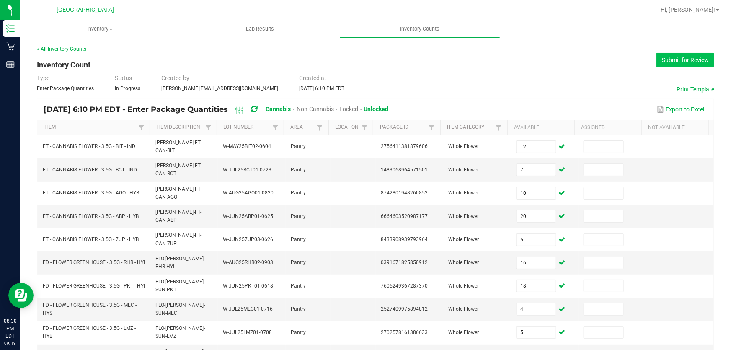
click at [680, 60] on button "Submit for Review" at bounding box center [686, 60] width 58 height 14
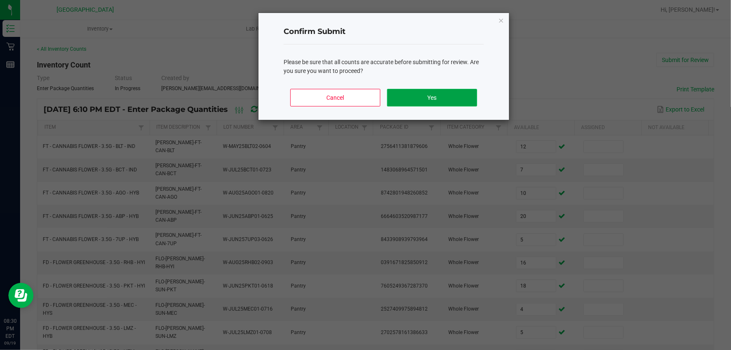
click at [462, 101] on button "Yes" at bounding box center [432, 98] width 90 height 18
